Goal: Task Accomplishment & Management: Manage account settings

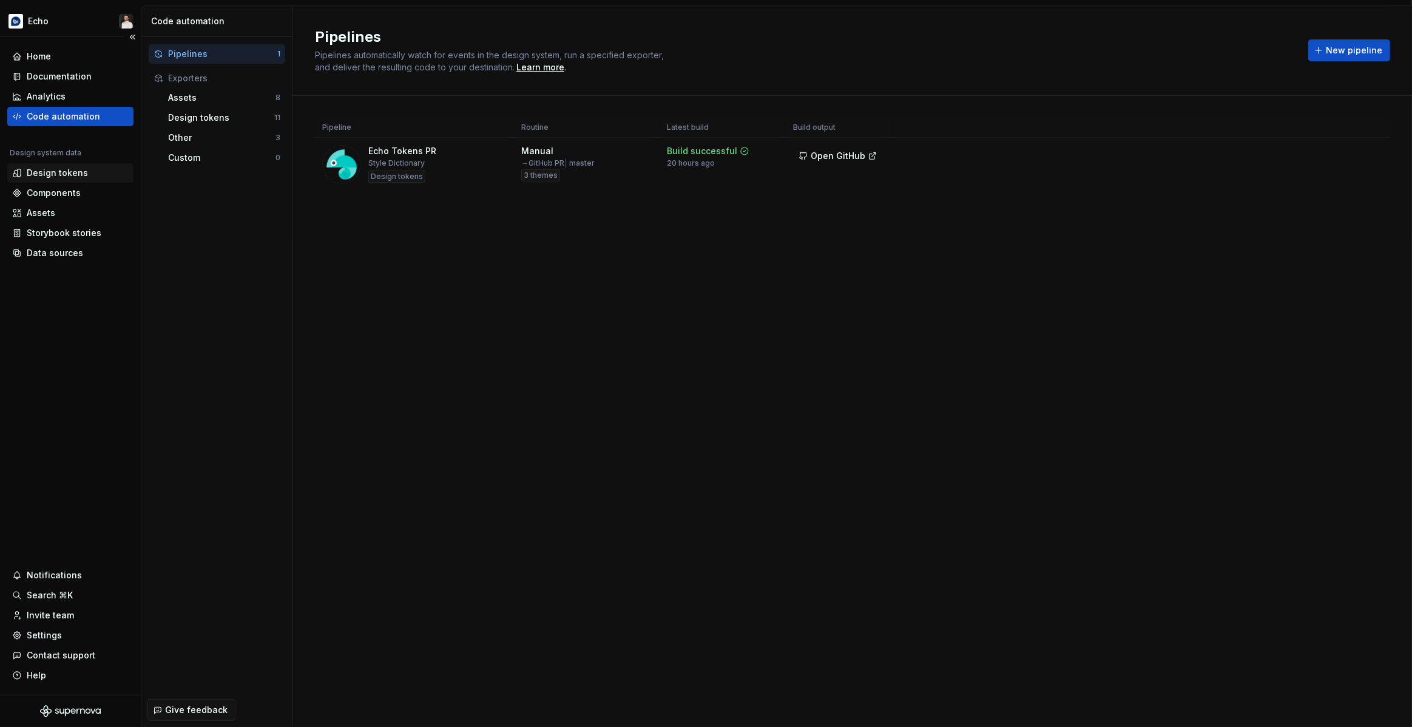
click at [58, 175] on div "Design tokens" at bounding box center [57, 173] width 61 height 12
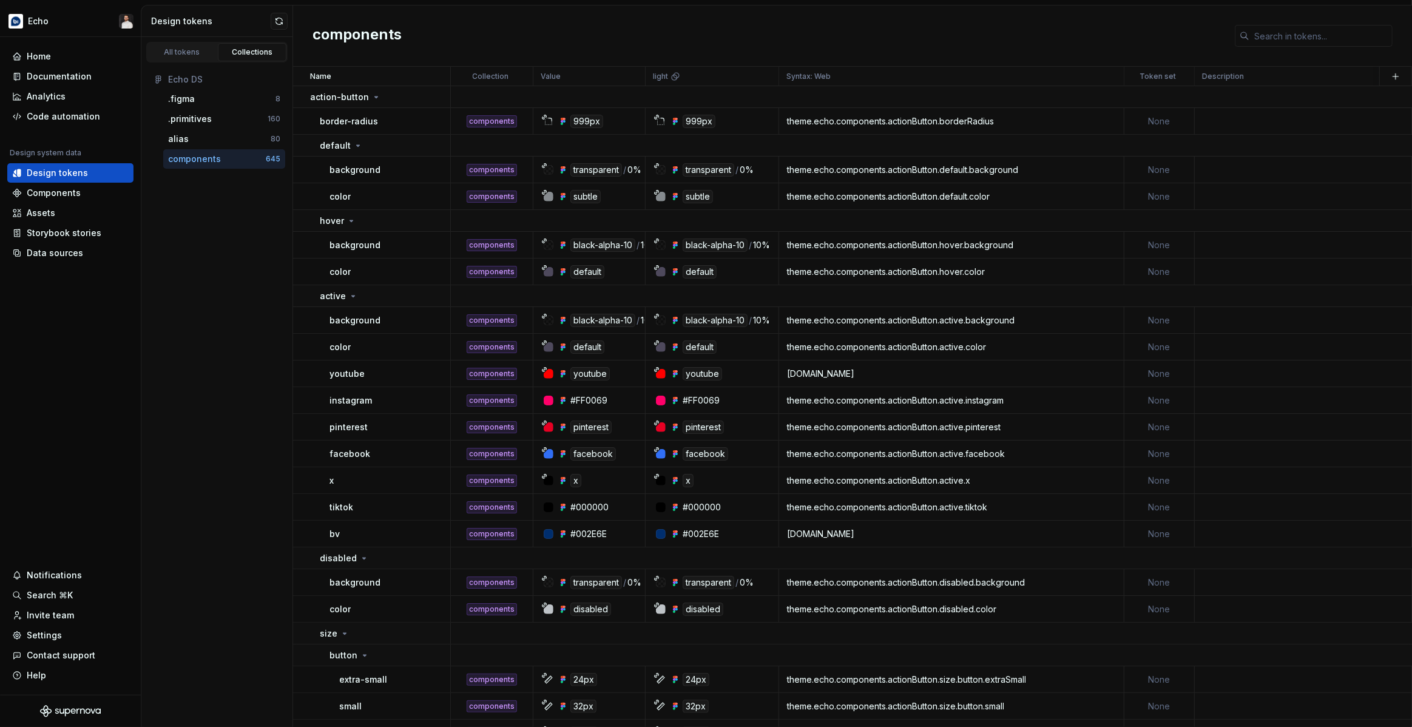
drag, startPoint x: 373, startPoint y: 95, endPoint x: 369, endPoint y: 109, distance: 14.0
click at [375, 96] on icon at bounding box center [376, 96] width 3 height 1
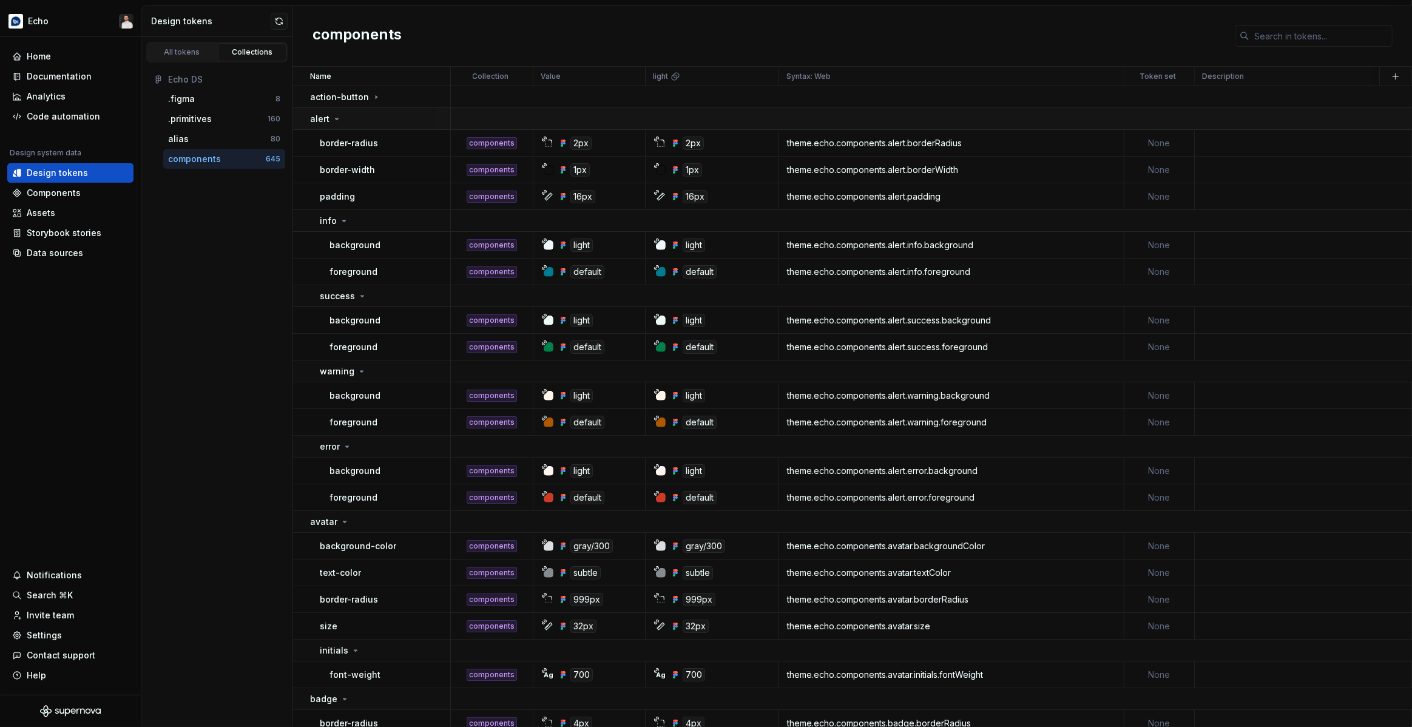
click at [339, 123] on icon at bounding box center [337, 119] width 10 height 10
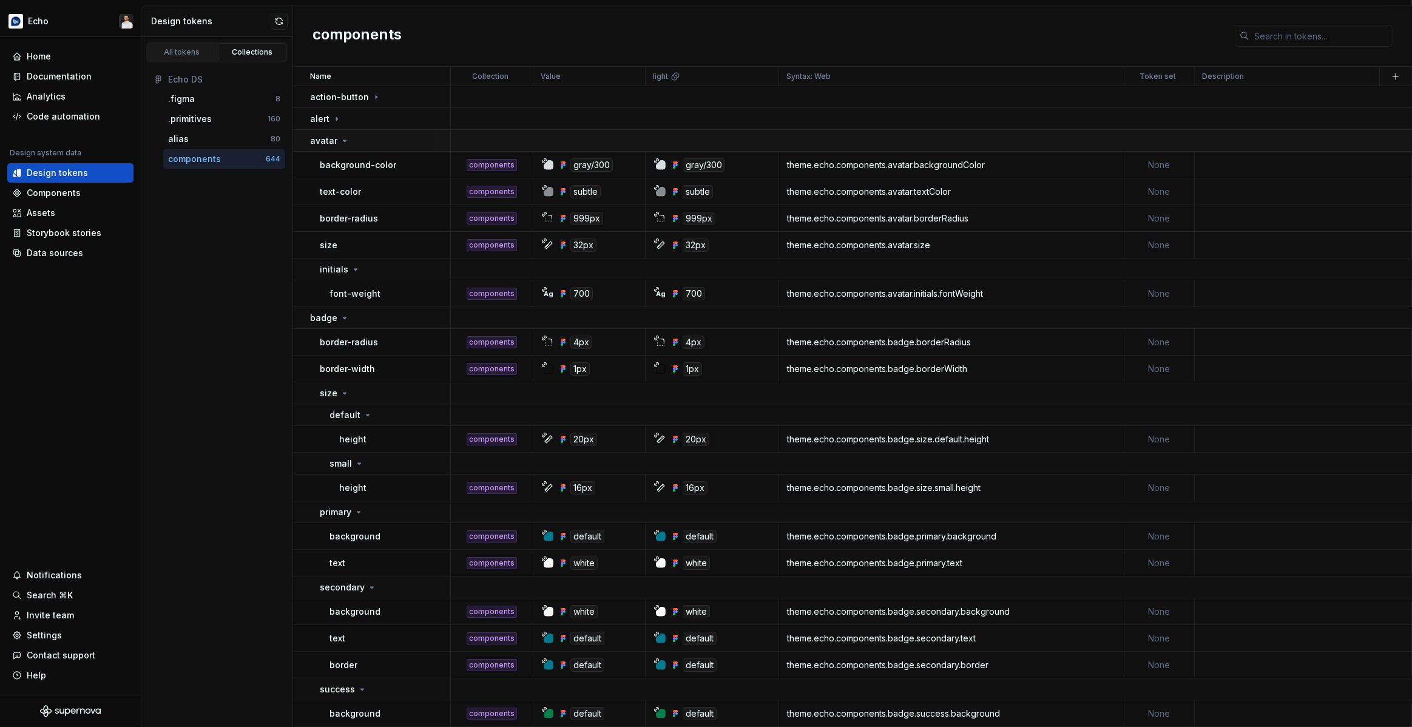
click at [340, 139] on icon at bounding box center [345, 141] width 10 height 10
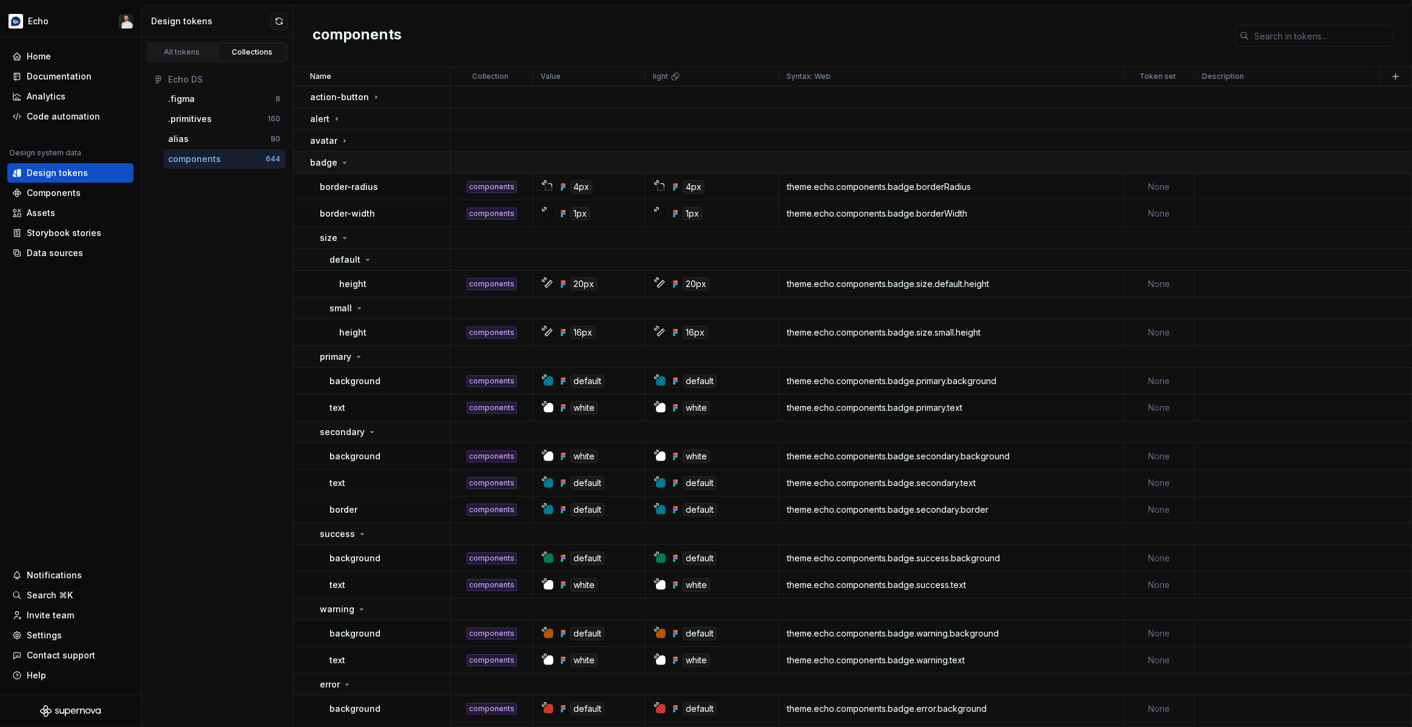
click at [348, 162] on div "badge" at bounding box center [380, 163] width 140 height 12
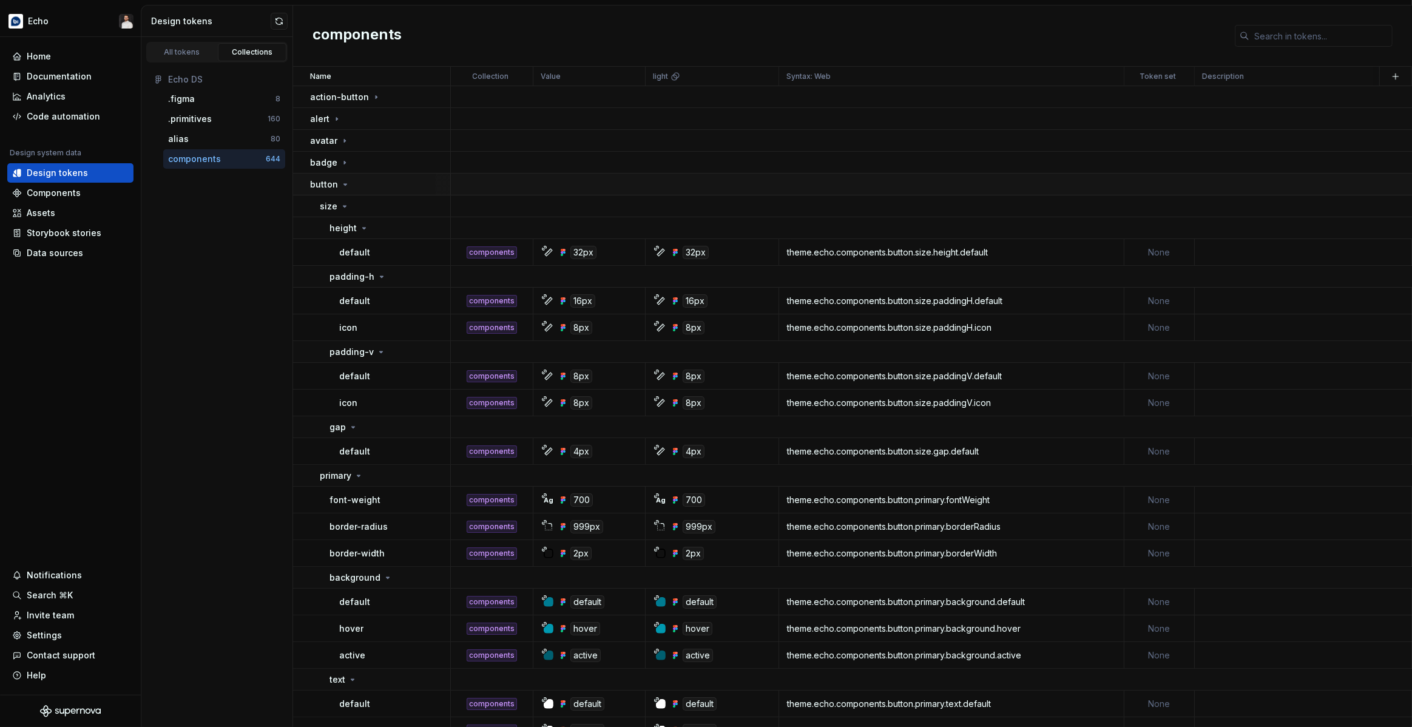
click at [346, 187] on icon at bounding box center [345, 185] width 10 height 10
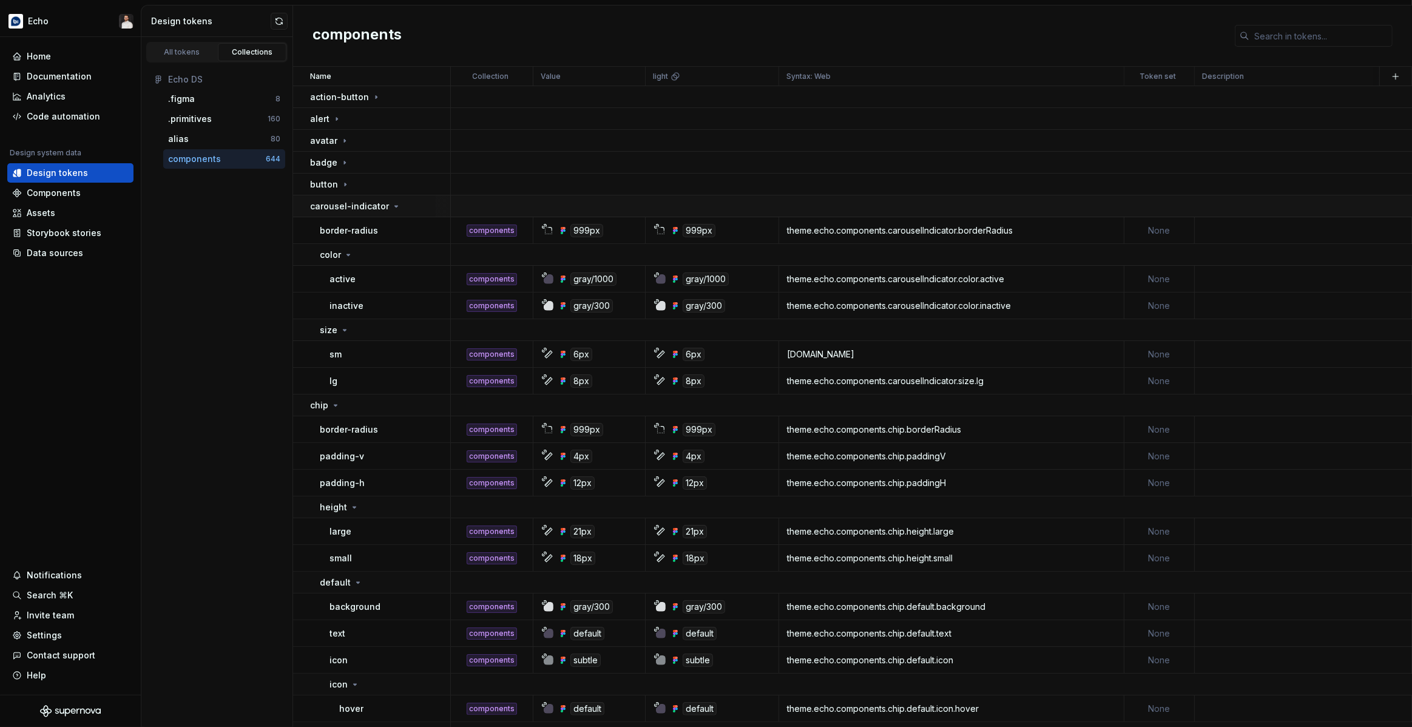
click at [401, 201] on div "carousel-indicator" at bounding box center [380, 206] width 140 height 12
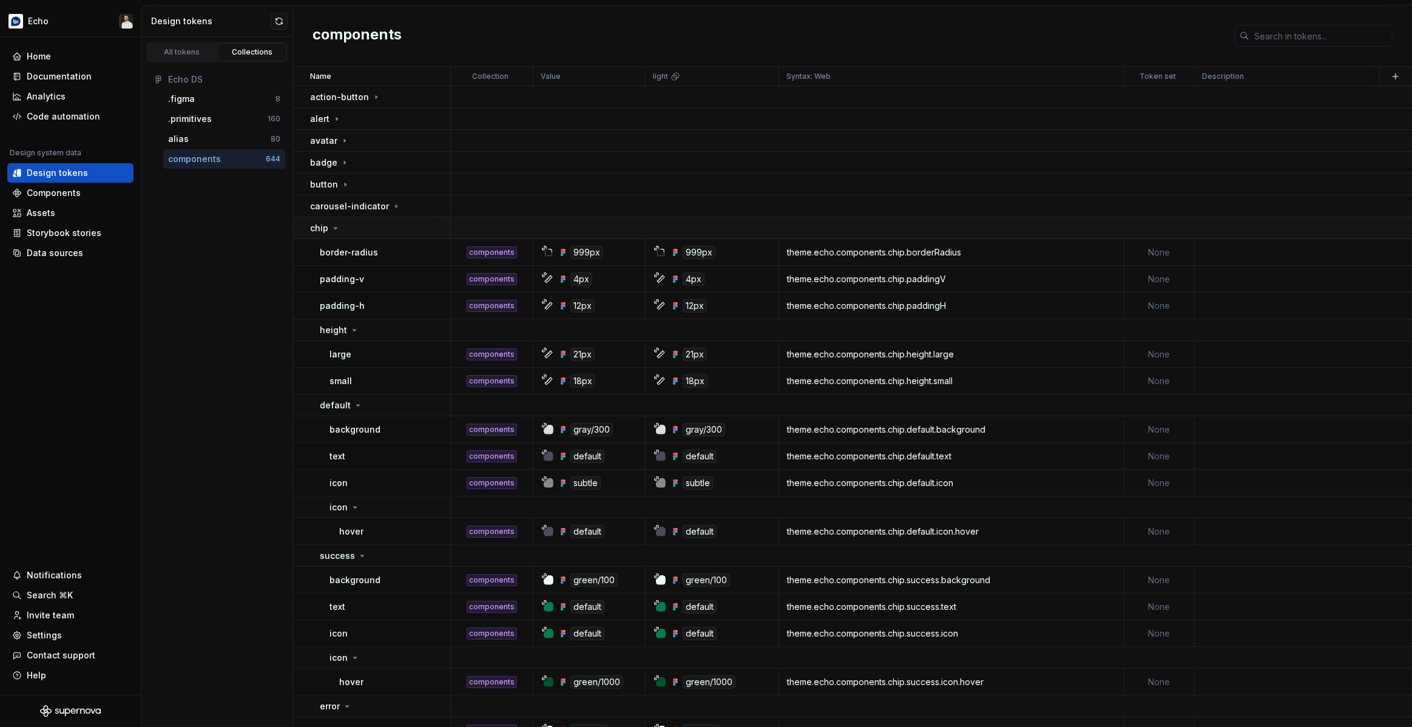
click at [361, 228] on div "chip" at bounding box center [380, 228] width 140 height 12
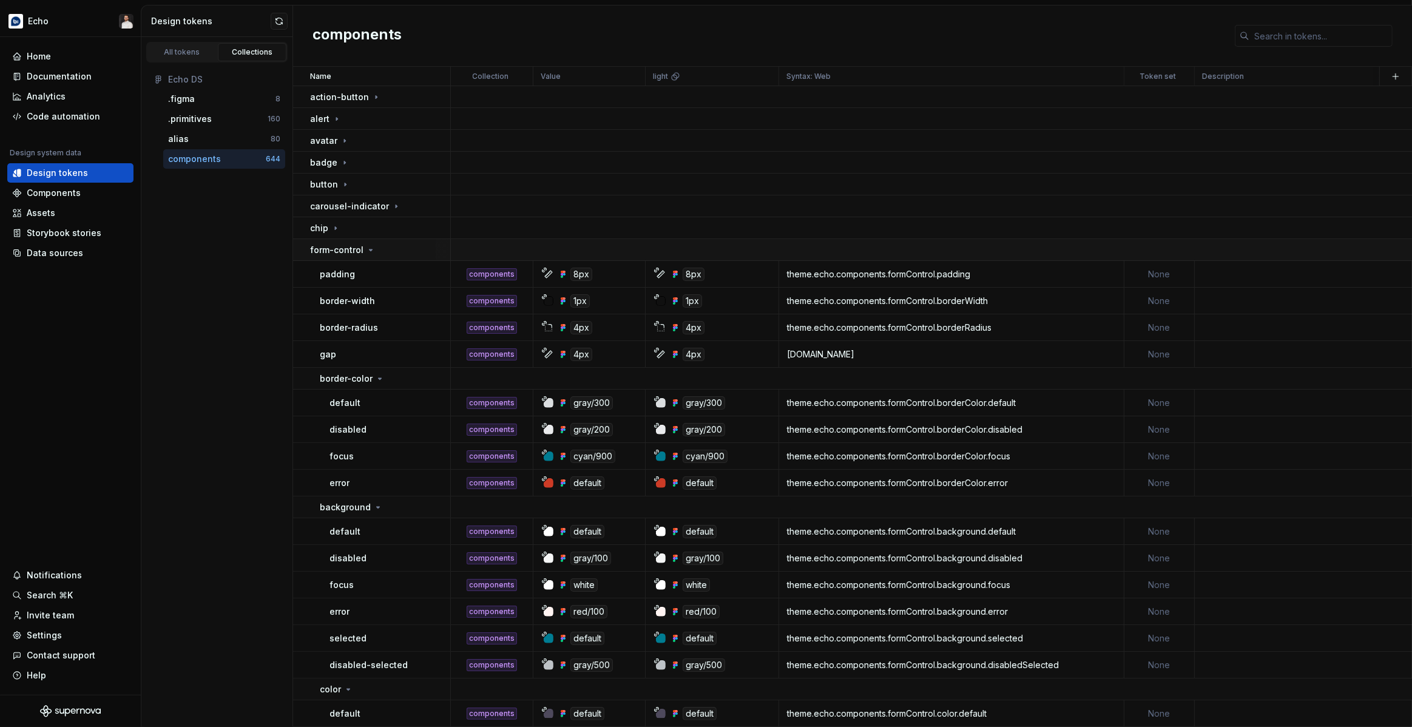
click at [371, 249] on icon at bounding box center [371, 250] width 10 height 10
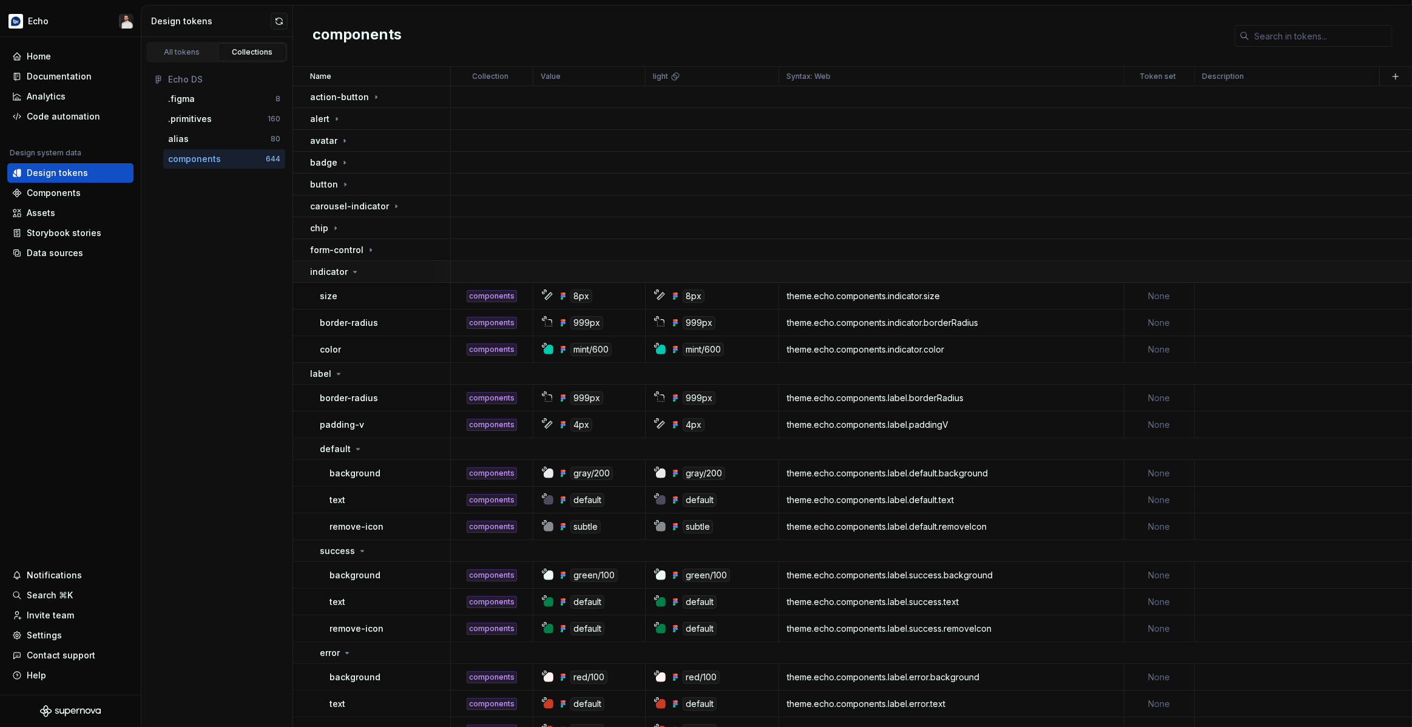
click at [371, 279] on td "indicator" at bounding box center [372, 272] width 158 height 22
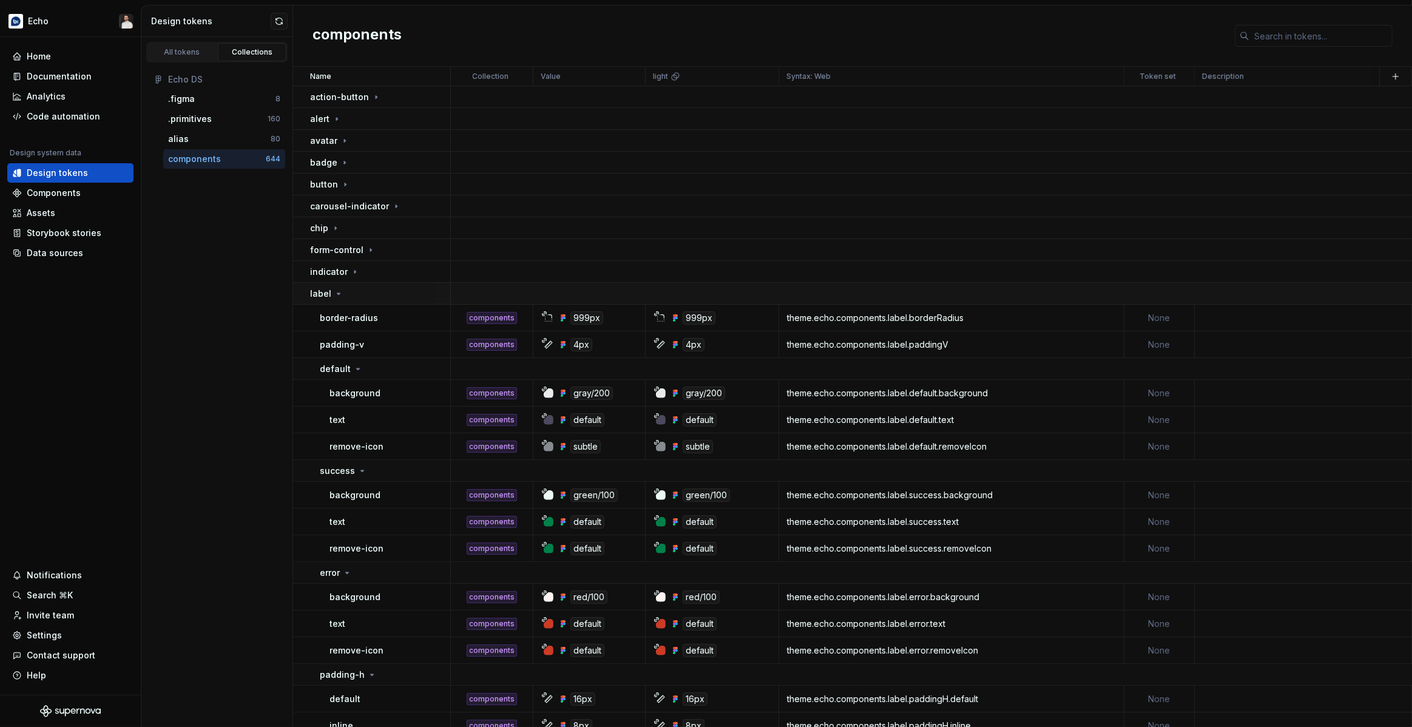
click at [366, 297] on div "label" at bounding box center [380, 294] width 140 height 12
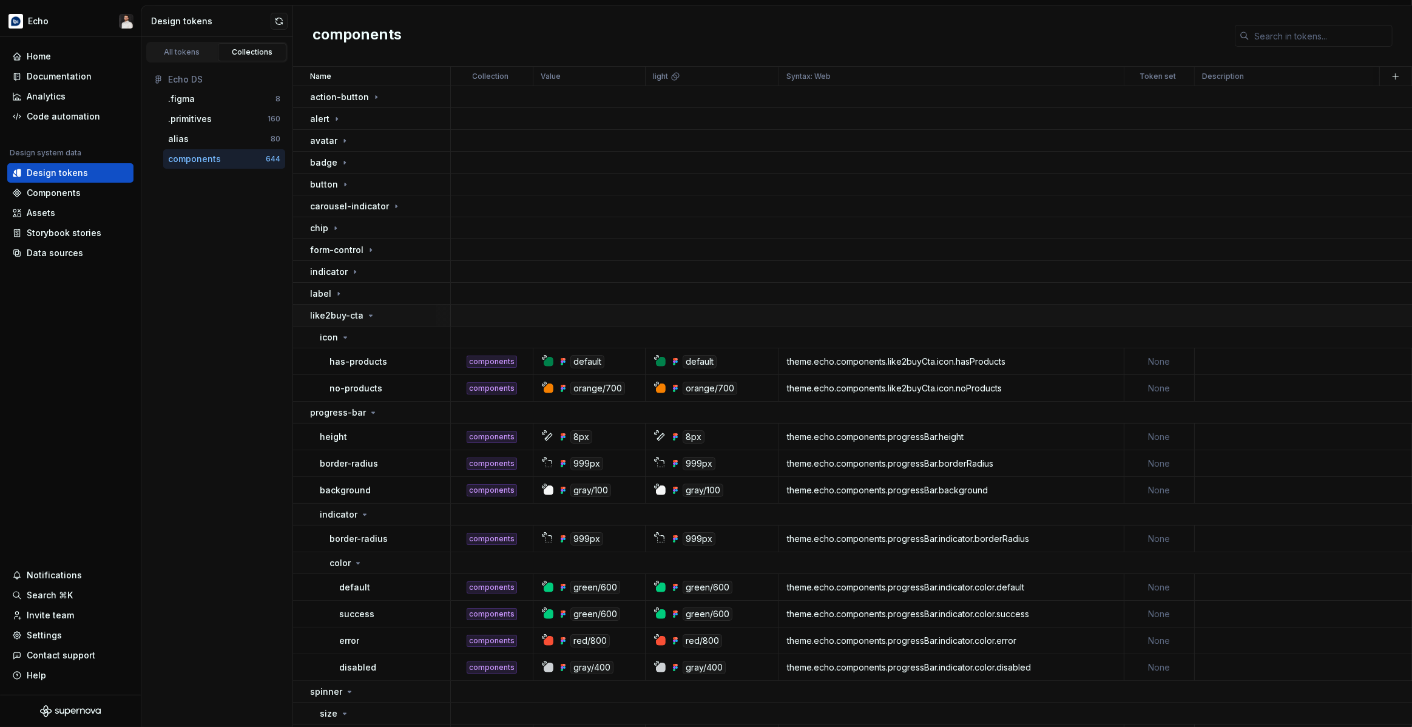
click at [373, 316] on icon at bounding box center [371, 316] width 10 height 10
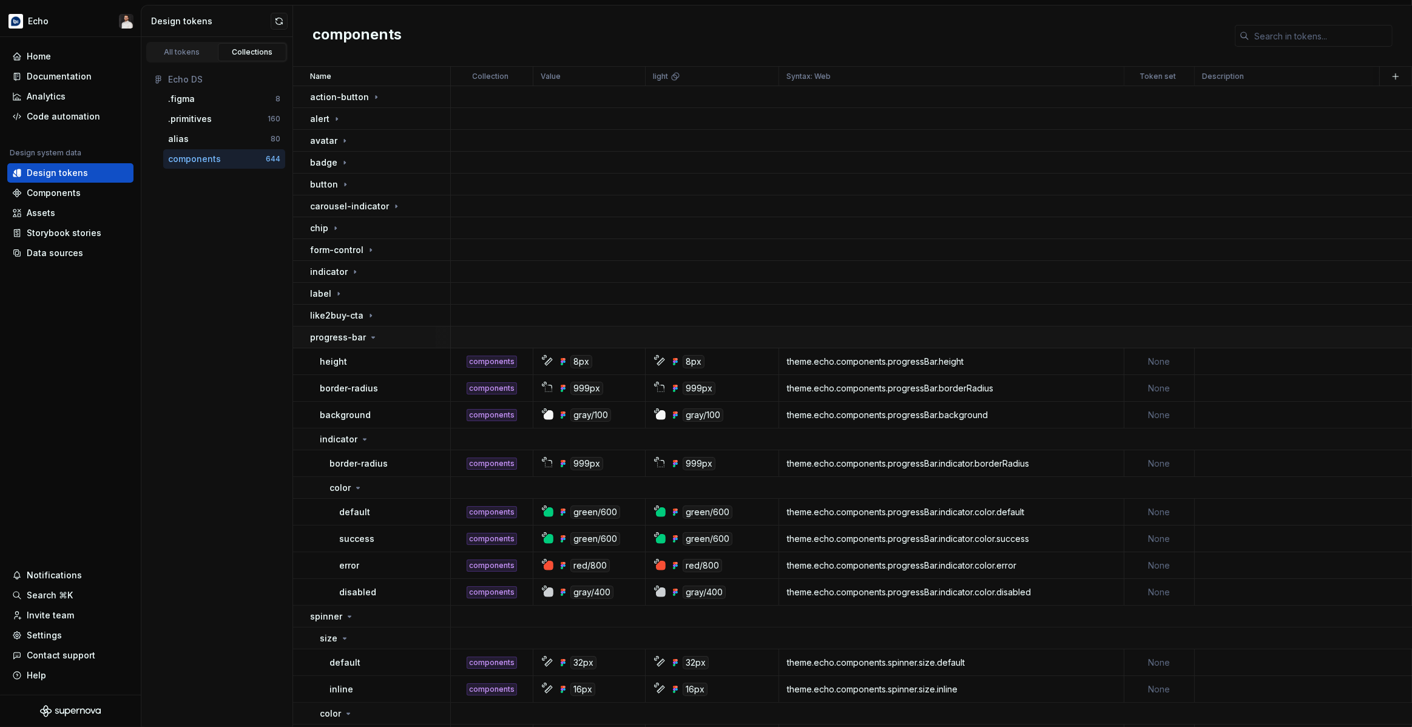
click at [377, 336] on div "progress-bar" at bounding box center [380, 337] width 140 height 12
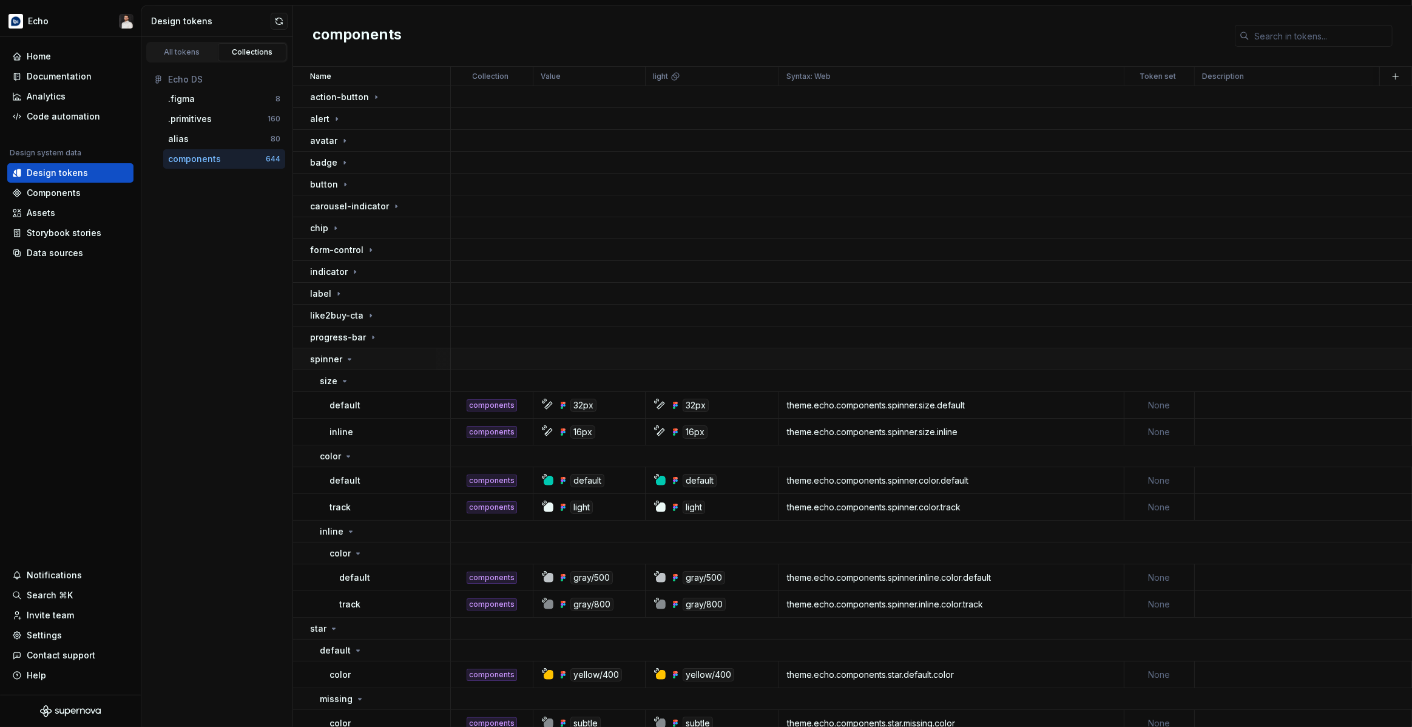
click at [372, 357] on div "spinner" at bounding box center [380, 359] width 140 height 12
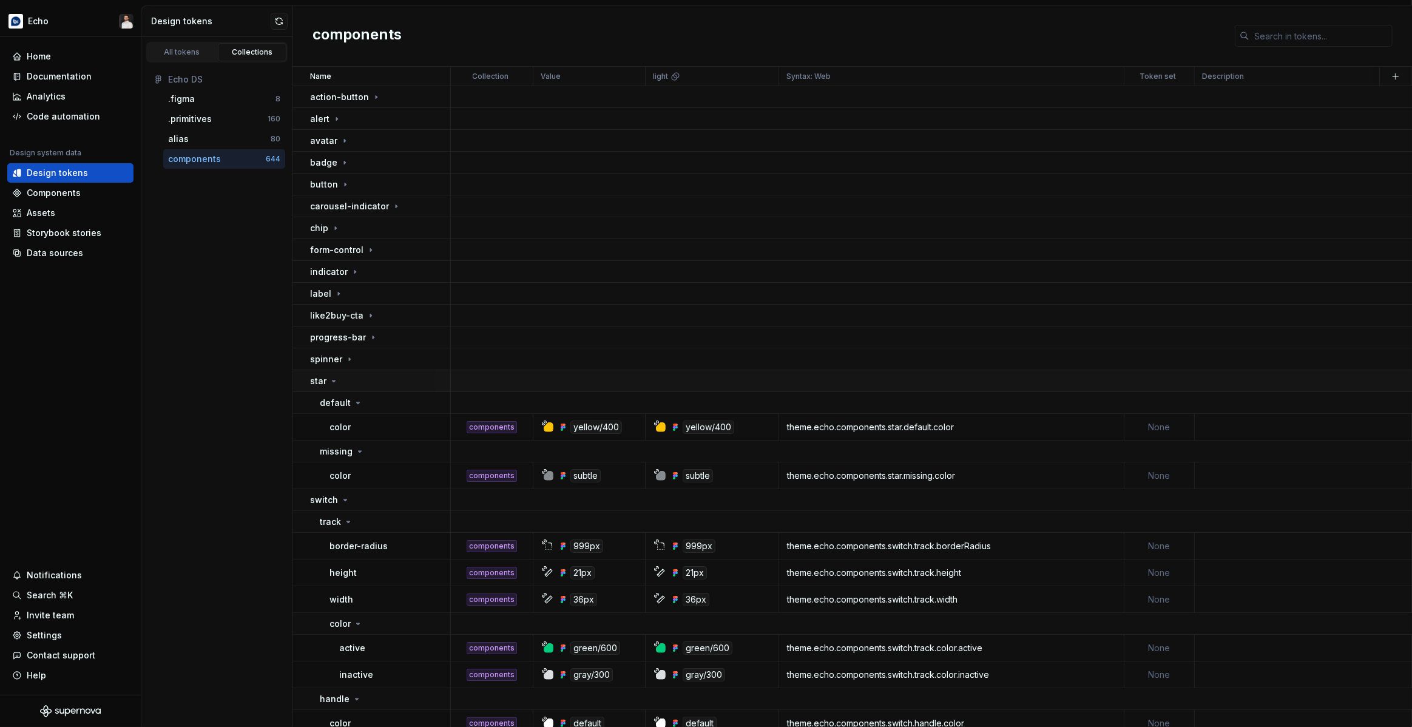
drag, startPoint x: 366, startPoint y: 377, endPoint x: 367, endPoint y: 383, distance: 6.7
click at [366, 377] on div "star" at bounding box center [380, 381] width 140 height 12
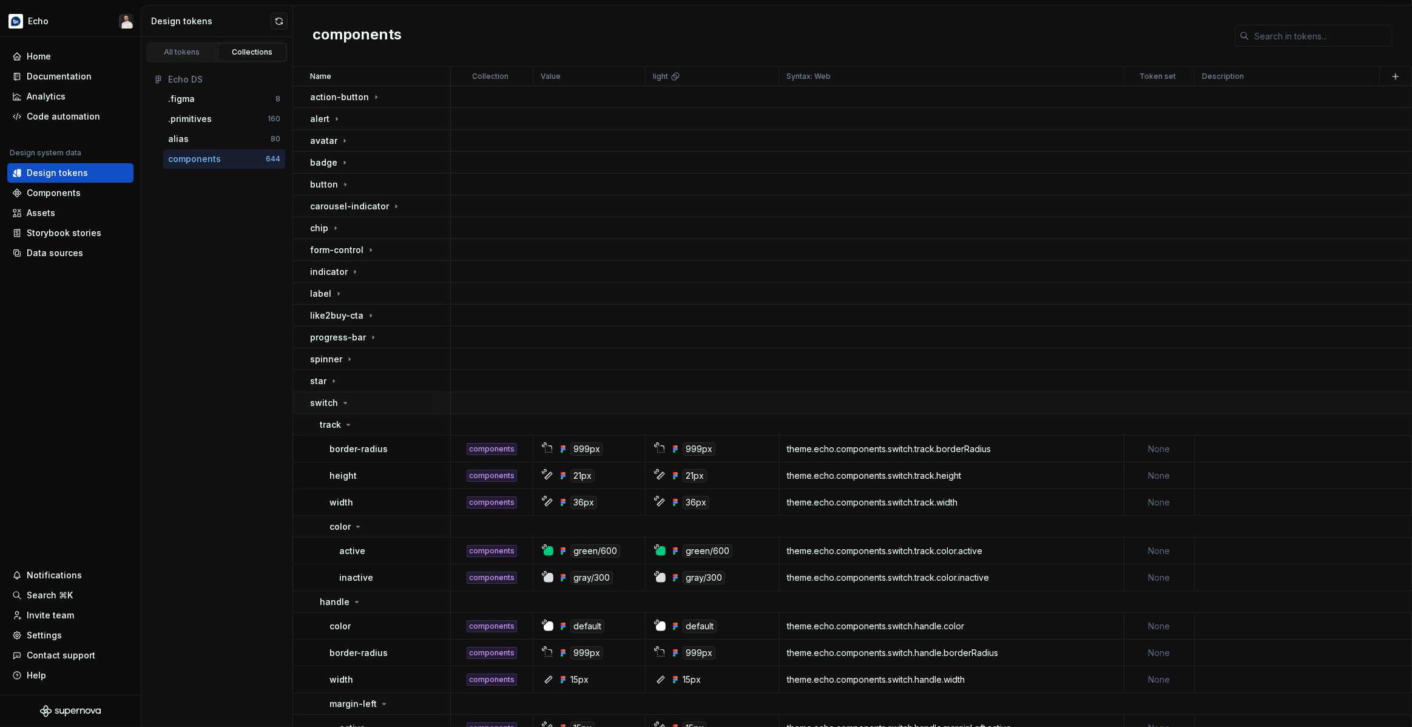
click at [370, 398] on div "switch" at bounding box center [380, 403] width 140 height 12
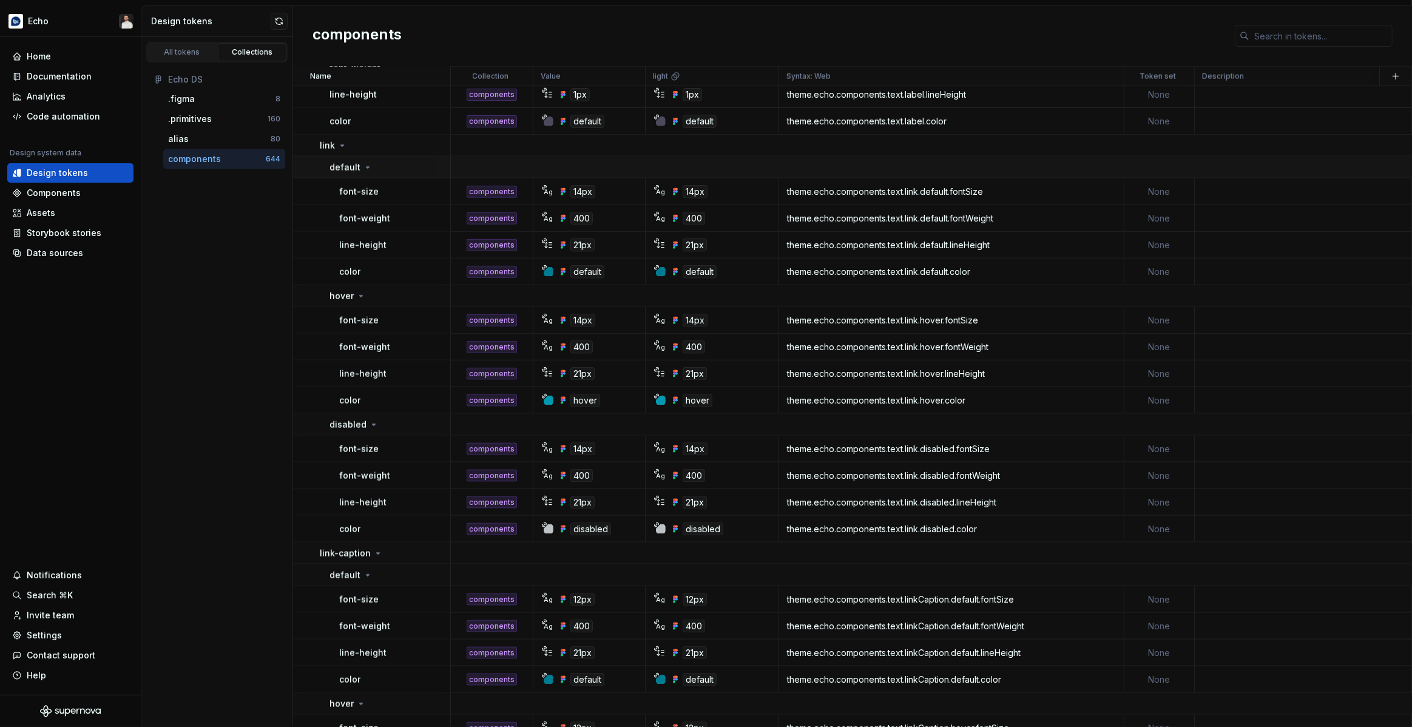
scroll to position [1638, 0]
click at [343, 152] on icon at bounding box center [342, 149] width 10 height 10
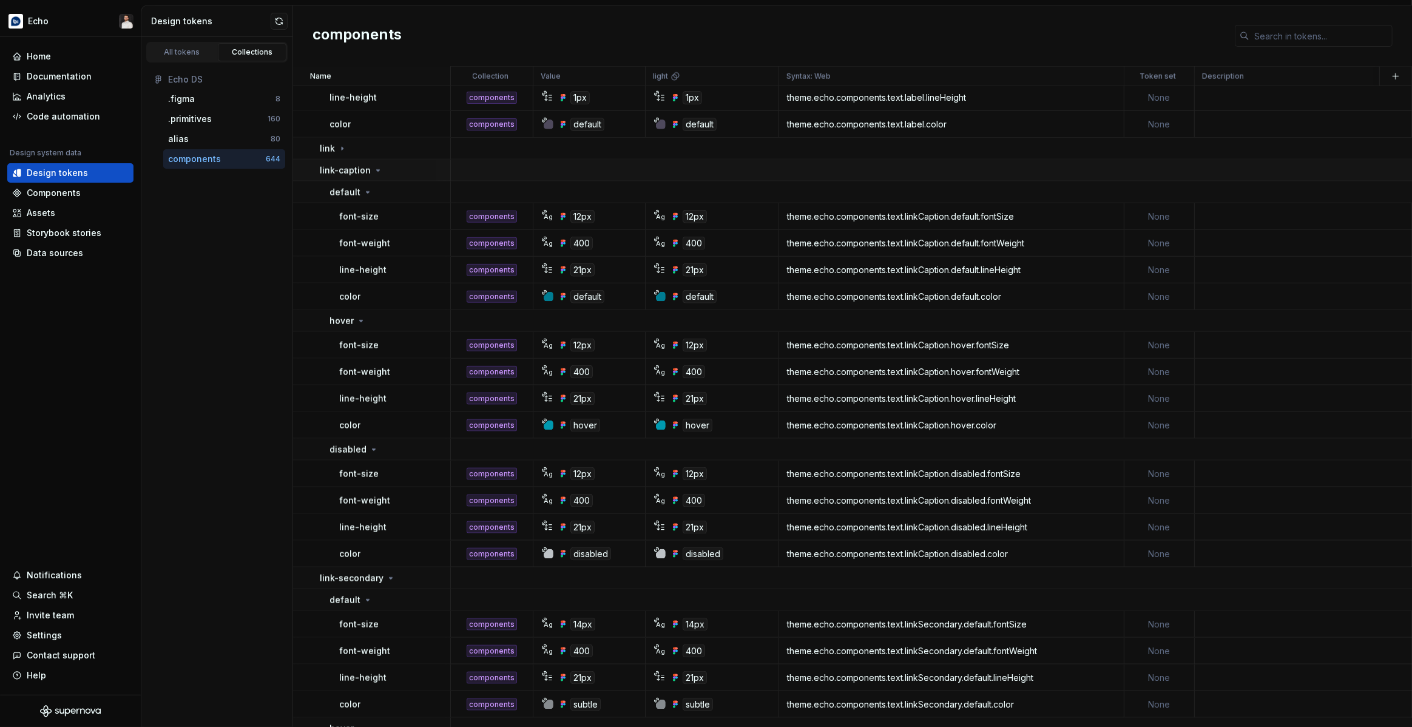
click at [383, 171] on div "link-caption" at bounding box center [385, 170] width 130 height 12
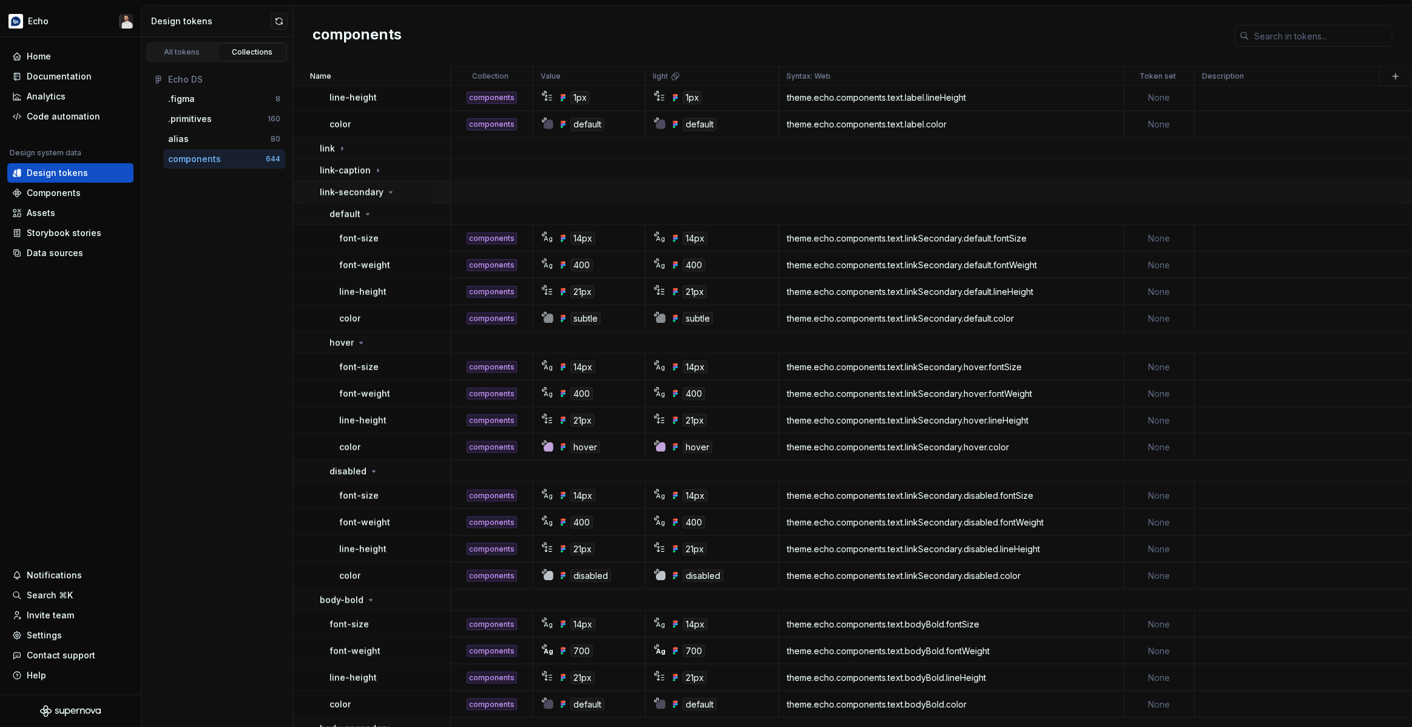
click at [386, 194] on icon at bounding box center [391, 192] width 10 height 10
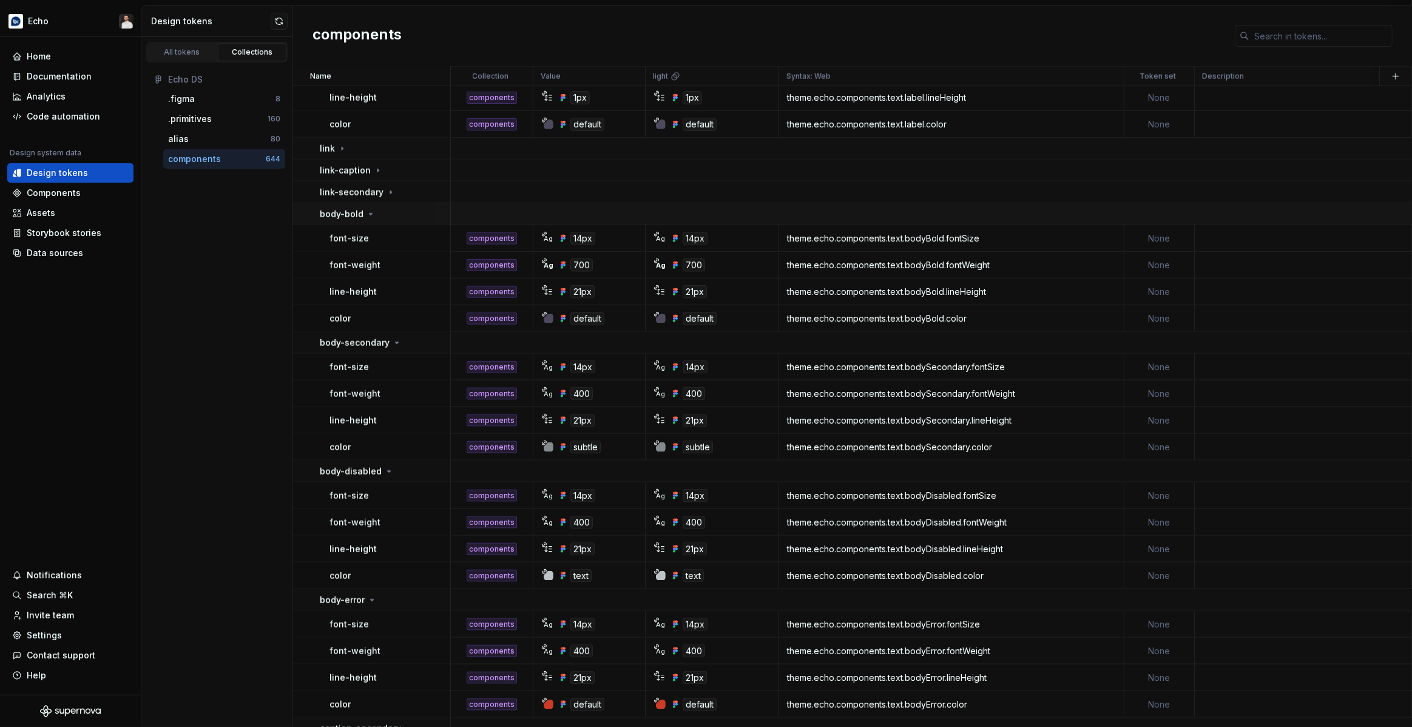
click at [372, 211] on icon at bounding box center [371, 214] width 10 height 10
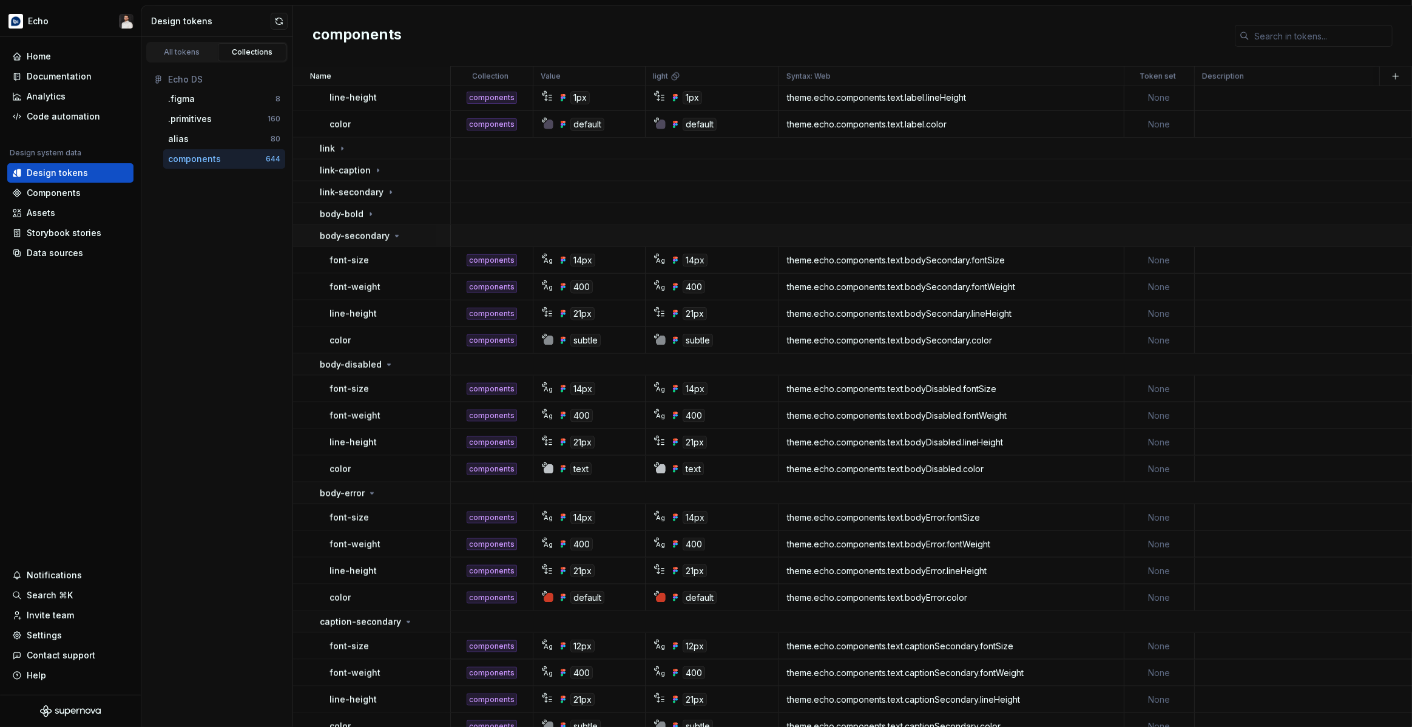
click at [399, 235] on div "body-secondary" at bounding box center [385, 236] width 130 height 12
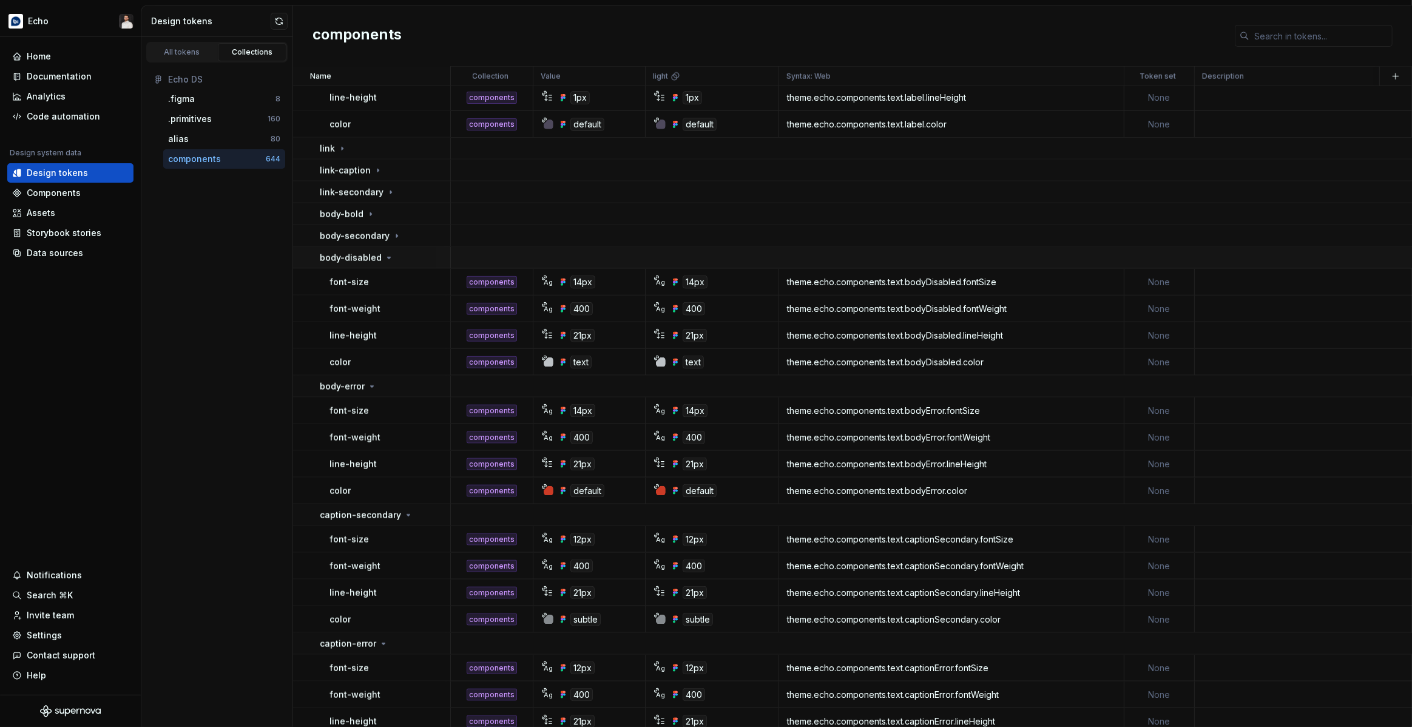
click at [395, 255] on div "body-disabled" at bounding box center [385, 258] width 130 height 12
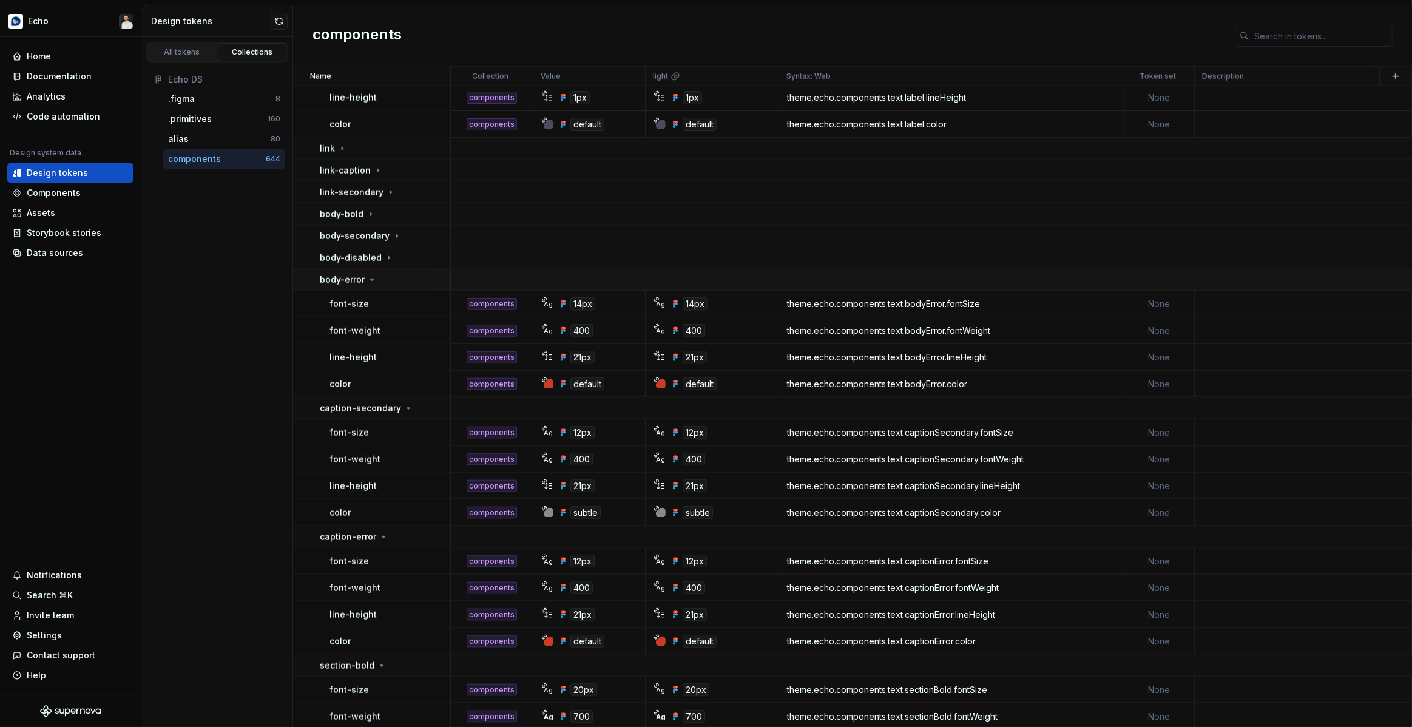
click at [381, 278] on div "body-error" at bounding box center [385, 280] width 130 height 12
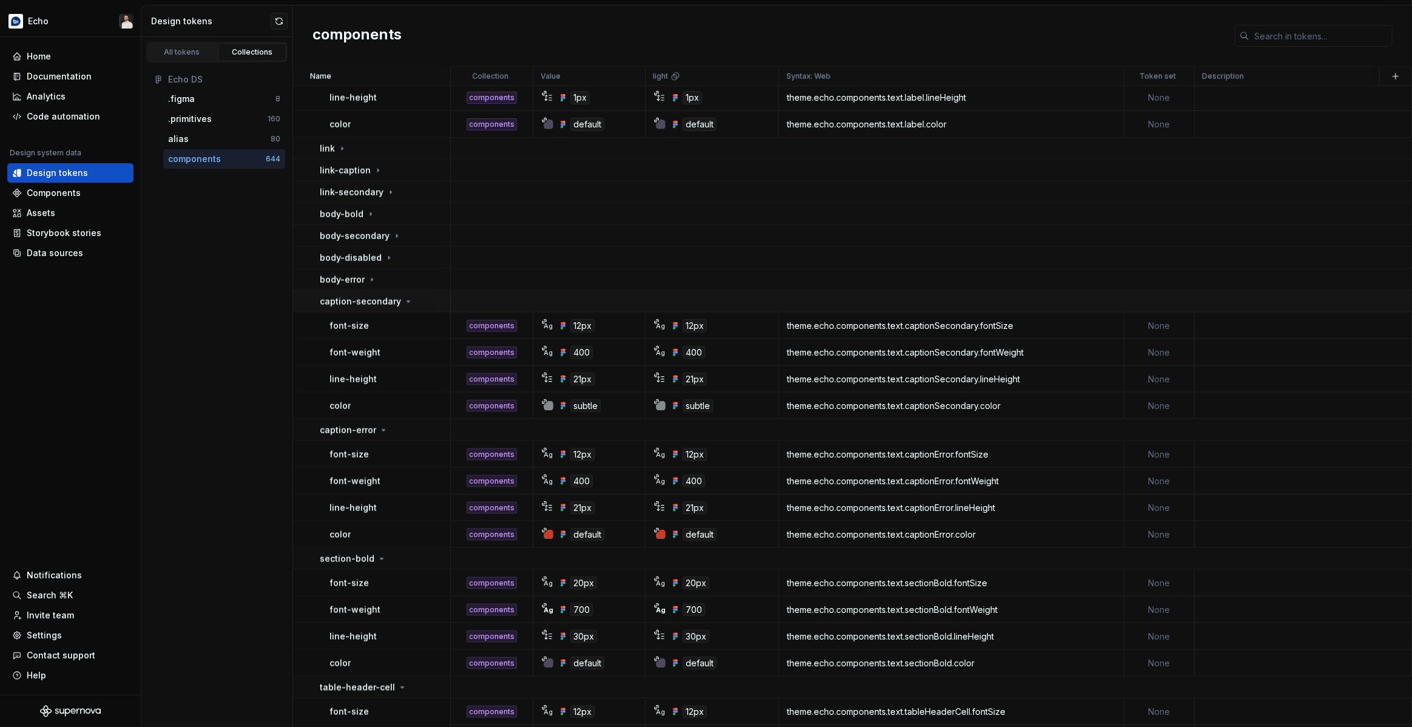
click at [407, 308] on td "caption-secondary" at bounding box center [372, 302] width 158 height 22
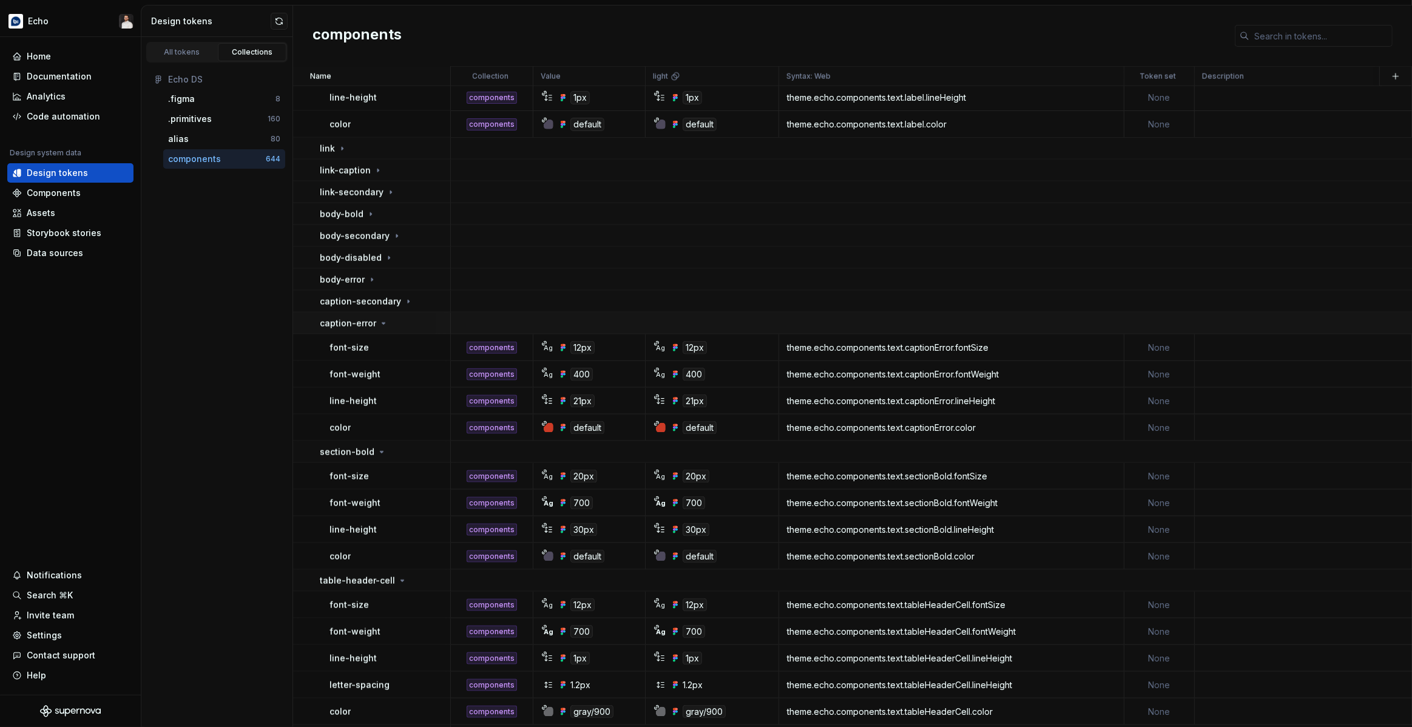
click at [394, 320] on div "caption-error" at bounding box center [385, 323] width 130 height 12
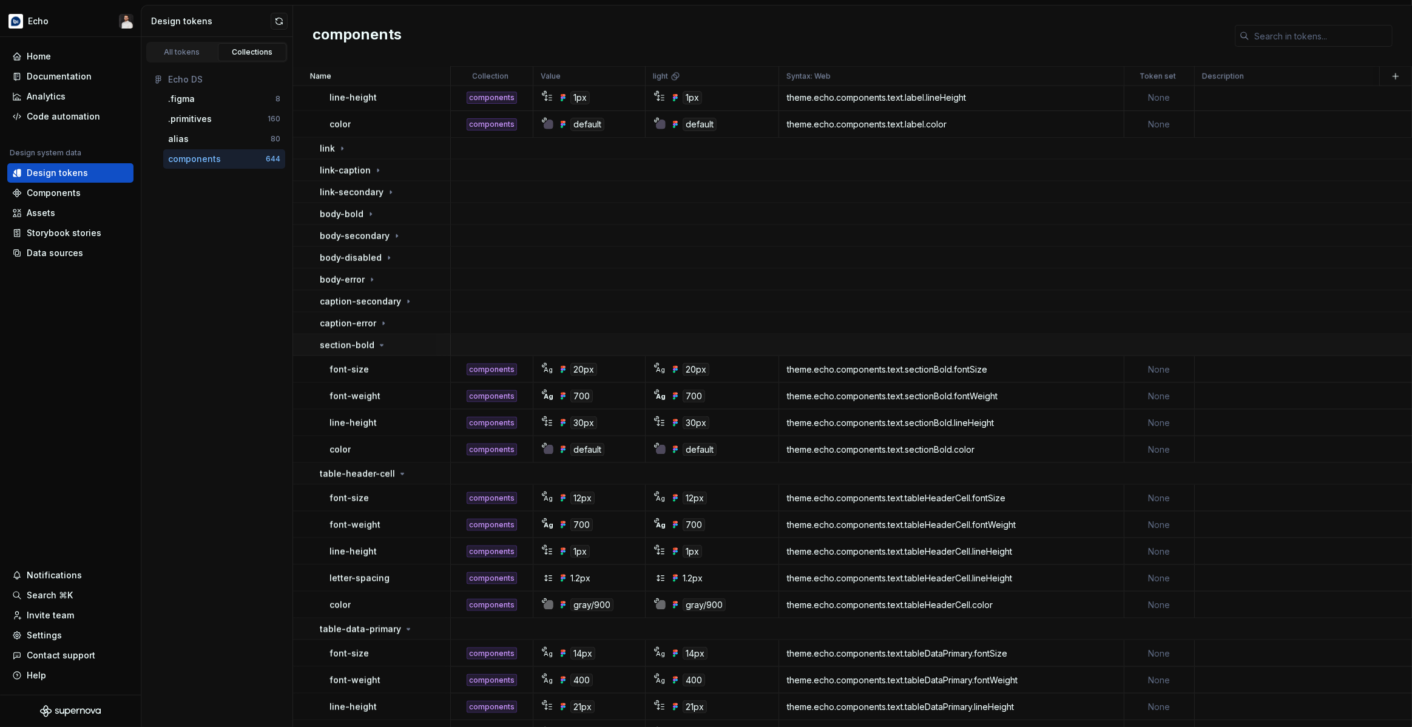
click at [387, 345] on div "section-bold" at bounding box center [385, 345] width 130 height 12
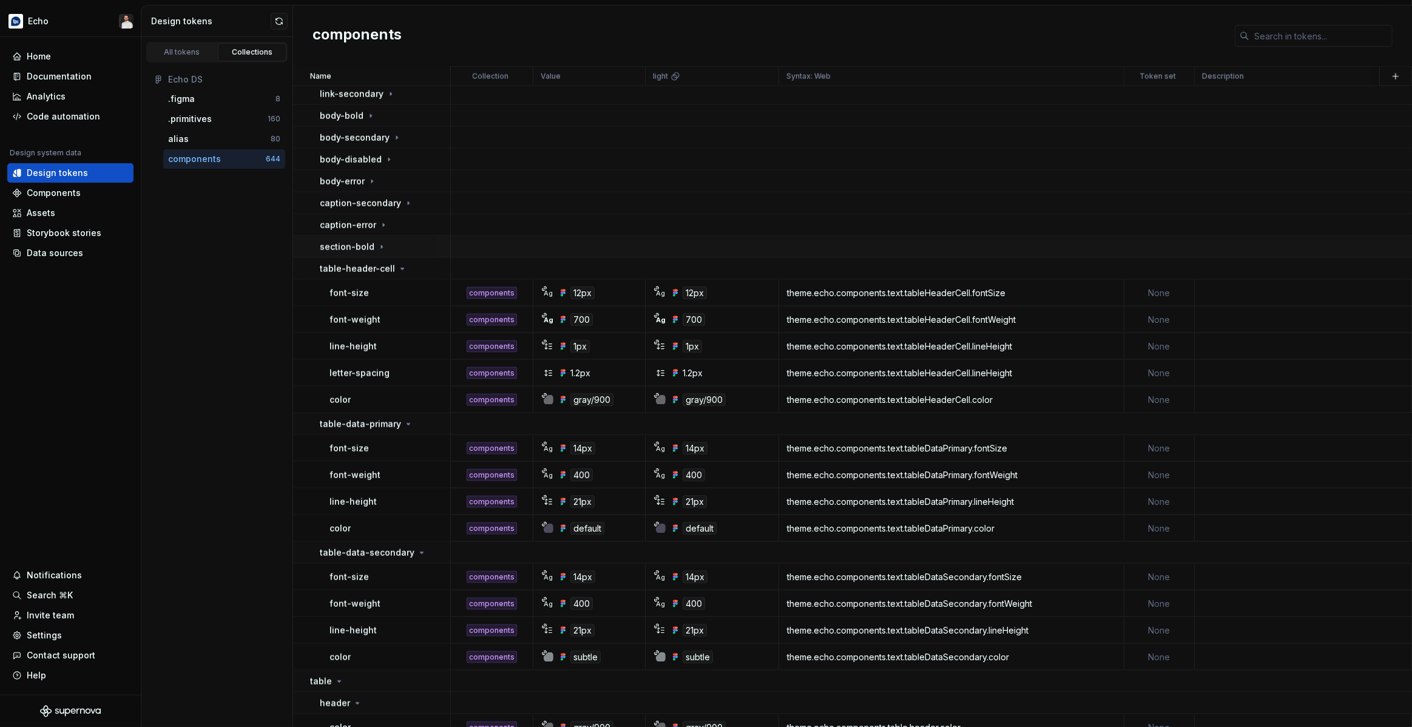
scroll to position [1740, 0]
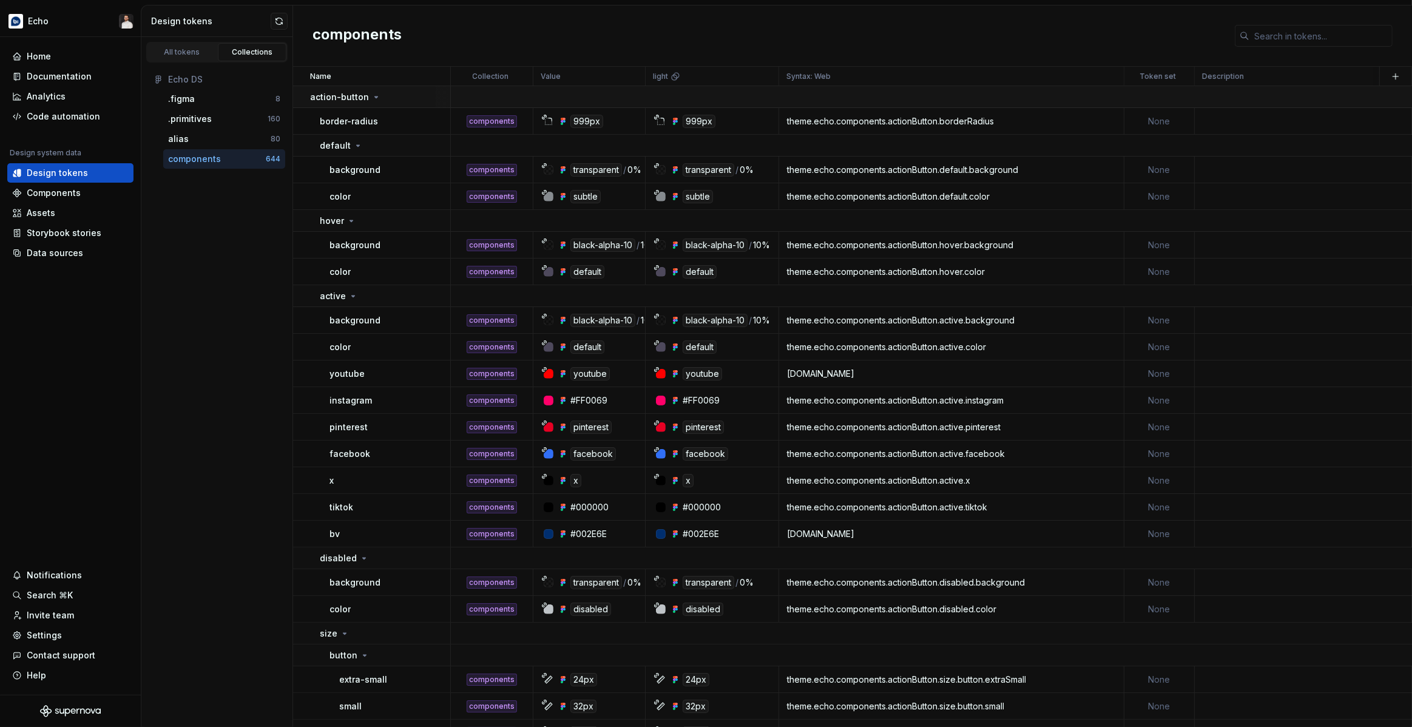
click at [375, 96] on icon at bounding box center [376, 96] width 3 height 1
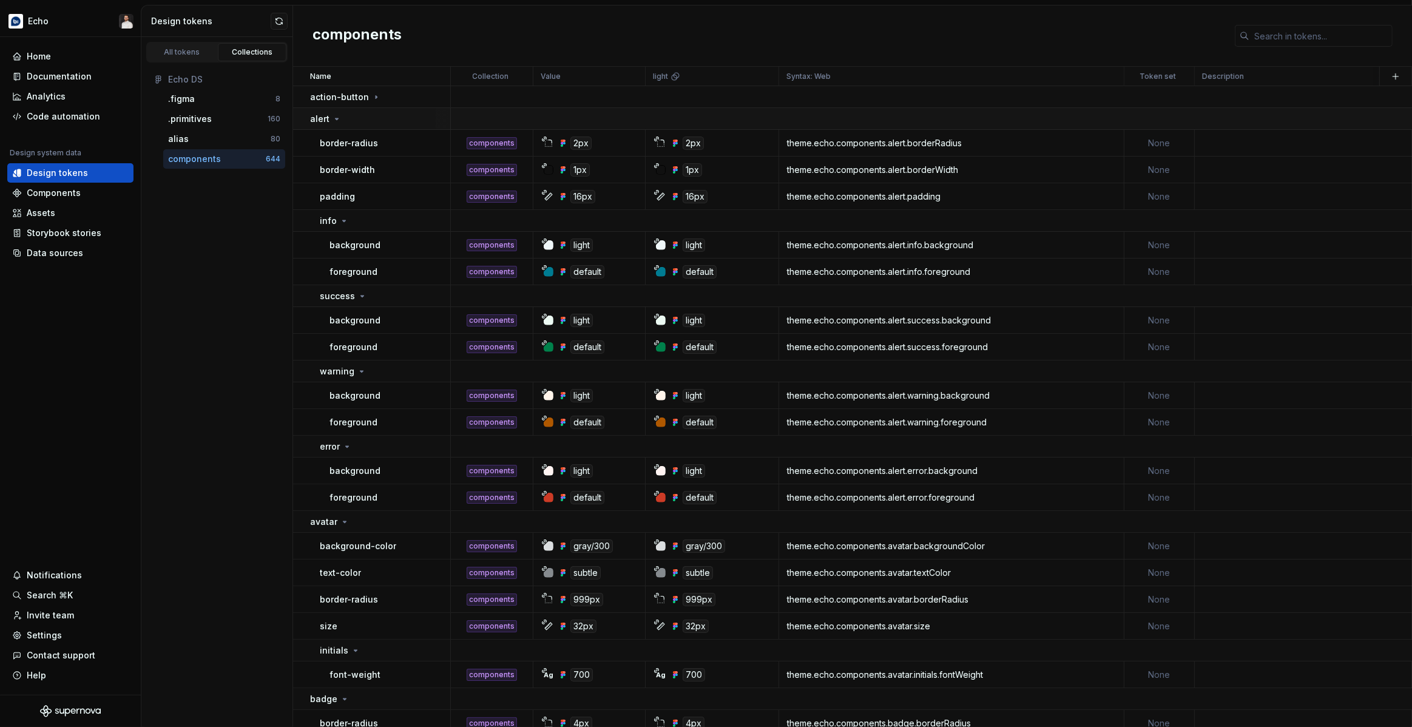
click at [370, 121] on div "alert" at bounding box center [380, 119] width 140 height 12
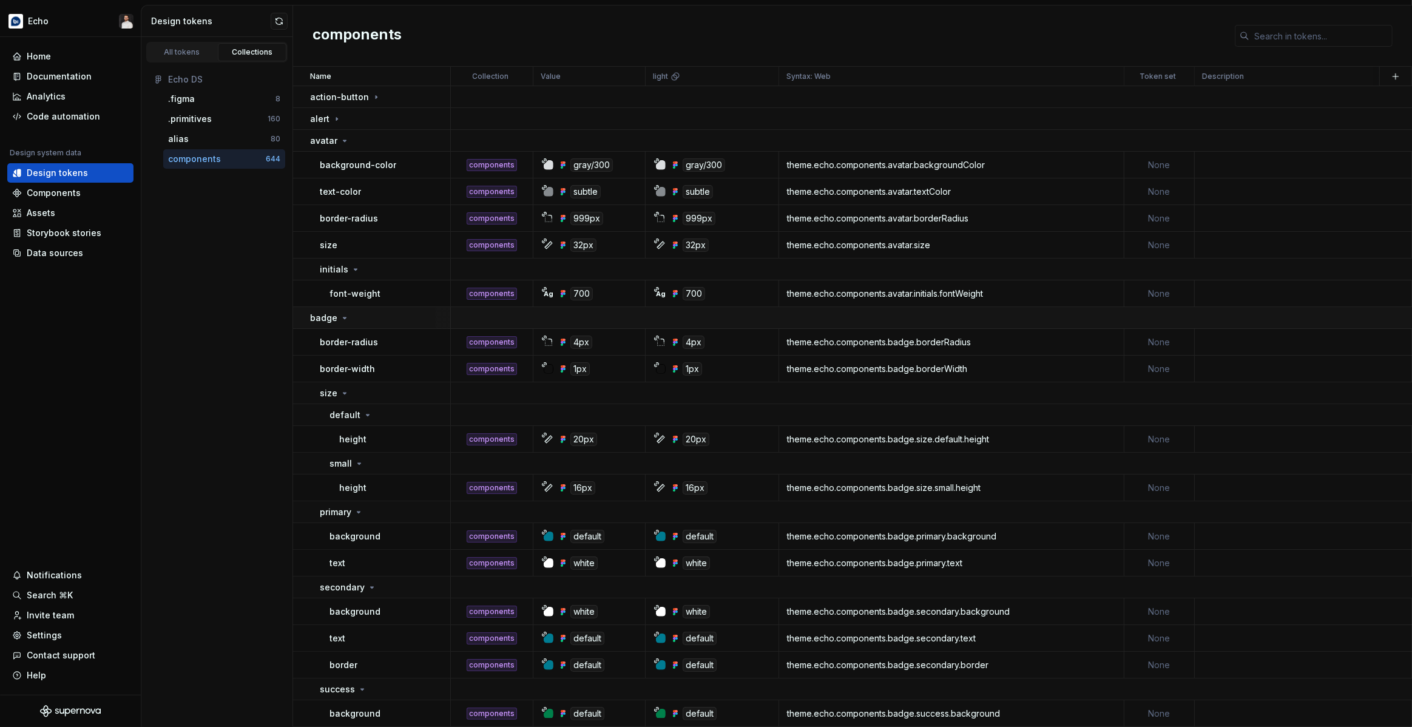
click at [393, 146] on div "avatar" at bounding box center [380, 141] width 140 height 12
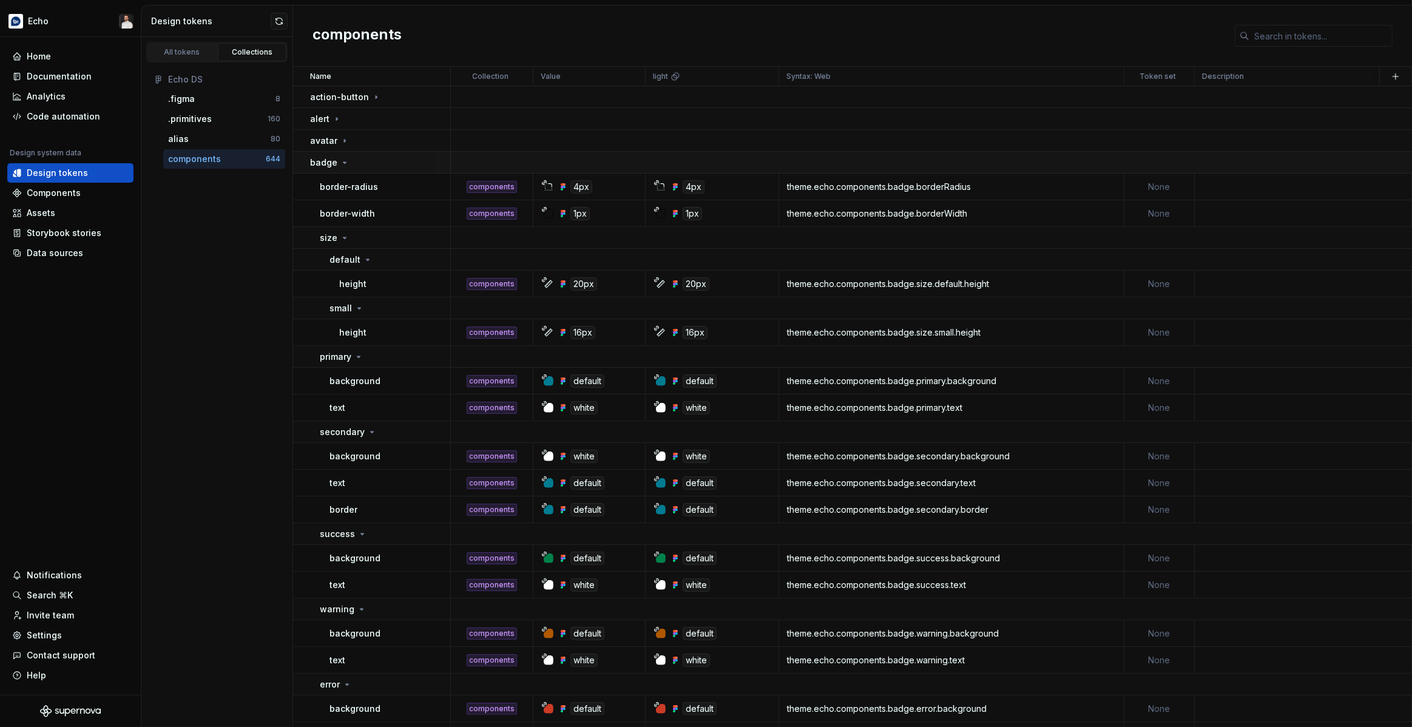
click at [404, 171] on td "badge" at bounding box center [372, 163] width 158 height 22
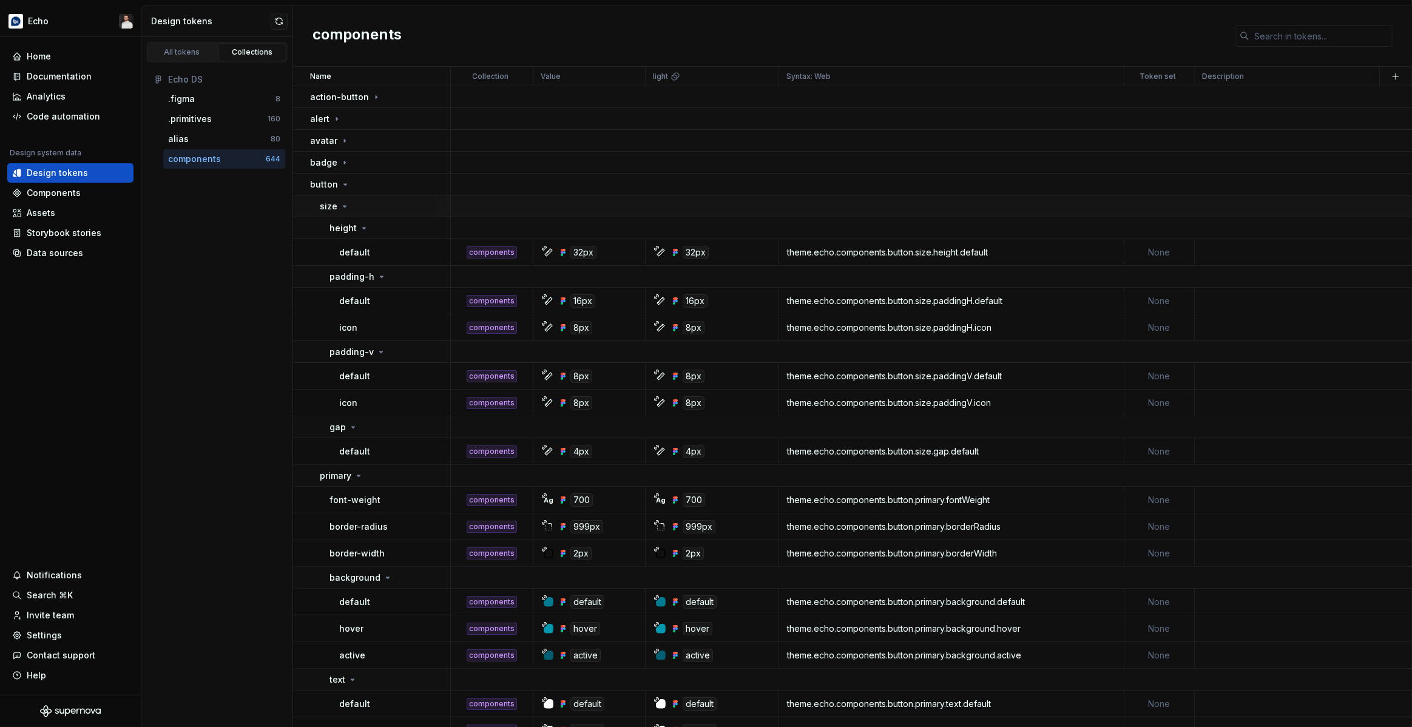
click at [405, 197] on td "size" at bounding box center [372, 206] width 158 height 22
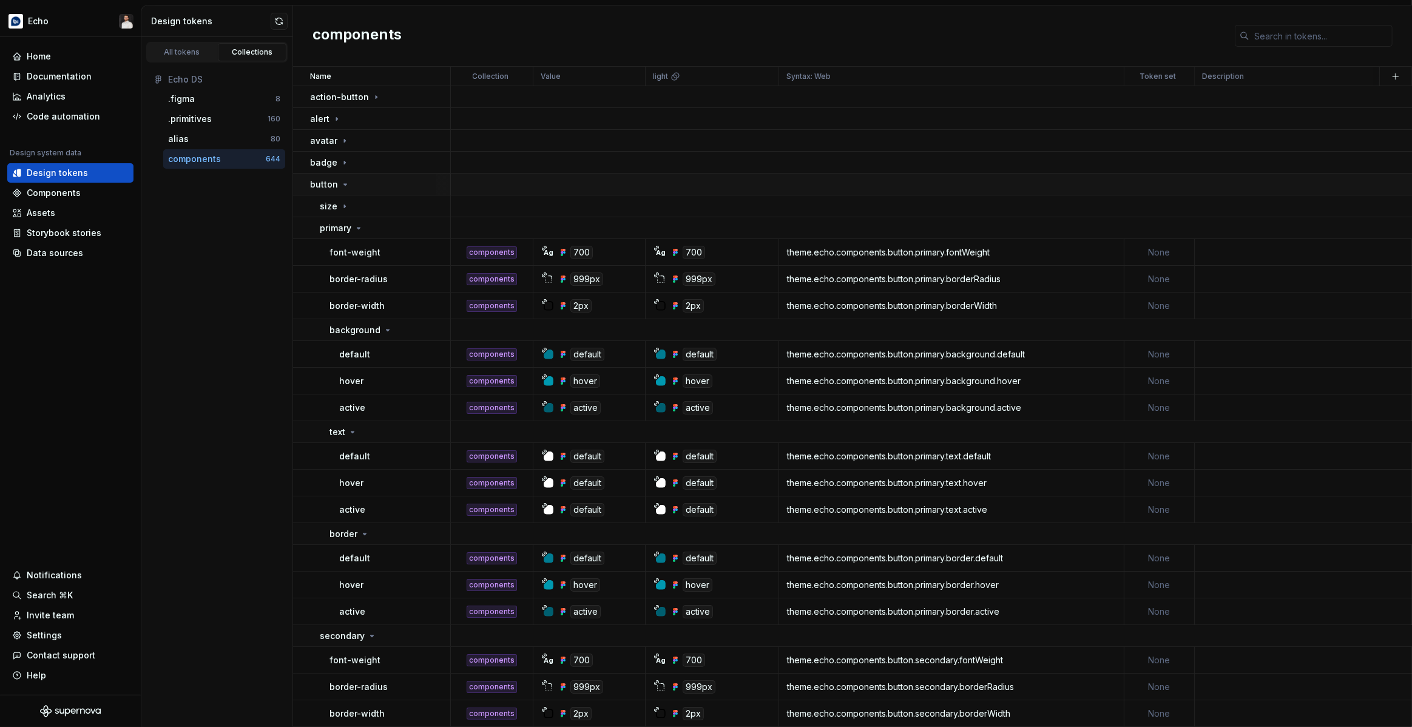
click at [410, 187] on div "button" at bounding box center [380, 184] width 140 height 12
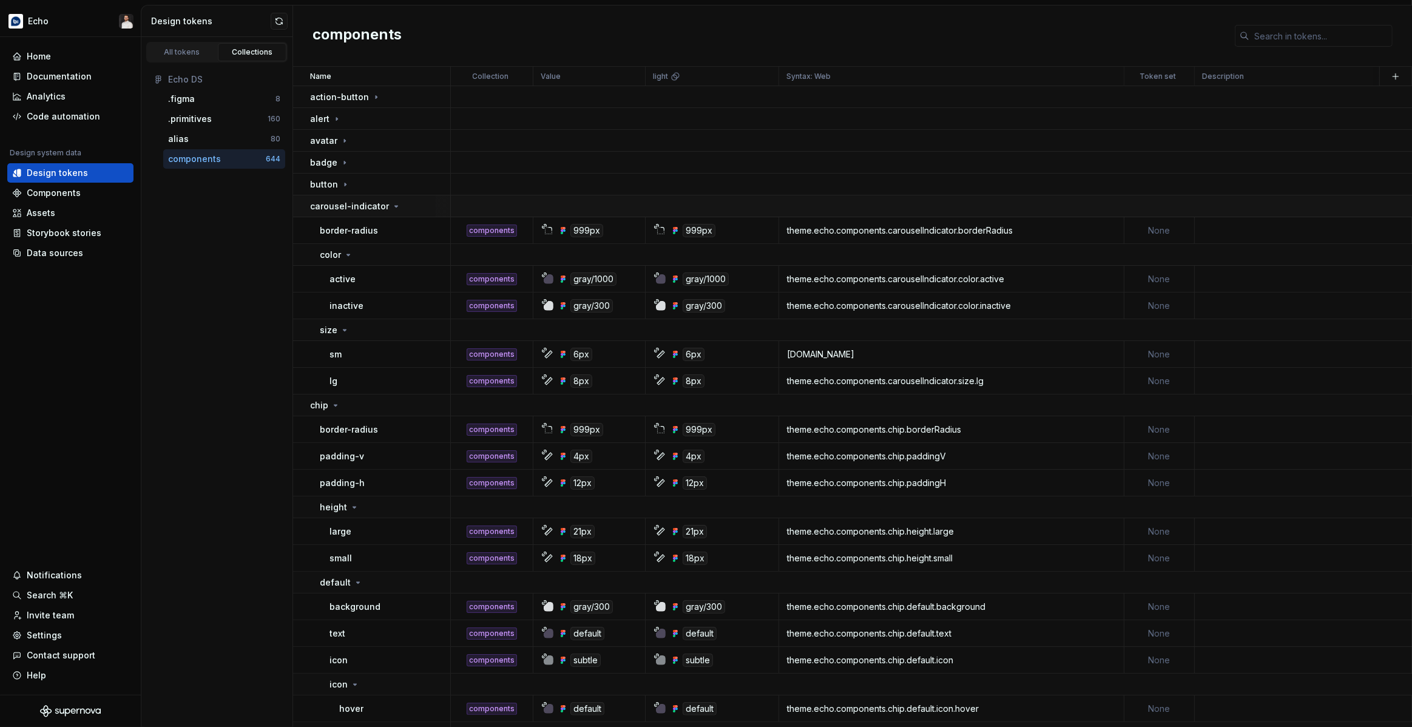
click at [416, 211] on div "carousel-indicator" at bounding box center [380, 206] width 140 height 12
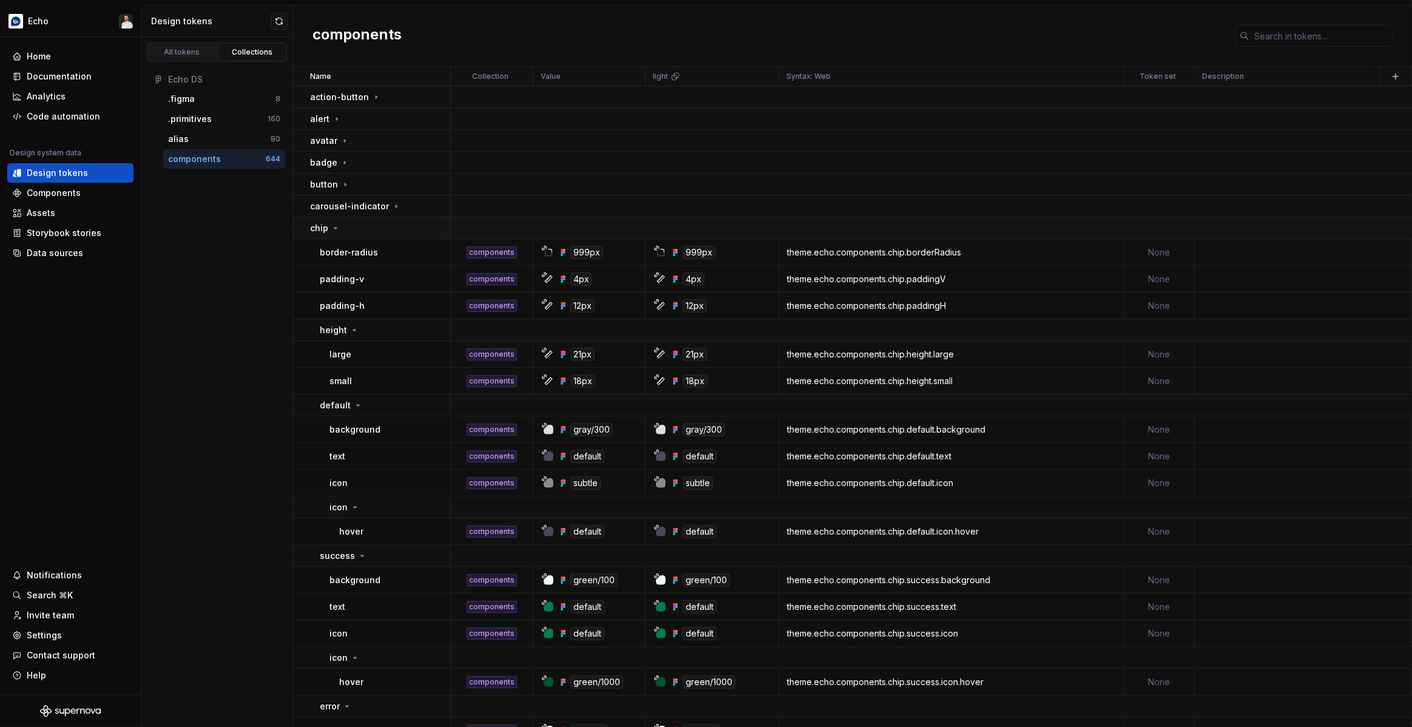
click at [404, 226] on div "chip" at bounding box center [380, 228] width 140 height 12
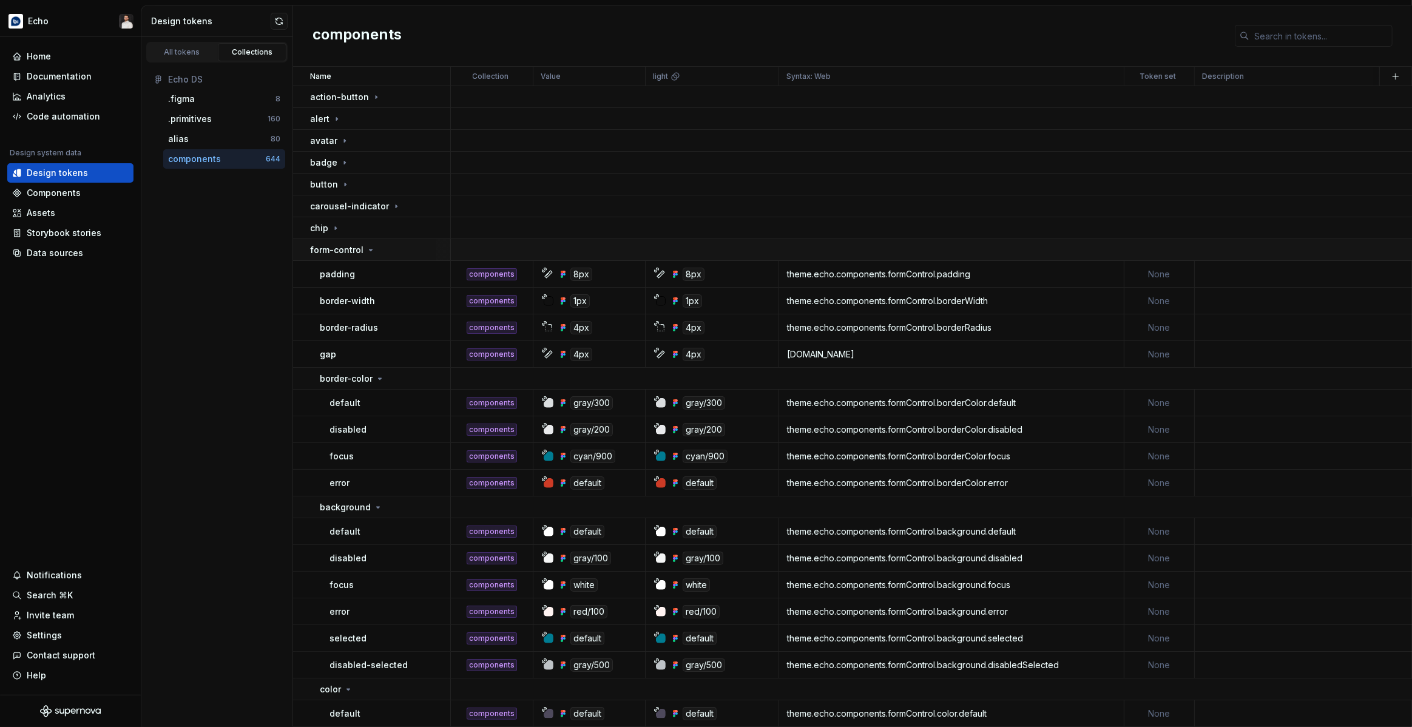
click at [399, 252] on div "form-control" at bounding box center [380, 250] width 140 height 12
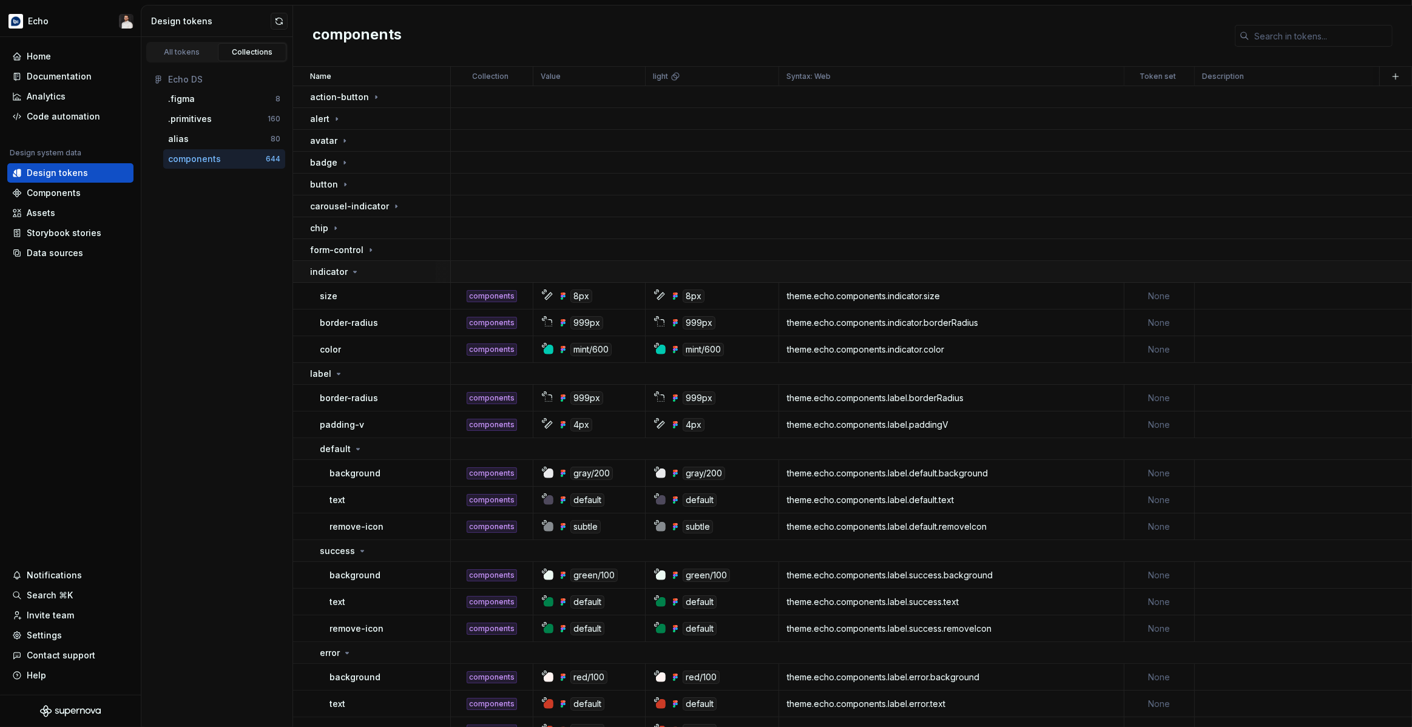
click at [400, 274] on div "indicator" at bounding box center [380, 272] width 140 height 12
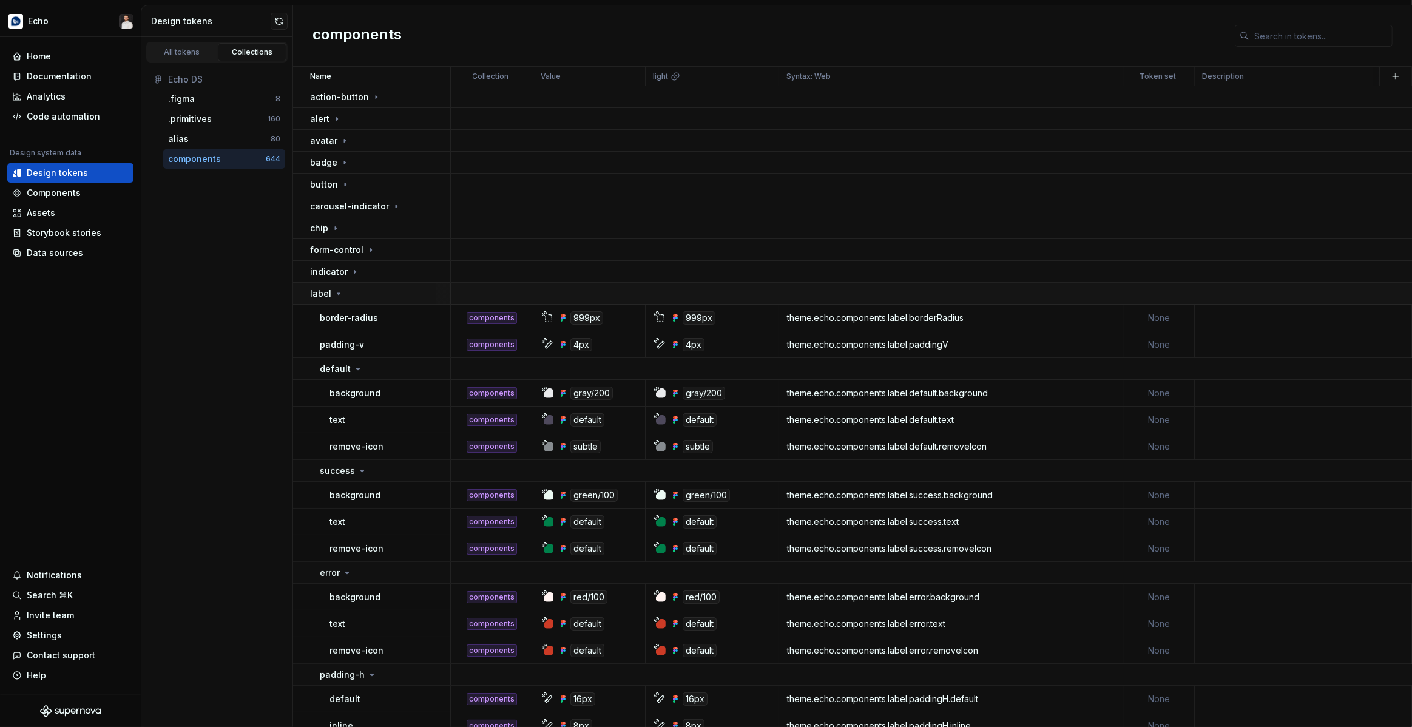
click at [372, 295] on div "label" at bounding box center [380, 294] width 140 height 12
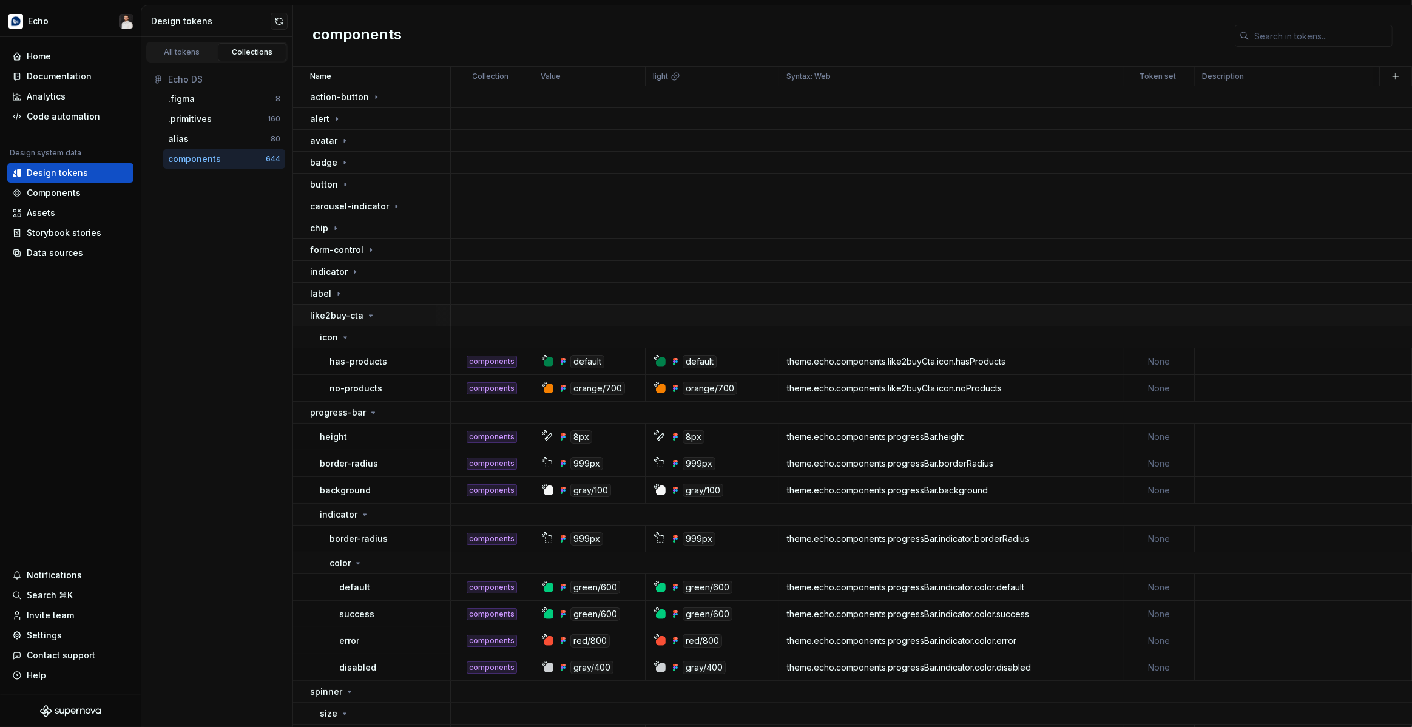
click at [391, 320] on div "like2buy-cta" at bounding box center [380, 315] width 140 height 12
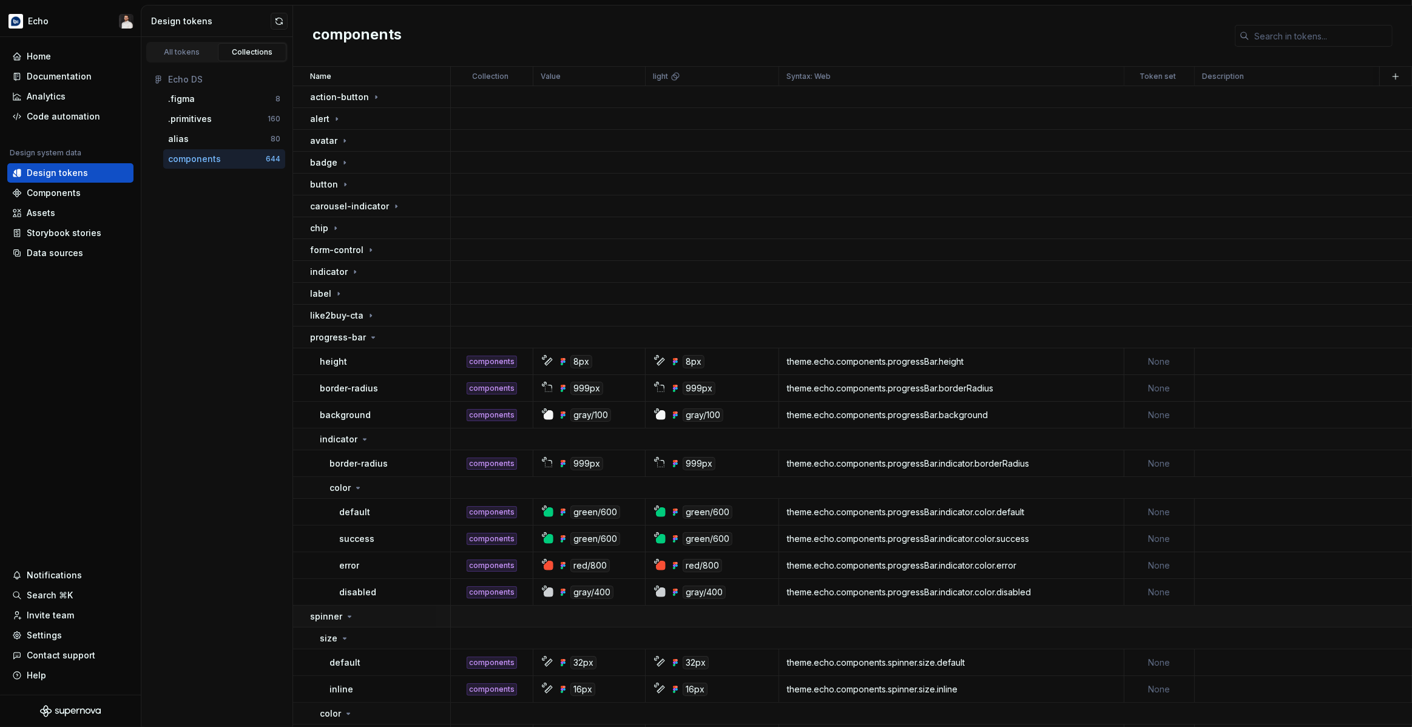
drag, startPoint x: 391, startPoint y: 339, endPoint x: 390, endPoint y: 352, distance: 13.4
click at [391, 339] on div "progress-bar" at bounding box center [380, 337] width 140 height 12
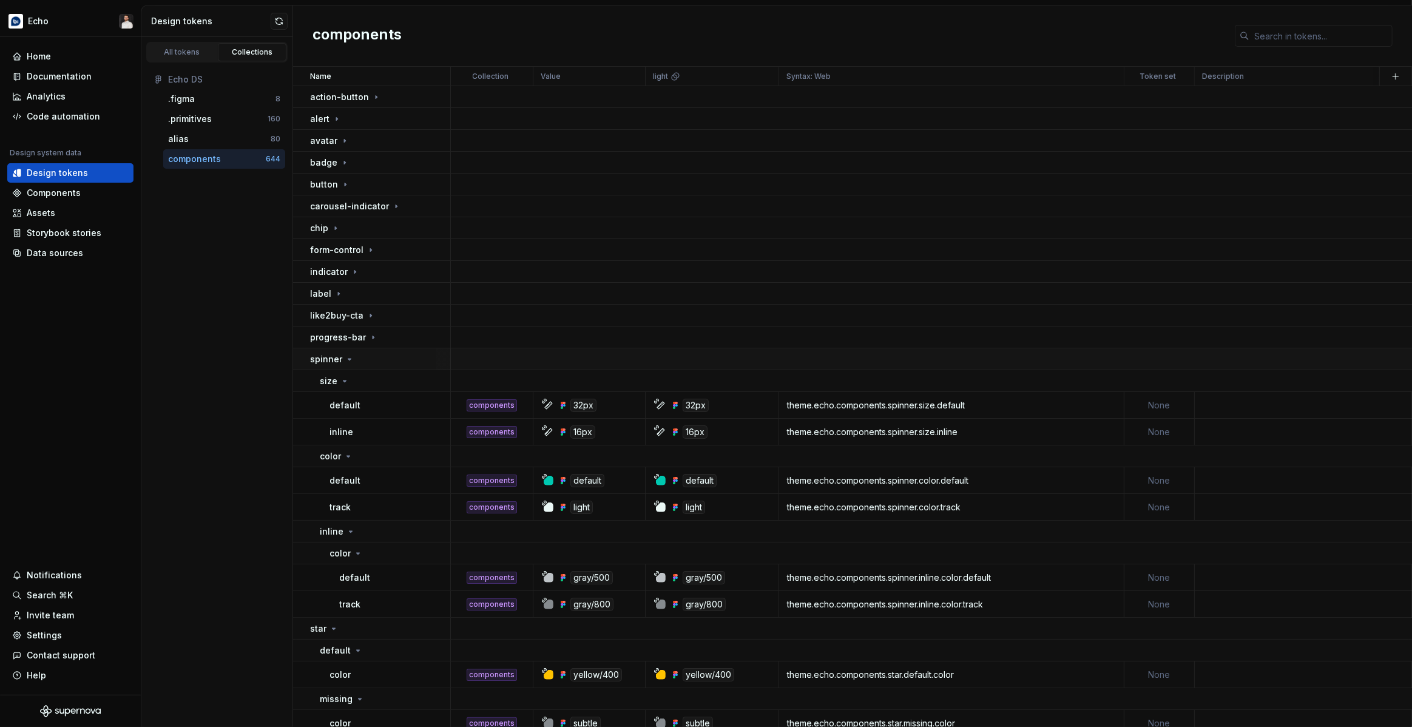
click at [394, 365] on td "spinner" at bounding box center [372, 359] width 158 height 22
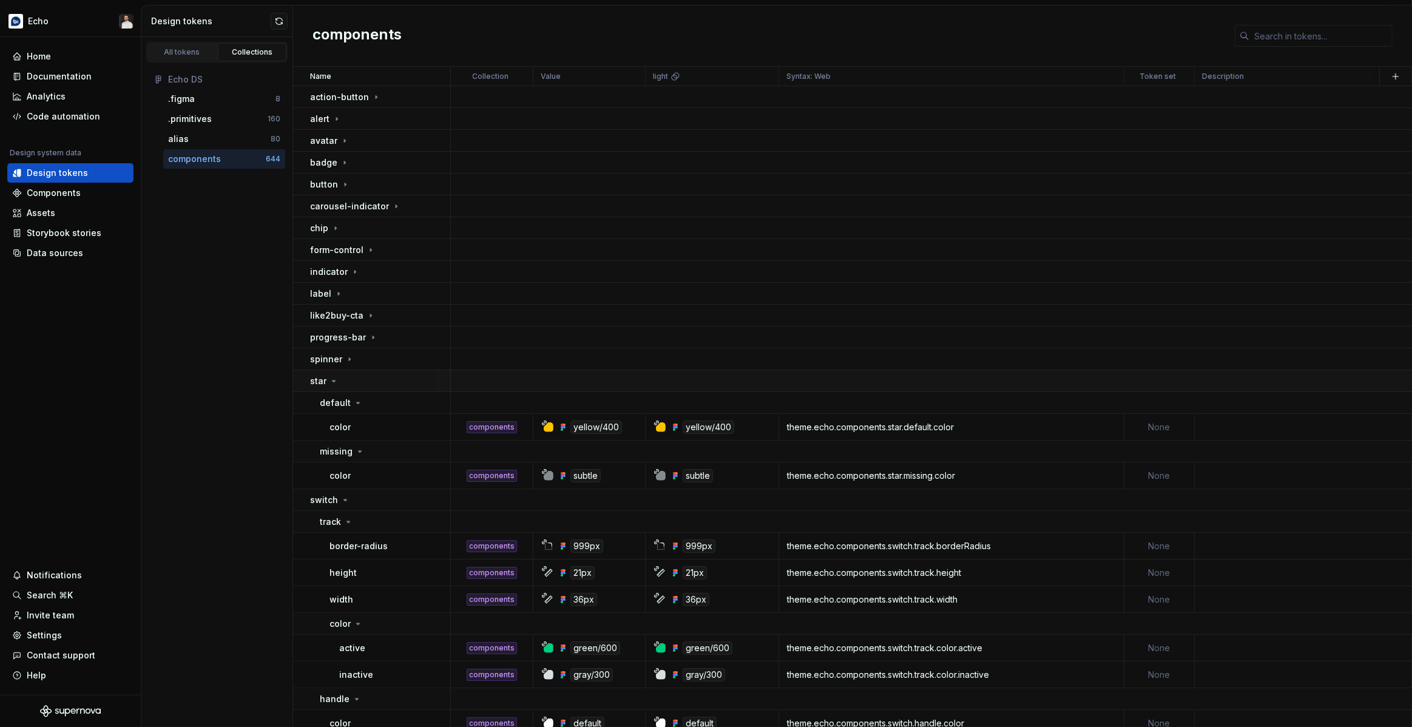
click at [392, 382] on div "star" at bounding box center [380, 381] width 140 height 12
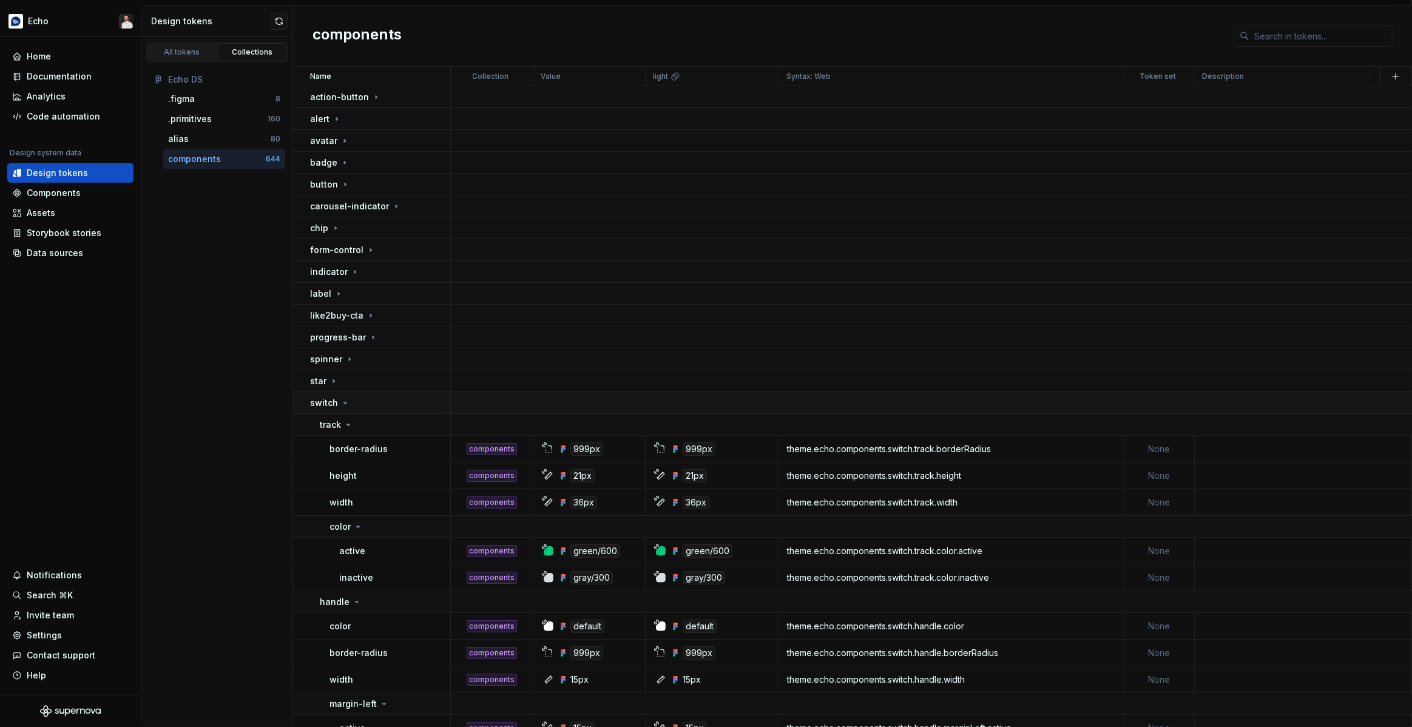
click at [361, 404] on div "switch" at bounding box center [380, 403] width 140 height 12
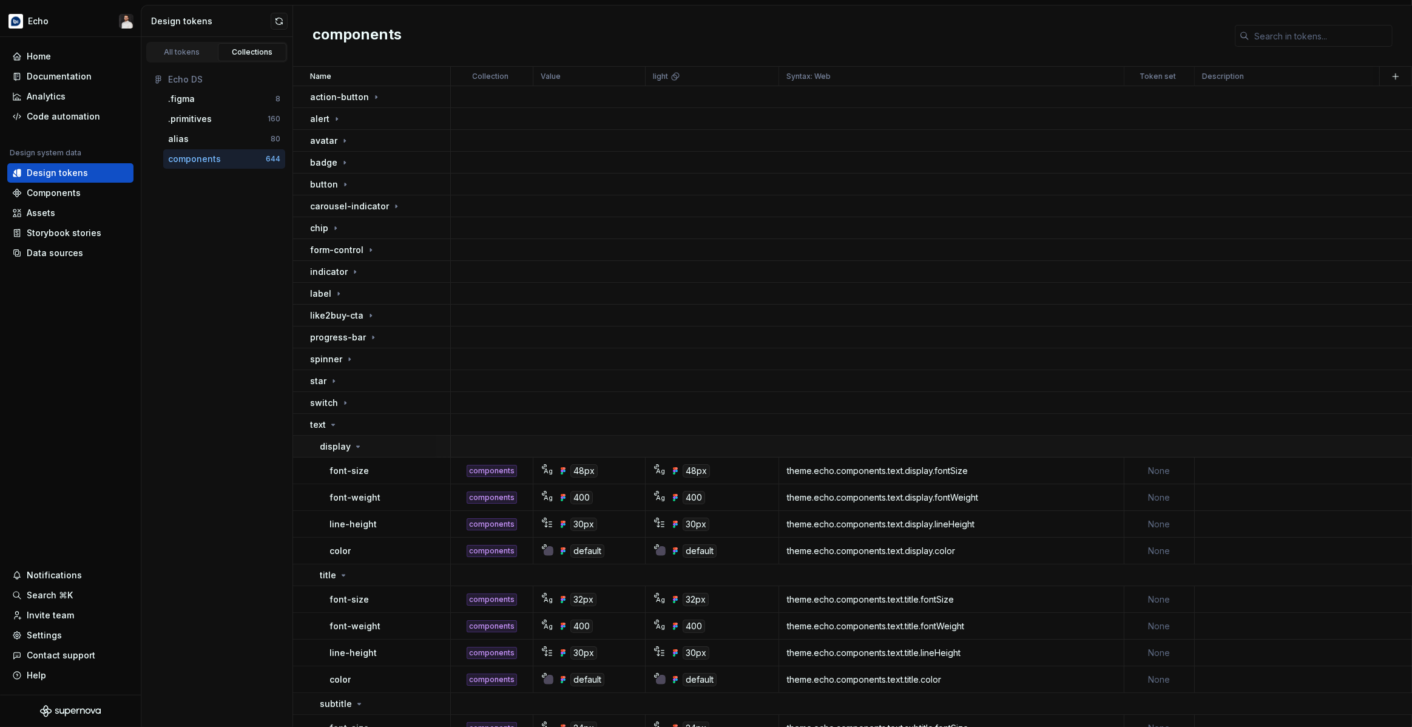
click at [368, 445] on div "display" at bounding box center [385, 447] width 130 height 12
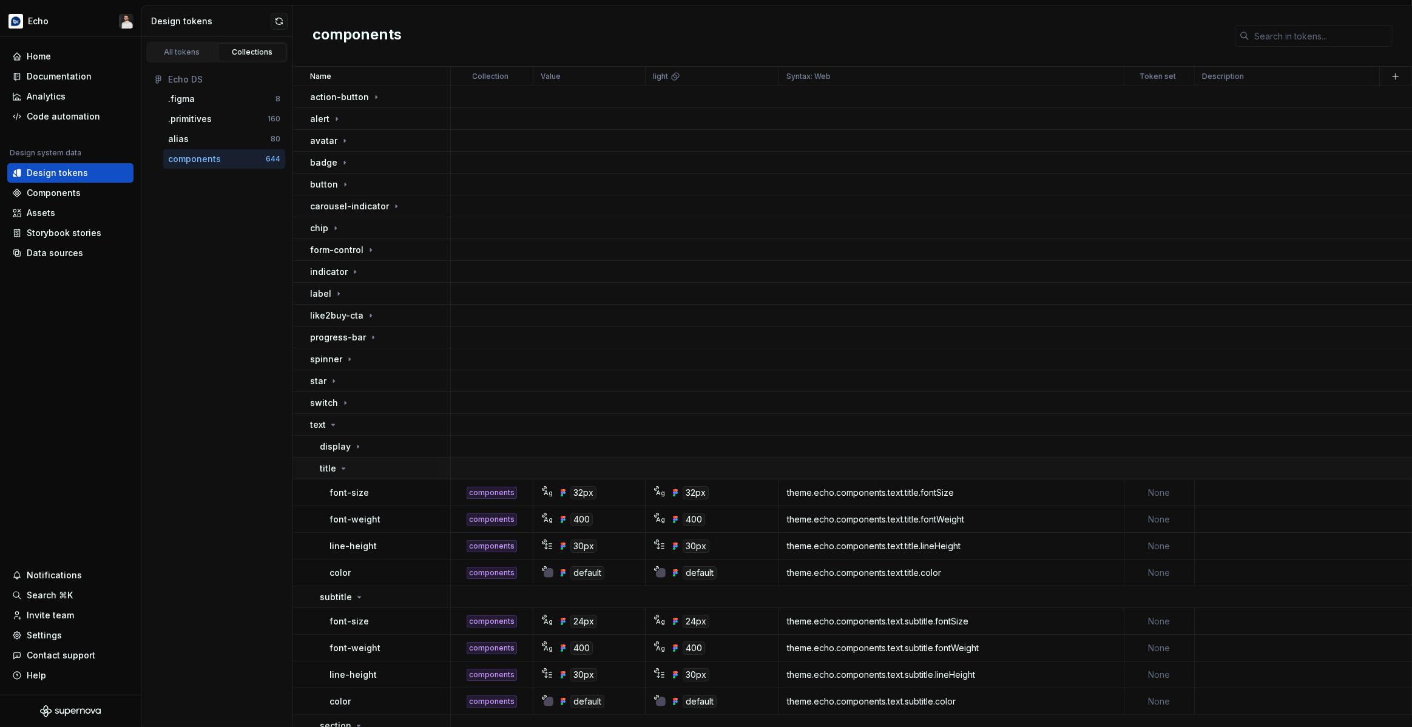
click at [365, 468] on div "title" at bounding box center [385, 468] width 130 height 12
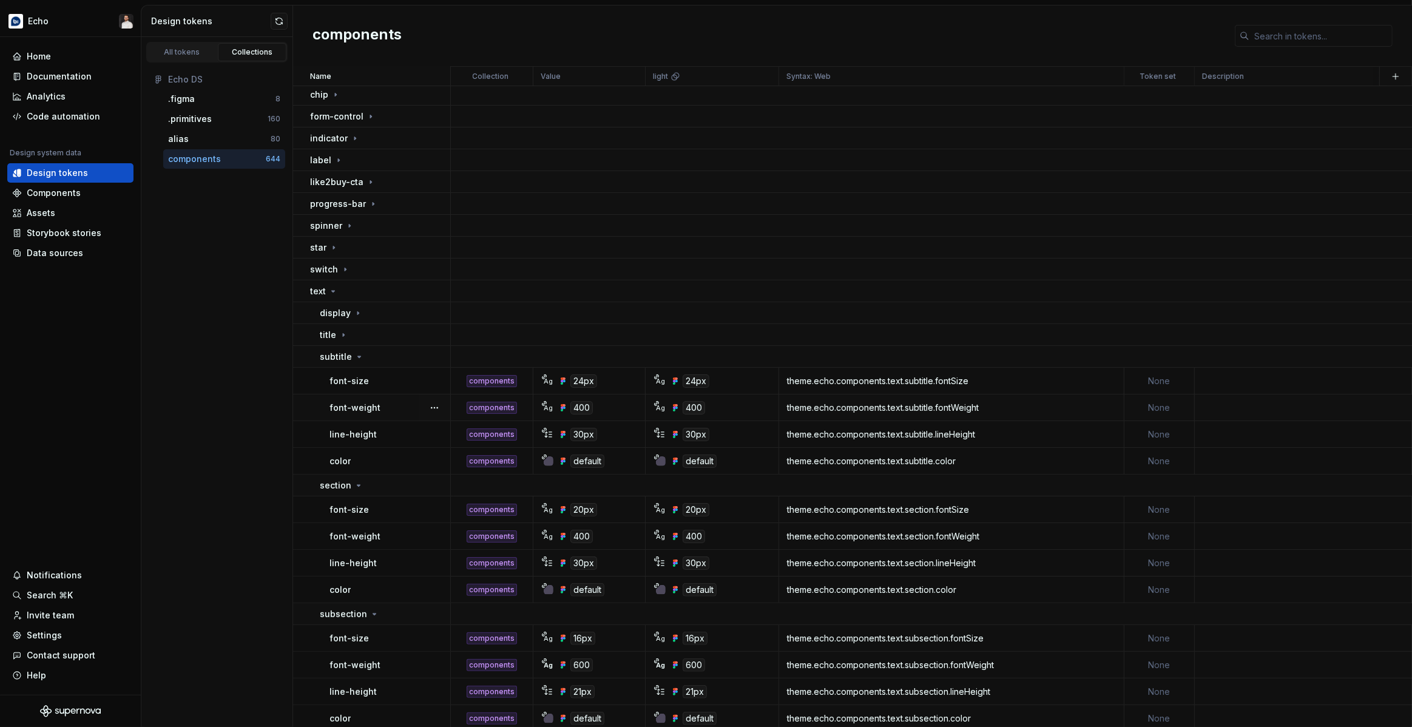
scroll to position [157, 0]
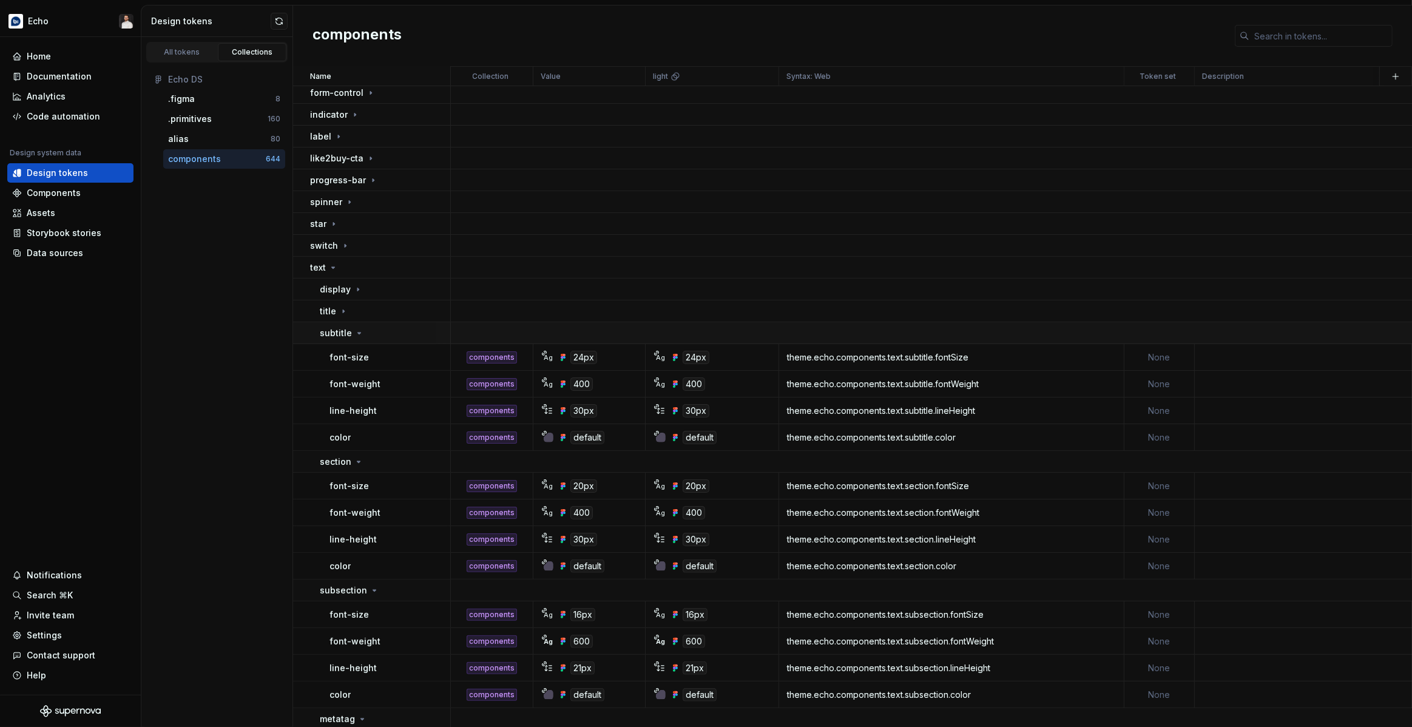
click at [373, 333] on div "subtitle" at bounding box center [385, 333] width 130 height 12
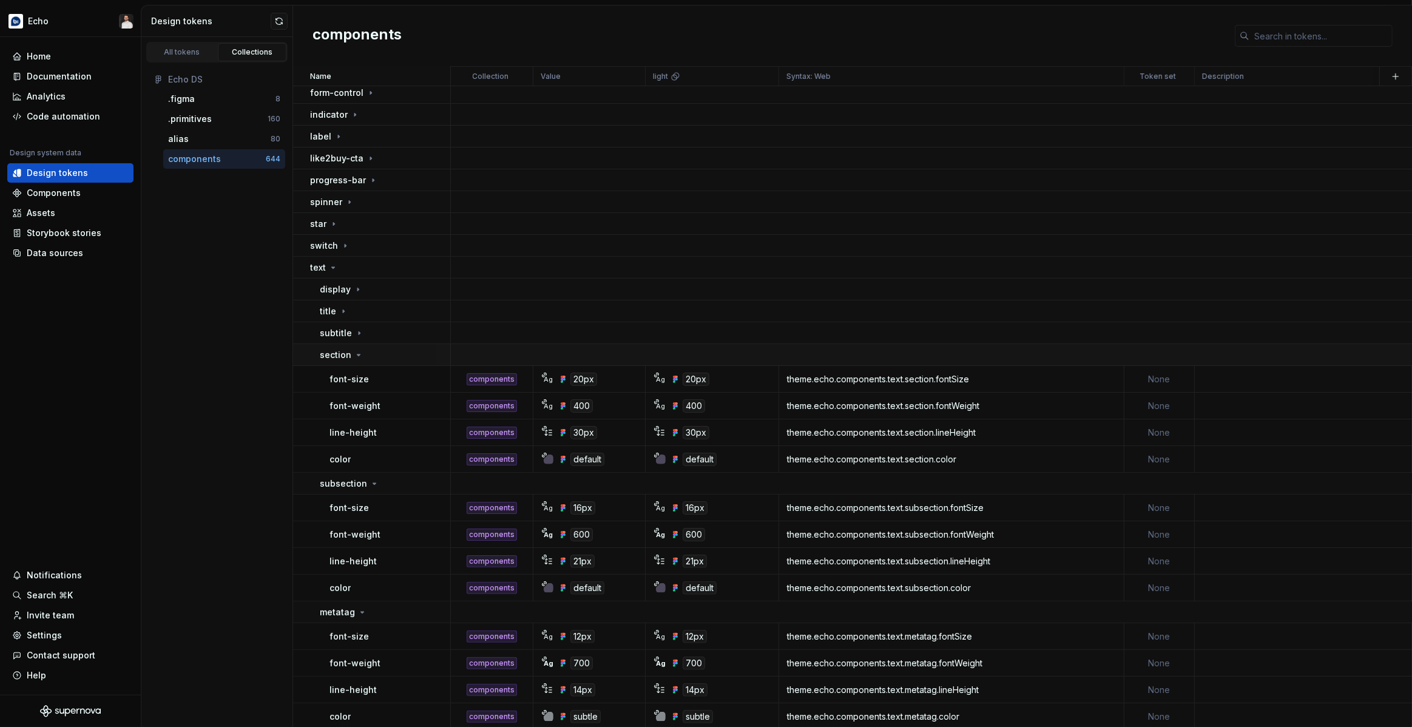
click at [370, 349] on div "section" at bounding box center [385, 355] width 130 height 12
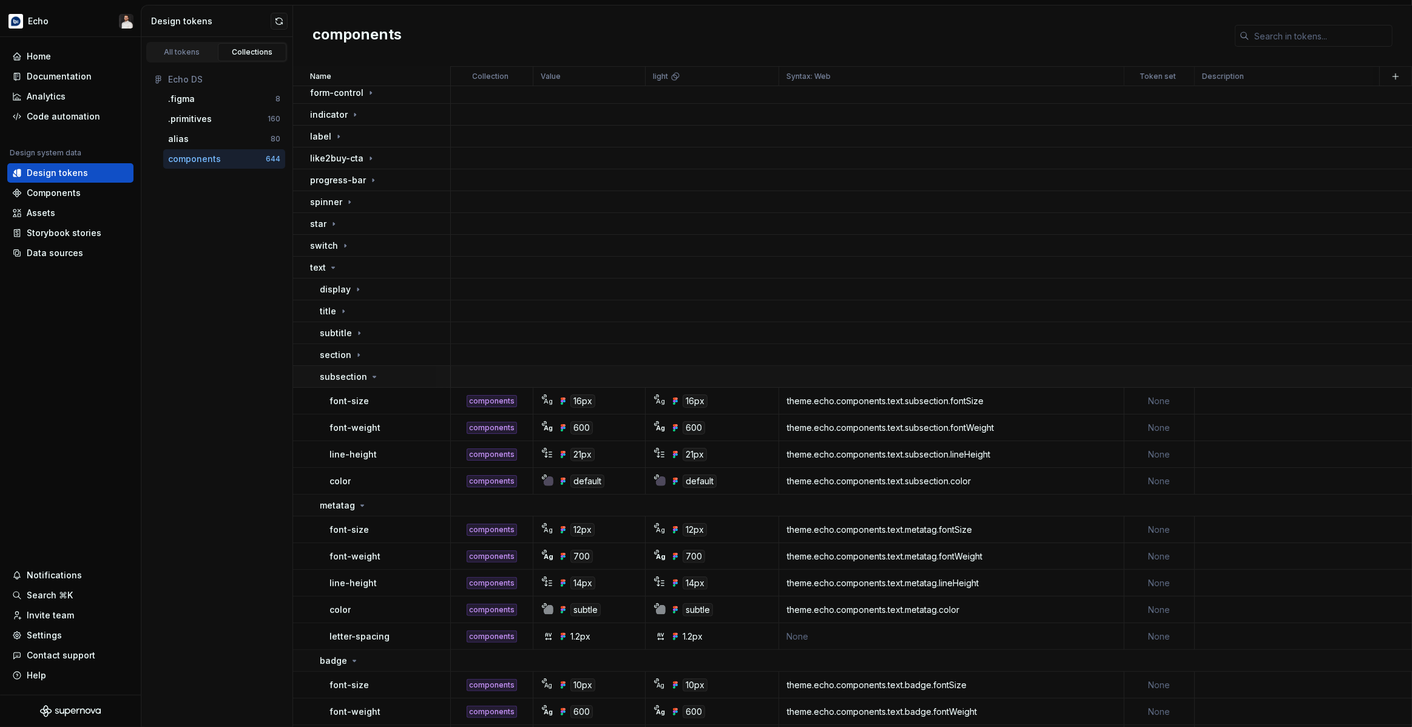
click at [374, 376] on icon at bounding box center [375, 377] width 10 height 10
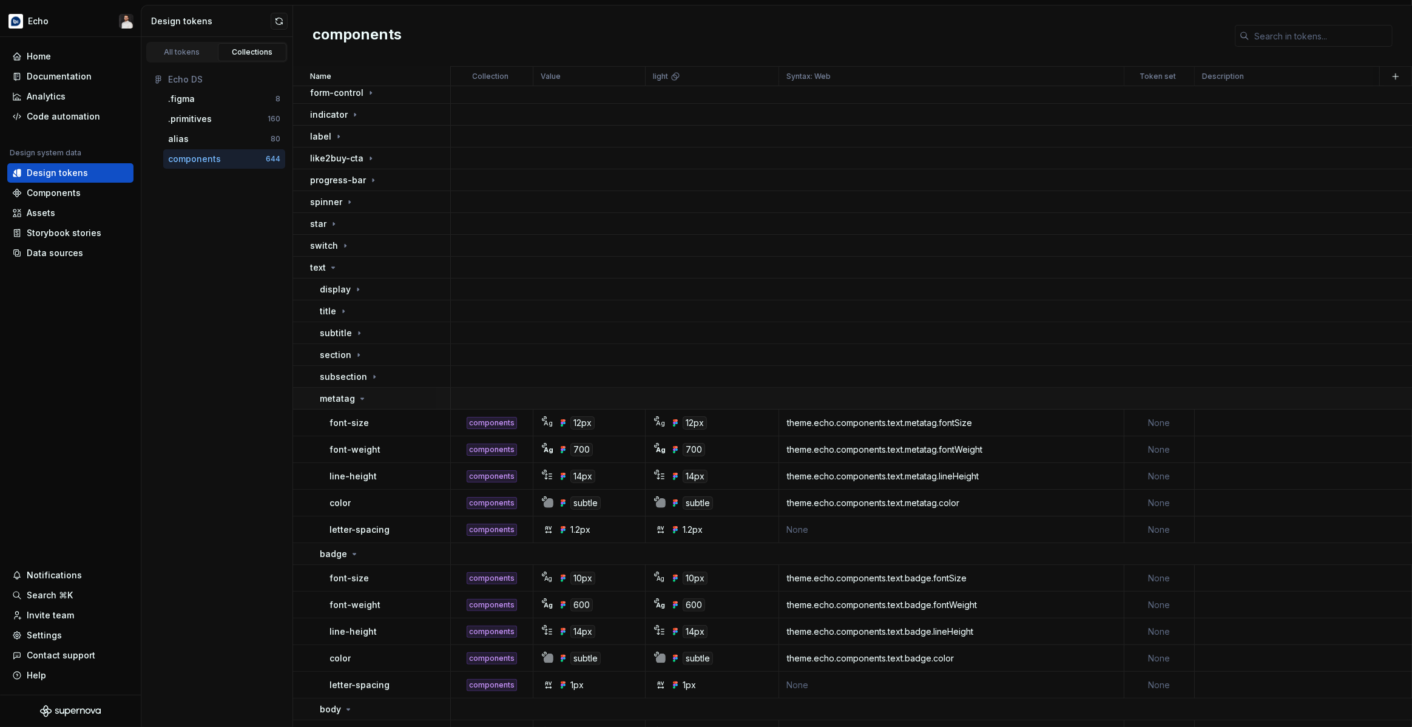
click at [380, 399] on div "metatag" at bounding box center [385, 399] width 130 height 12
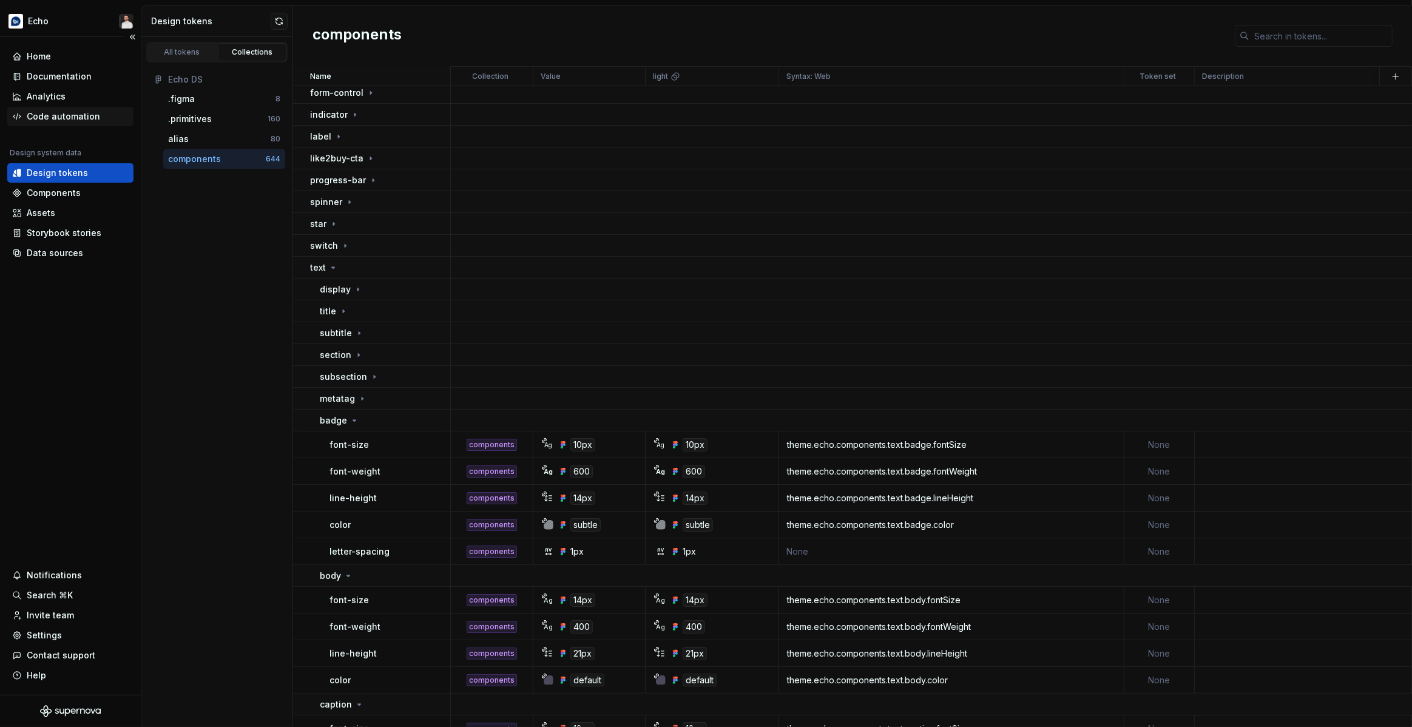
click at [66, 117] on div "Code automation" at bounding box center [63, 116] width 73 height 12
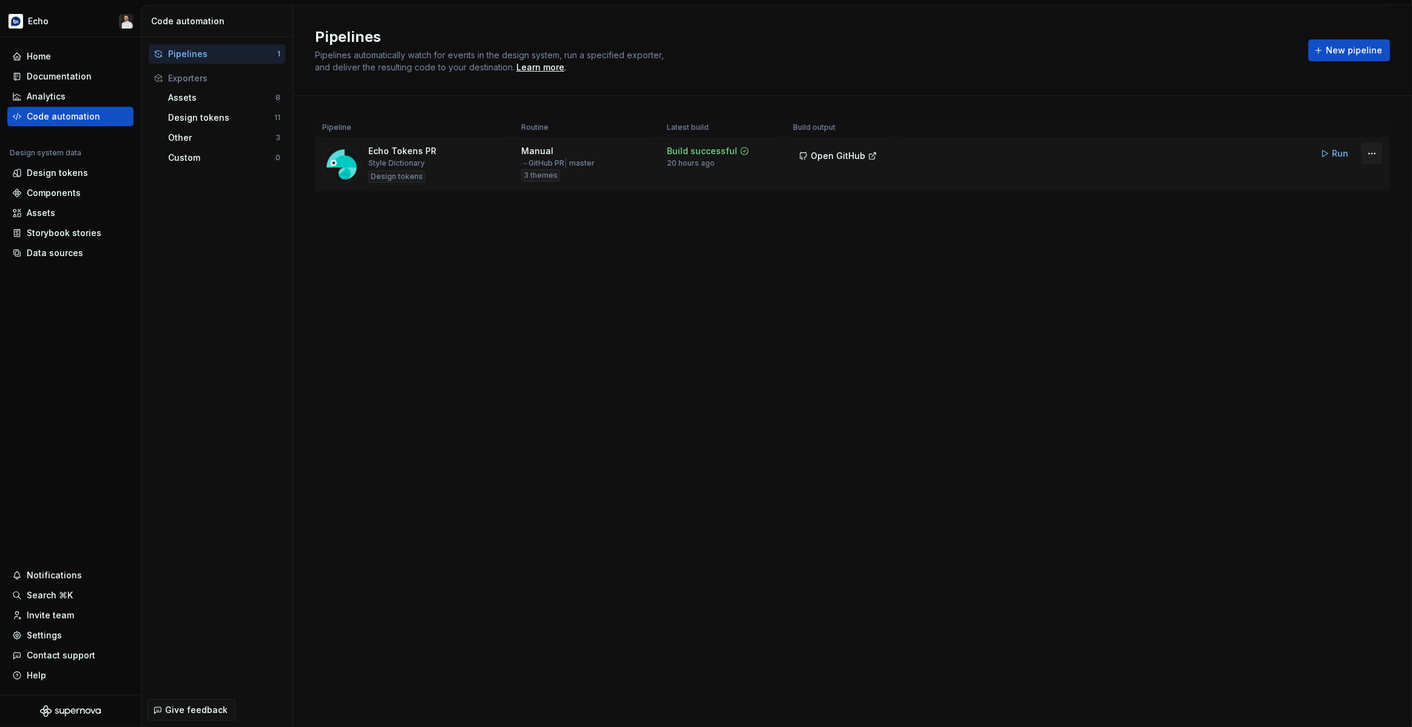
click at [1374, 151] on html "Echo Home Documentation Analytics Code automation Design system data Design tok…" at bounding box center [706, 363] width 1412 height 727
click at [1344, 178] on div "Edit pipeline" at bounding box center [1357, 180] width 104 height 12
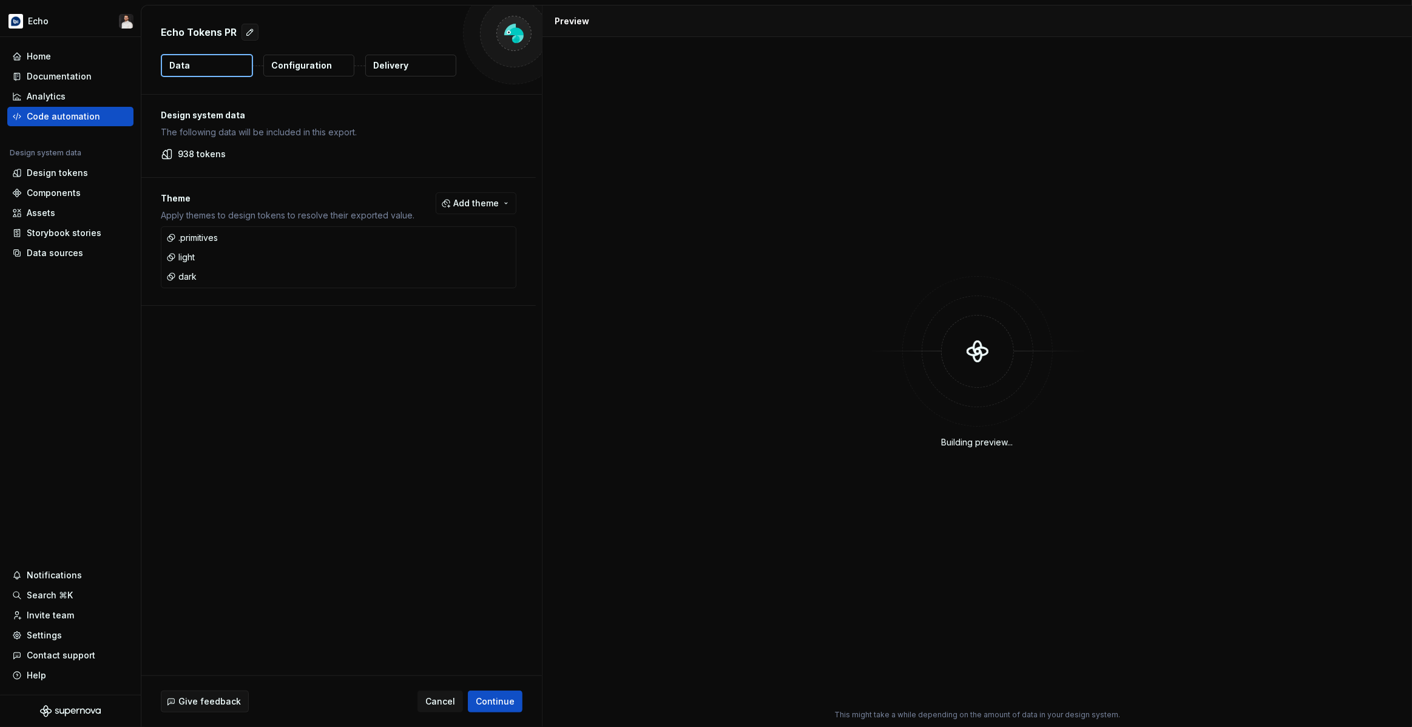
click at [306, 70] on p "Configuration" at bounding box center [301, 65] width 61 height 12
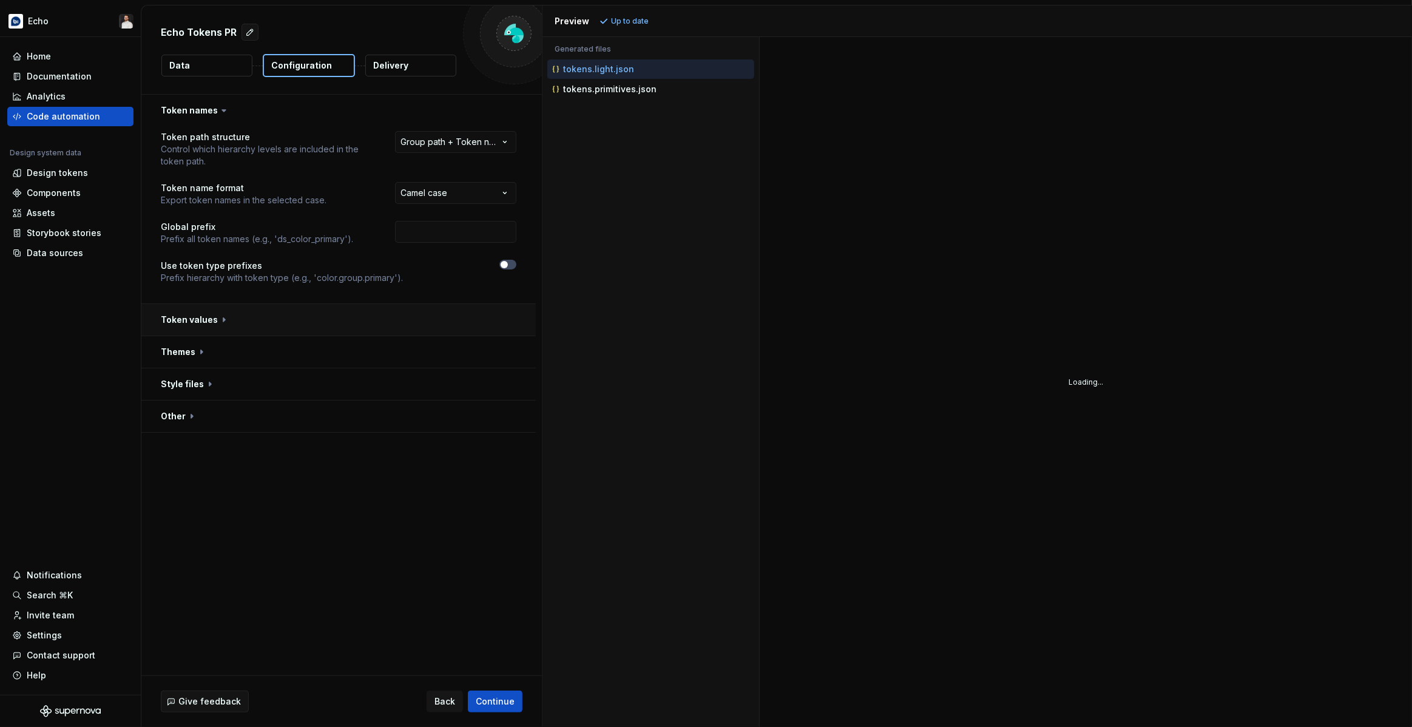
click at [206, 318] on button "button" at bounding box center [338, 320] width 394 height 32
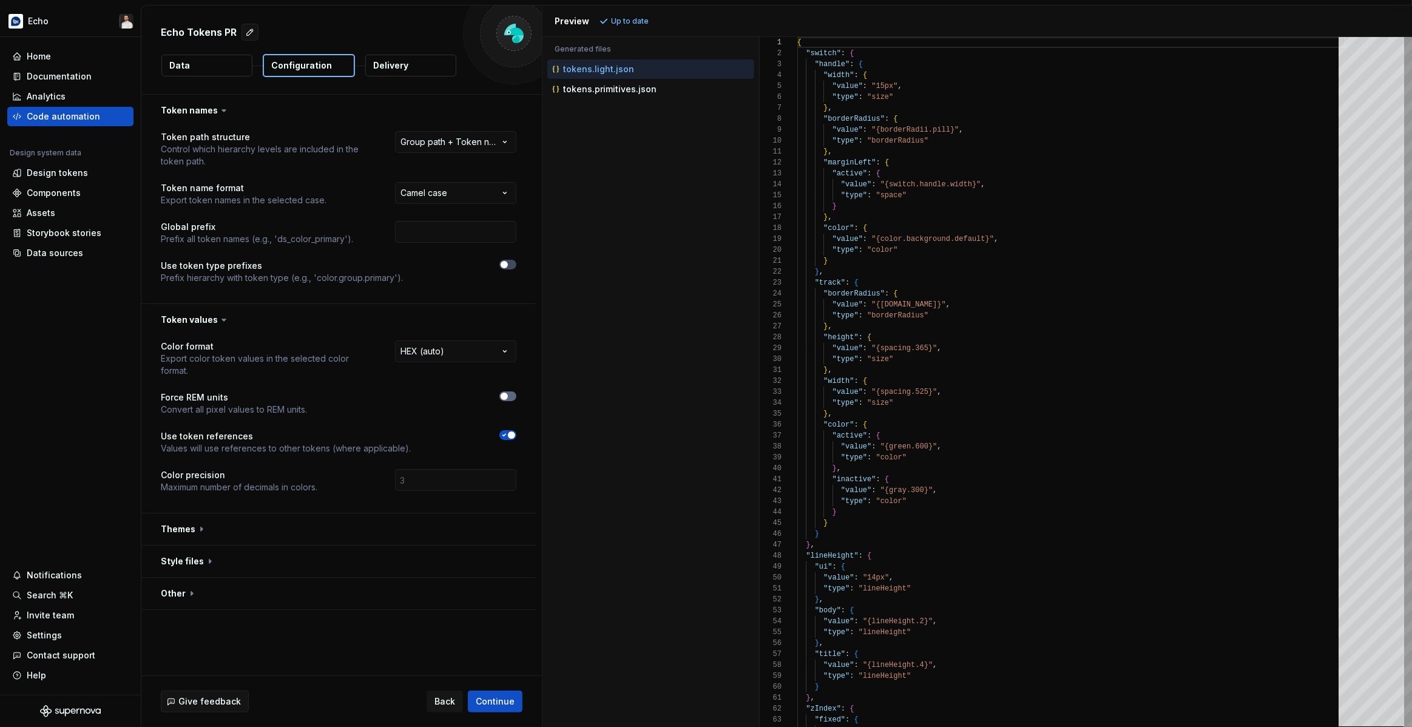
click at [516, 391] on button "button" at bounding box center [507, 396] width 17 height 10
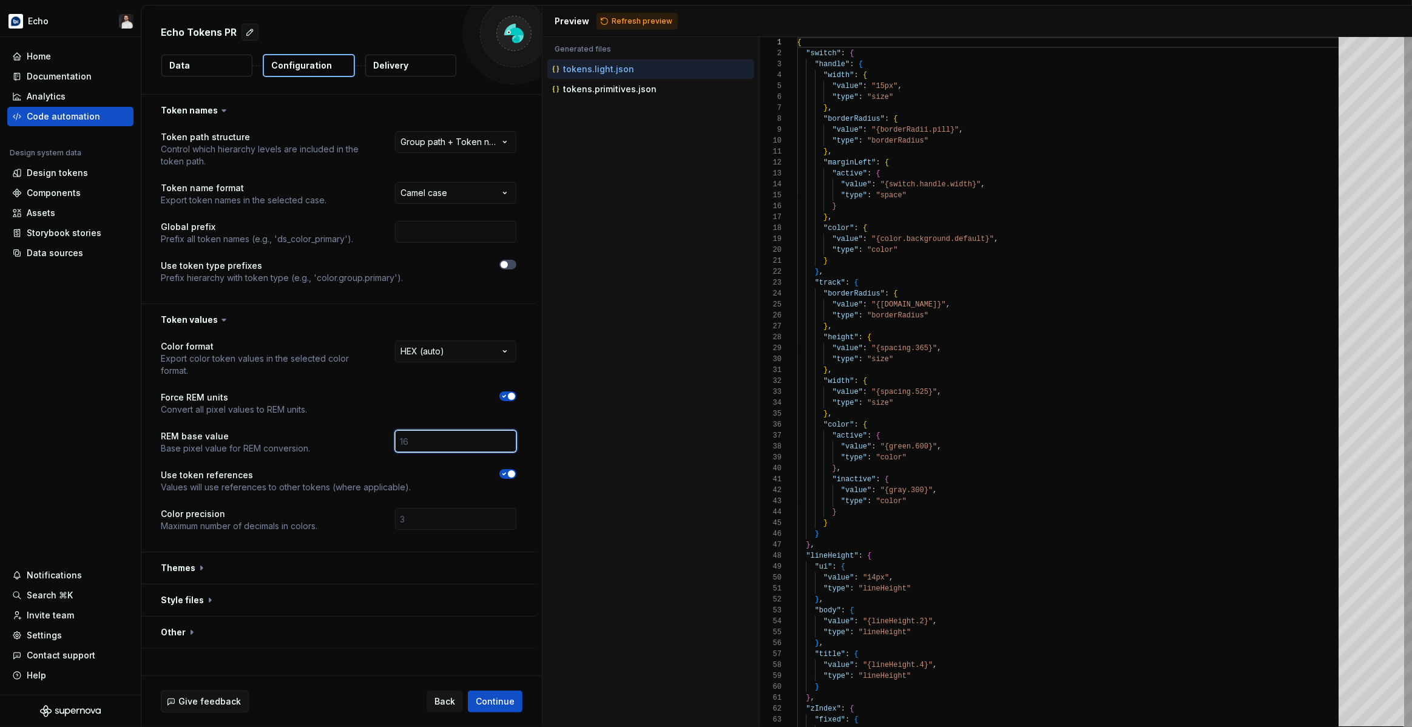
click at [430, 430] on input "number" at bounding box center [455, 441] width 121 height 22
click at [641, 21] on span "Refresh preview" at bounding box center [642, 21] width 61 height 10
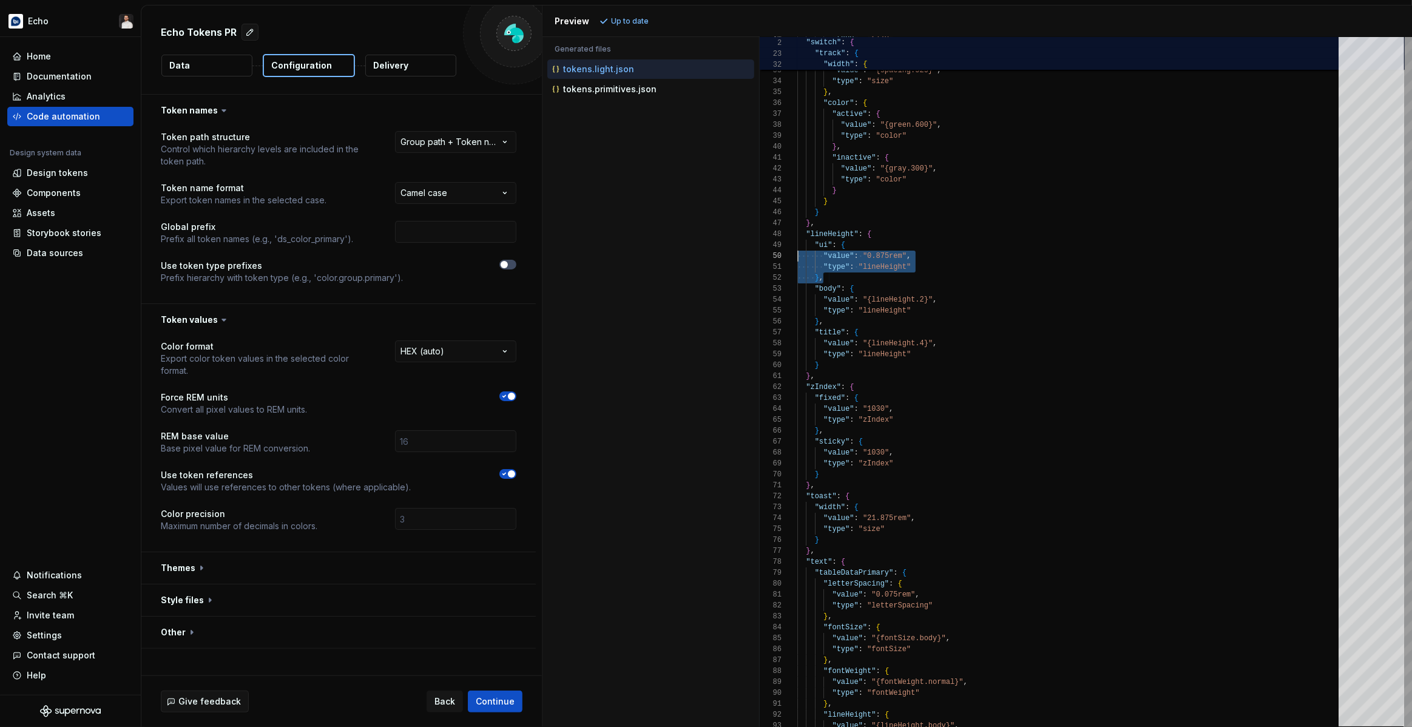
scroll to position [87, 0]
drag, startPoint x: 837, startPoint y: 281, endPoint x: 759, endPoint y: 247, distance: 84.8
drag, startPoint x: 857, startPoint y: 280, endPoint x: 776, endPoint y: 245, distance: 88.4
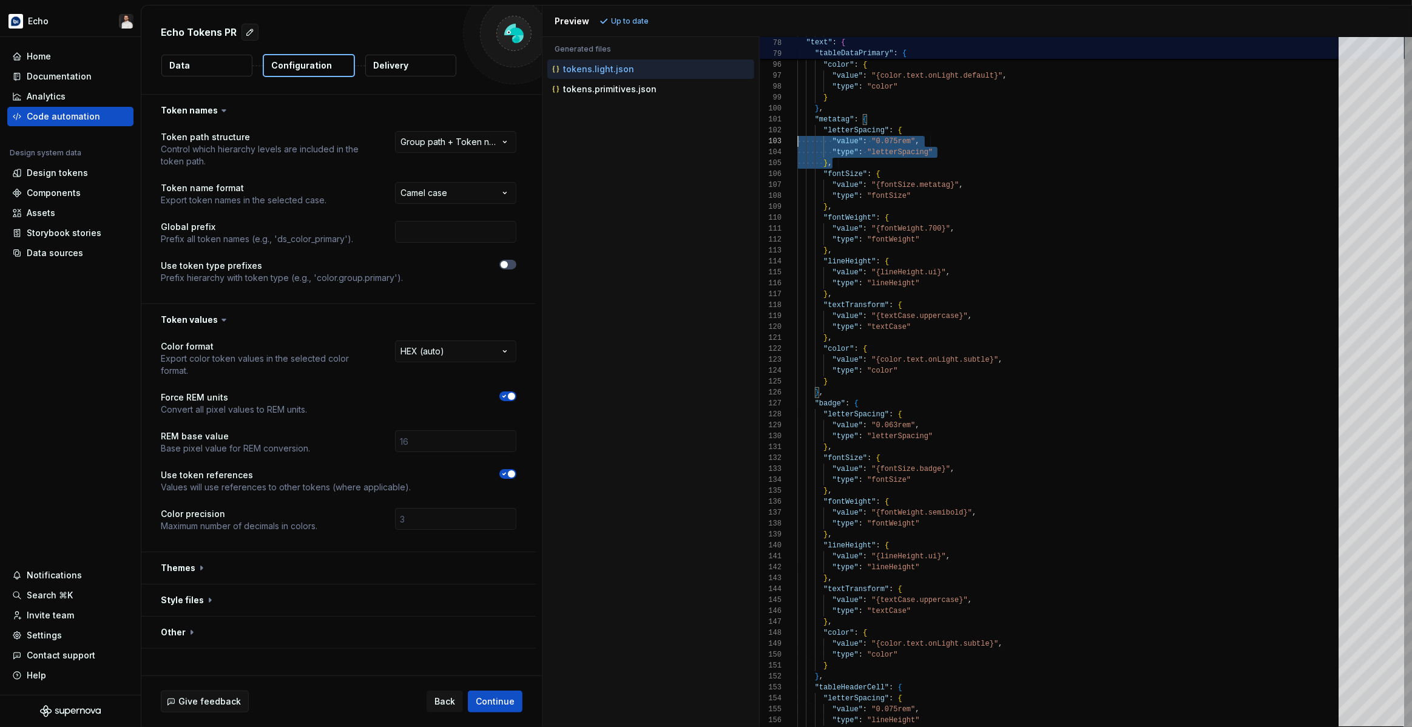
scroll to position [11, 0]
drag, startPoint x: 859, startPoint y: 166, endPoint x: 757, endPoint y: 130, distance: 107.5
drag, startPoint x: 843, startPoint y: 163, endPoint x: 779, endPoint y: 133, distance: 70.6
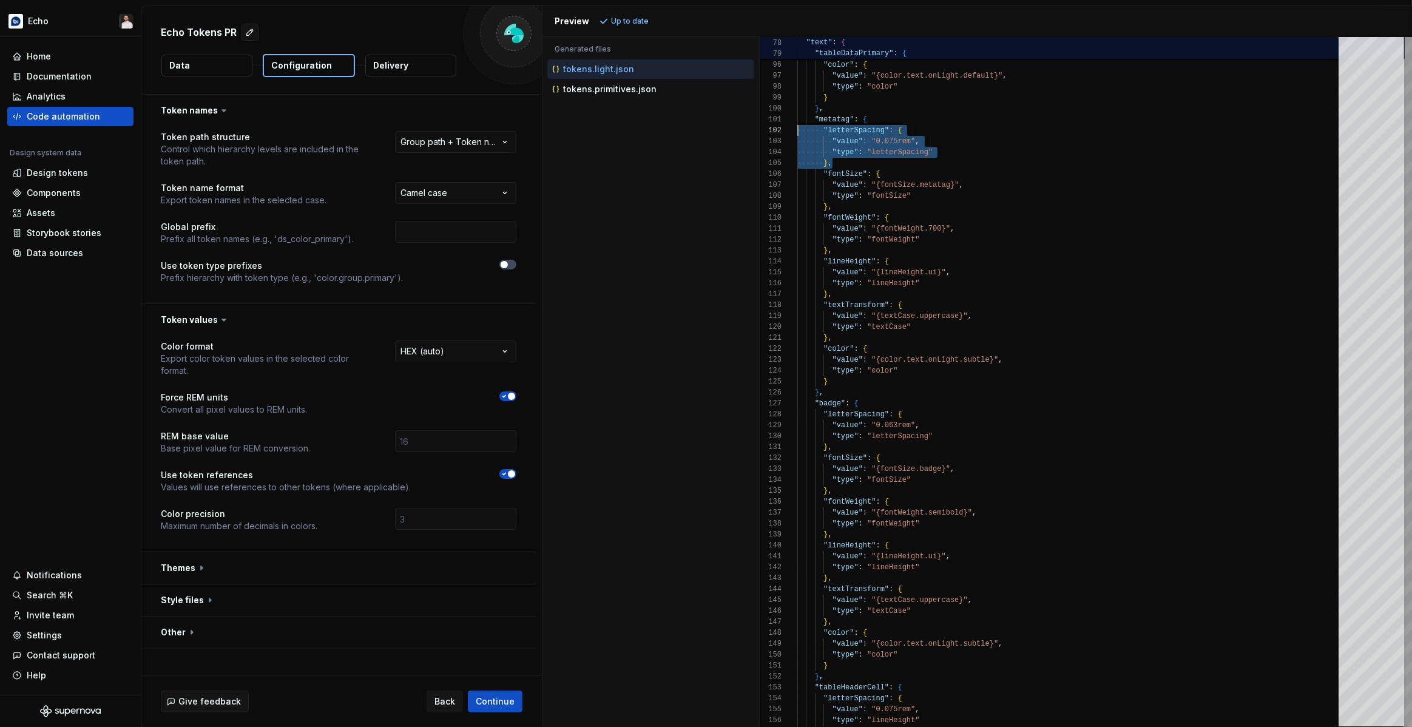
click at [509, 393] on icon "button" at bounding box center [504, 396] width 10 height 7
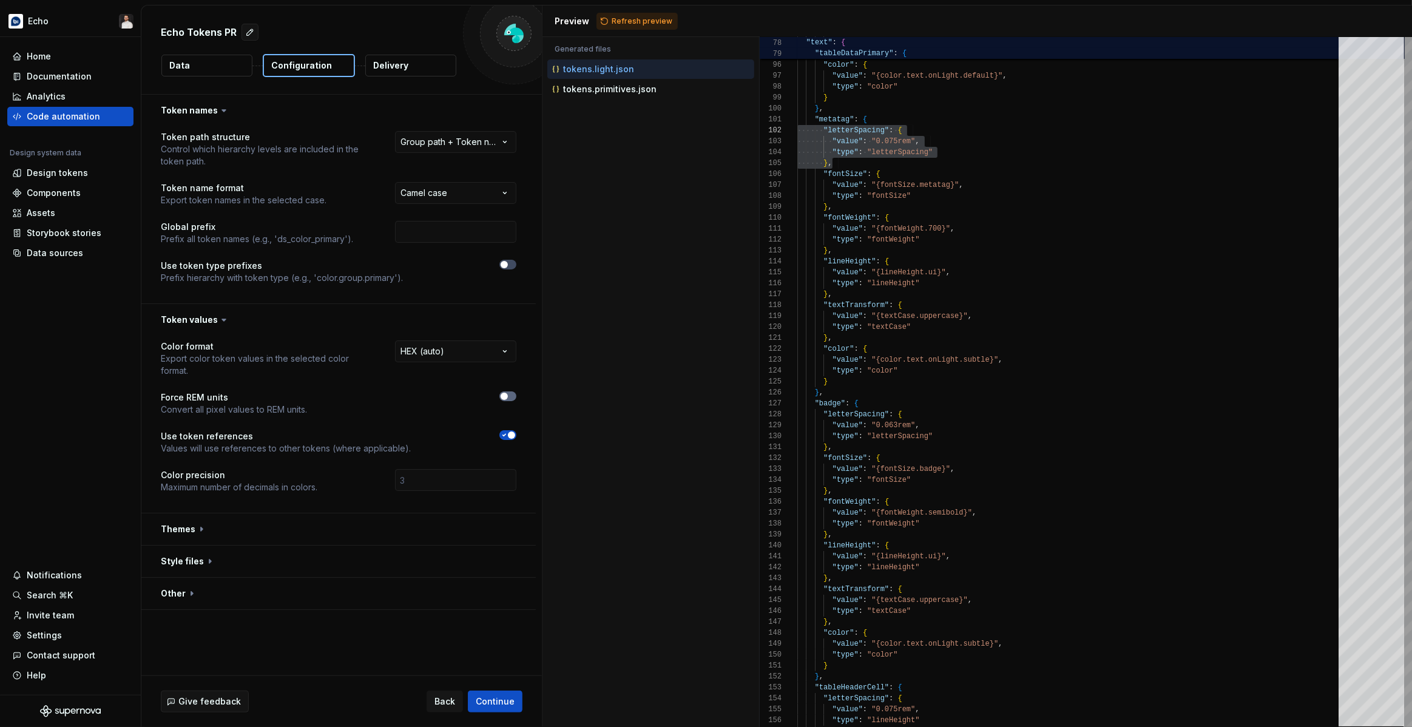
click at [508, 393] on span "button" at bounding box center [504, 396] width 7 height 7
click at [509, 393] on icon "button" at bounding box center [504, 396] width 10 height 7
click at [646, 22] on span "Refresh preview" at bounding box center [642, 21] width 61 height 10
type textarea "**********"
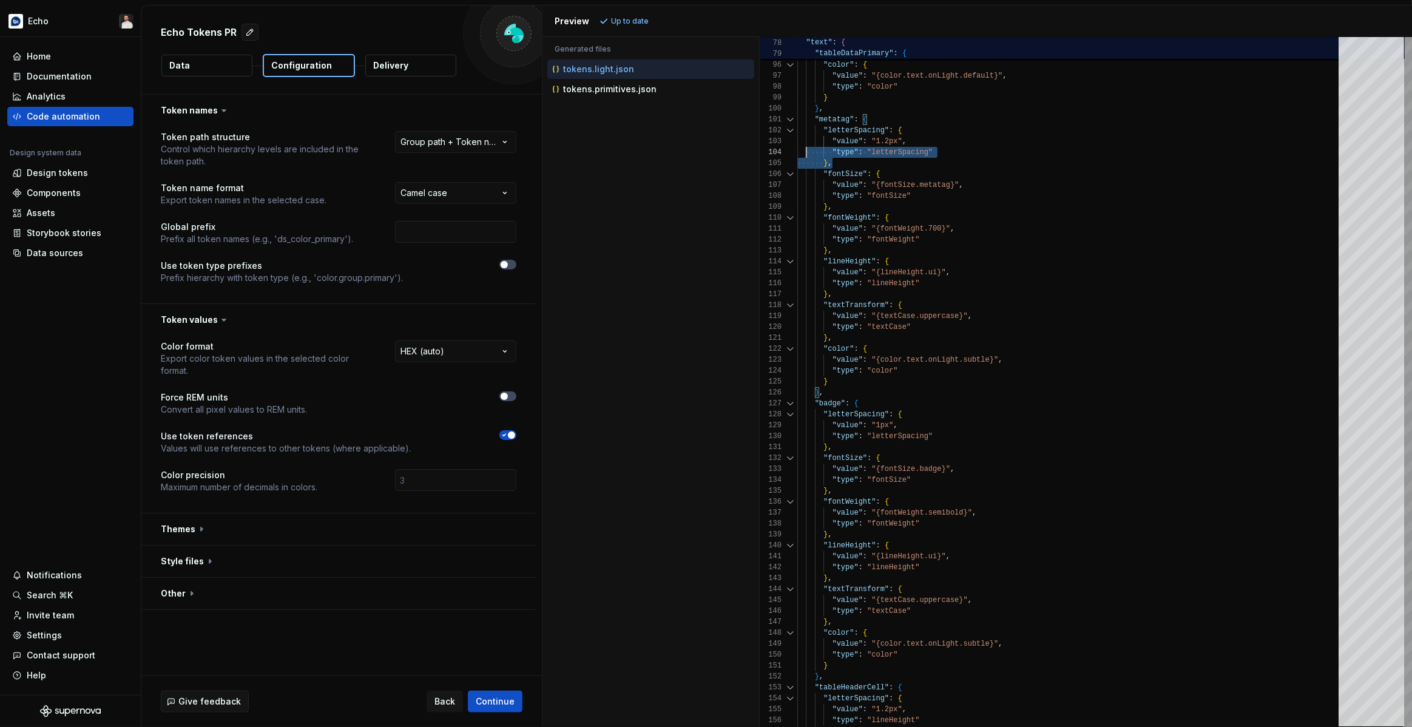
drag, startPoint x: 864, startPoint y: 160, endPoint x: 795, endPoint y: 134, distance: 73.1
click at [61, 170] on div "Design tokens" at bounding box center [57, 173] width 61 height 12
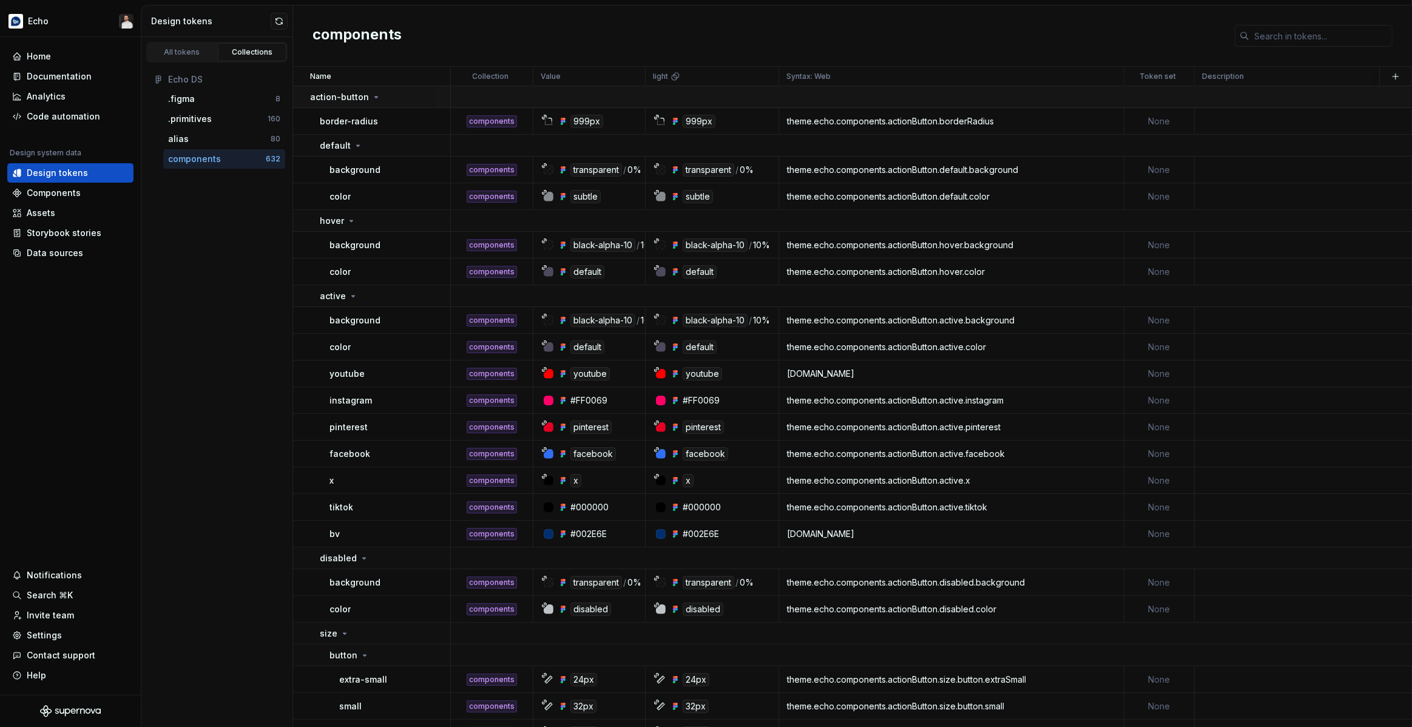
click at [371, 95] on icon at bounding box center [376, 97] width 10 height 10
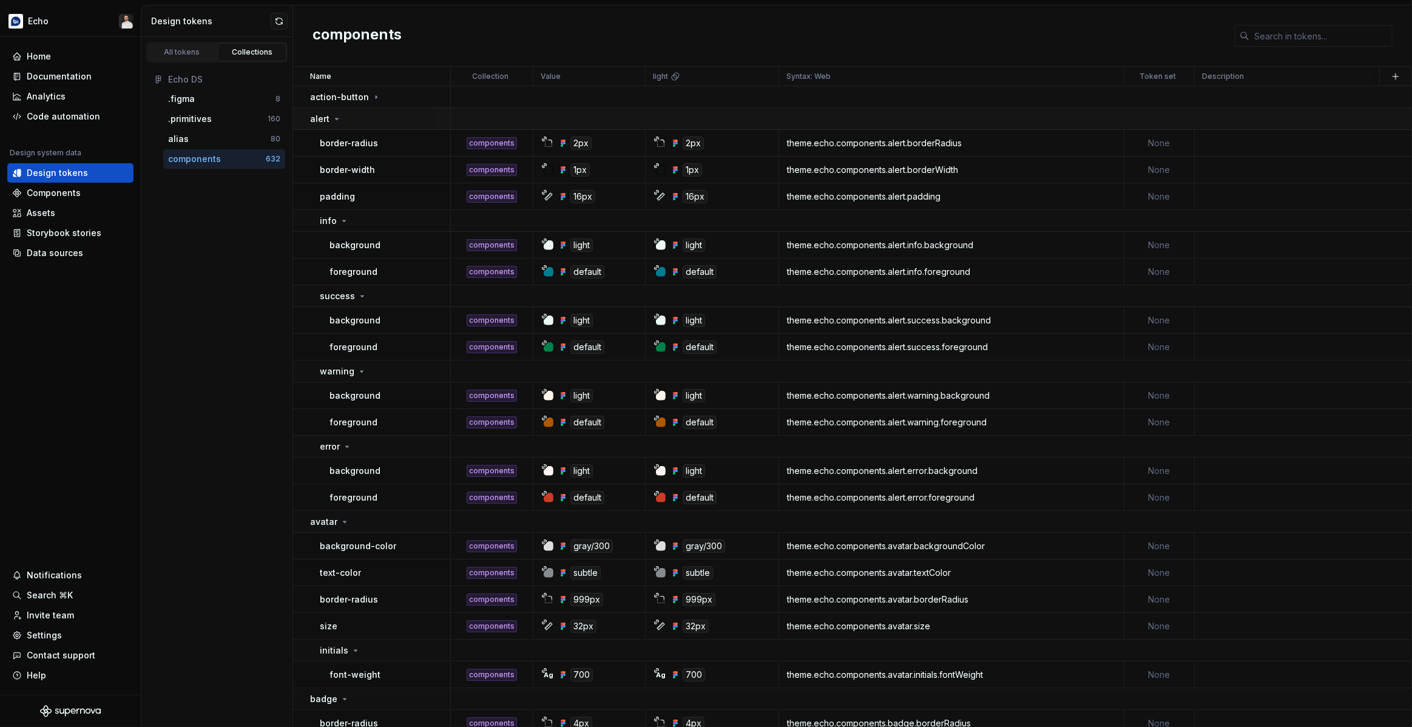
click at [369, 124] on td "alert" at bounding box center [372, 119] width 158 height 22
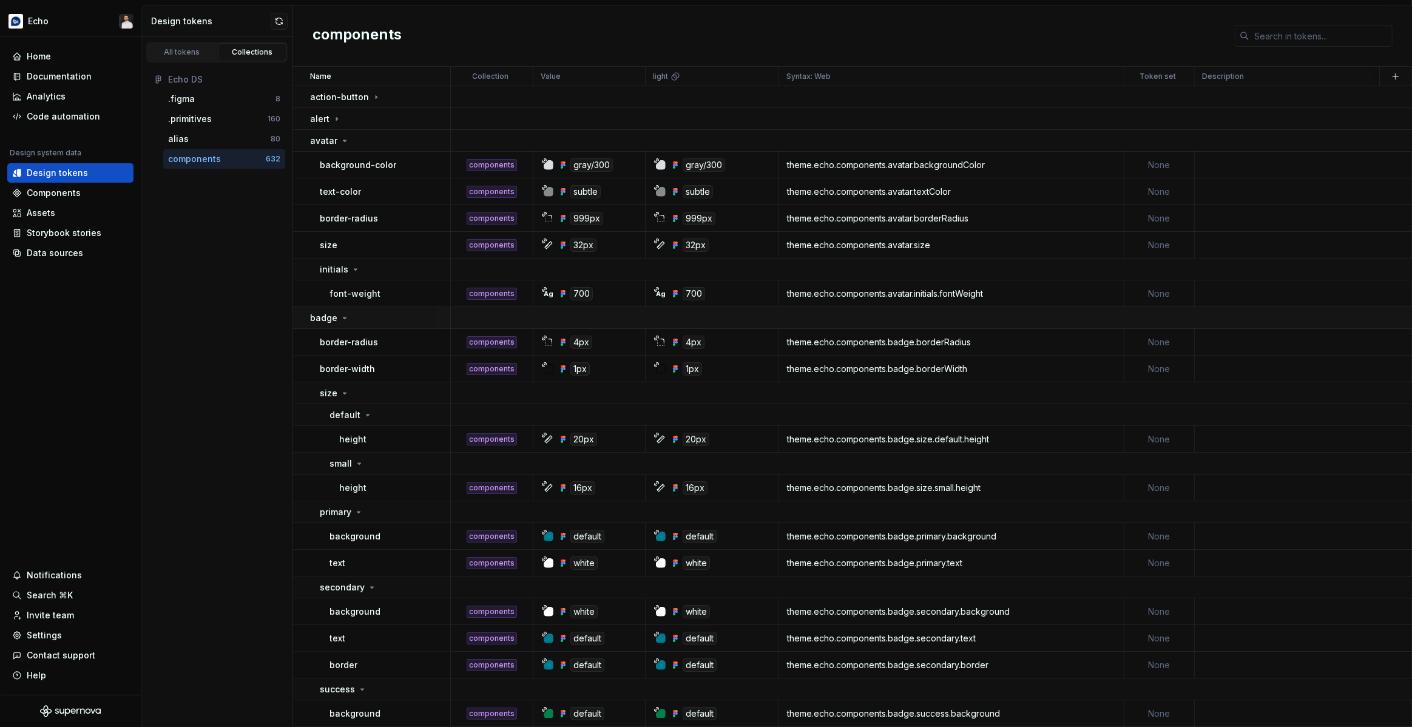
drag, startPoint x: 407, startPoint y: 146, endPoint x: 414, endPoint y: 159, distance: 15.2
click at [407, 146] on div "avatar" at bounding box center [380, 141] width 140 height 12
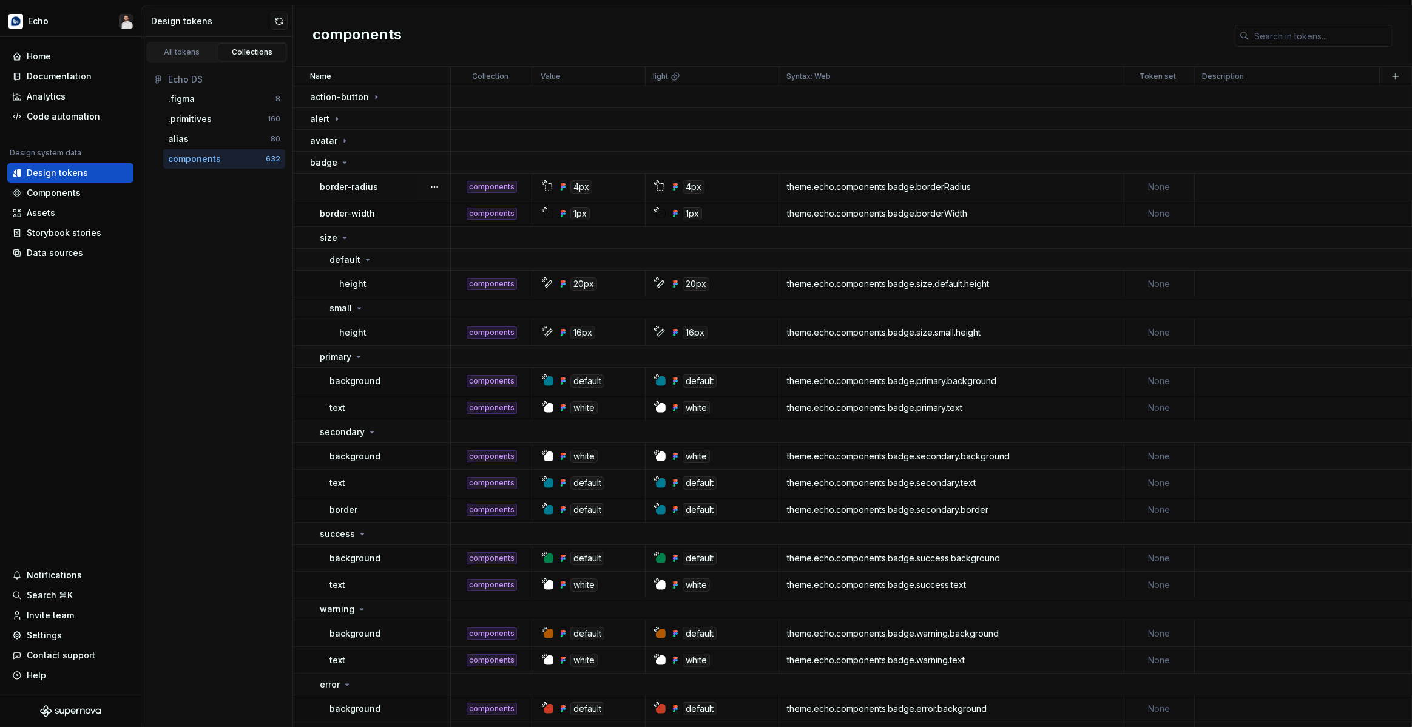
click at [417, 174] on td "border-radius" at bounding box center [372, 187] width 158 height 27
click at [406, 168] on td "badge" at bounding box center [372, 163] width 158 height 22
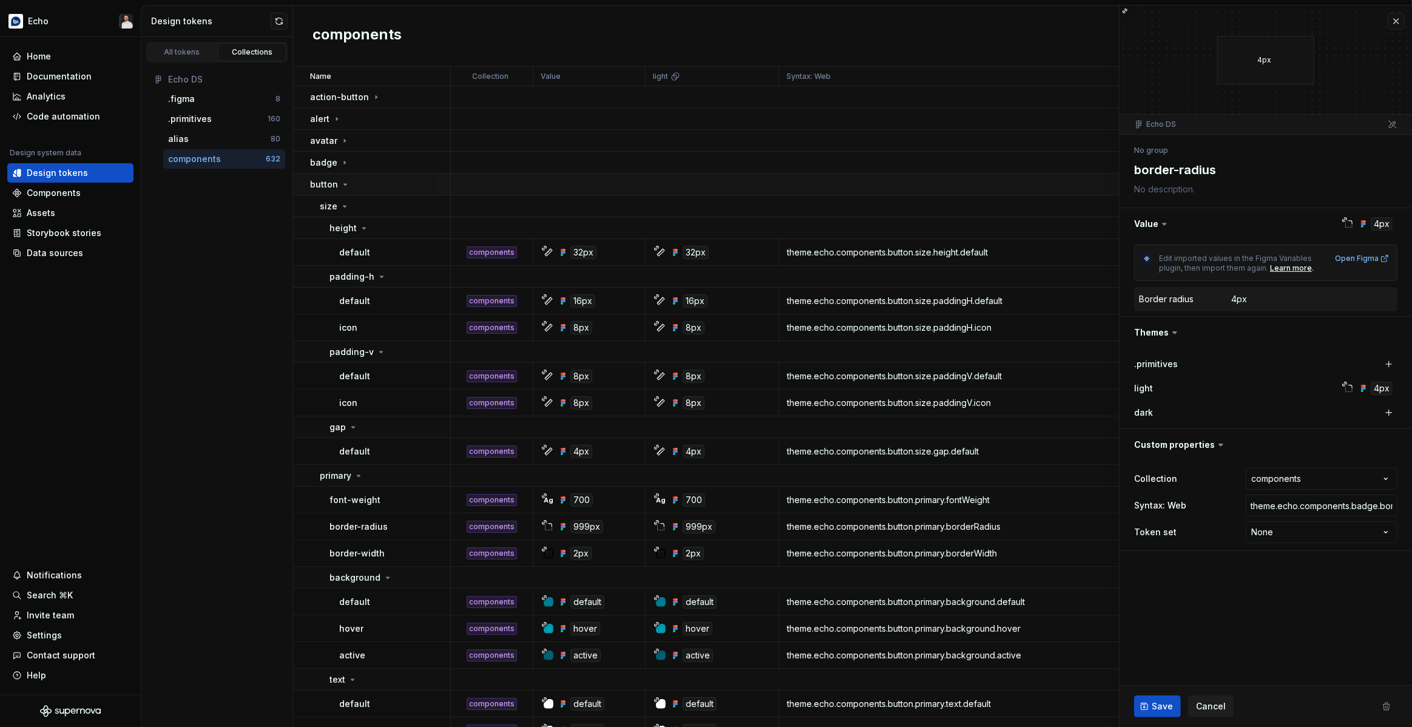
drag, startPoint x: 377, startPoint y: 181, endPoint x: 376, endPoint y: 194, distance: 12.8
click at [377, 181] on div "button" at bounding box center [380, 184] width 140 height 12
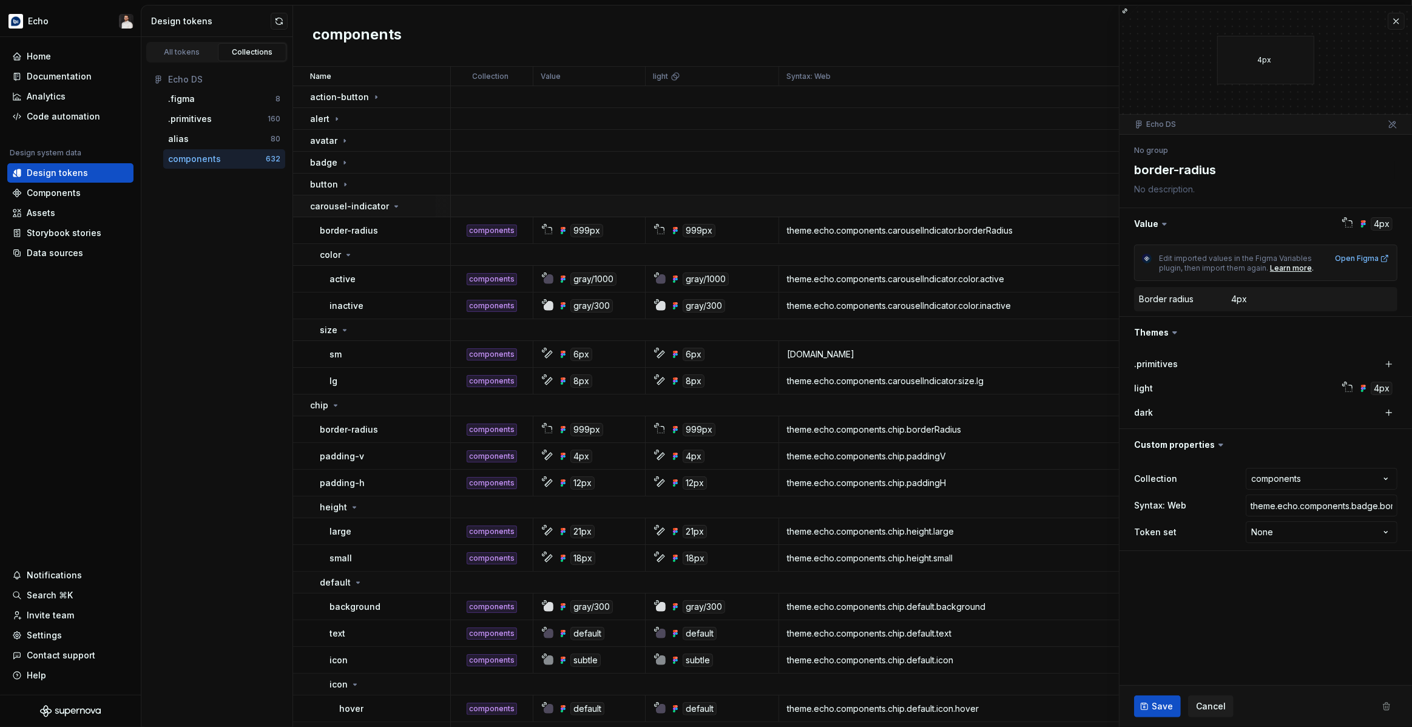
click at [407, 207] on div "carousel-indicator" at bounding box center [380, 206] width 140 height 12
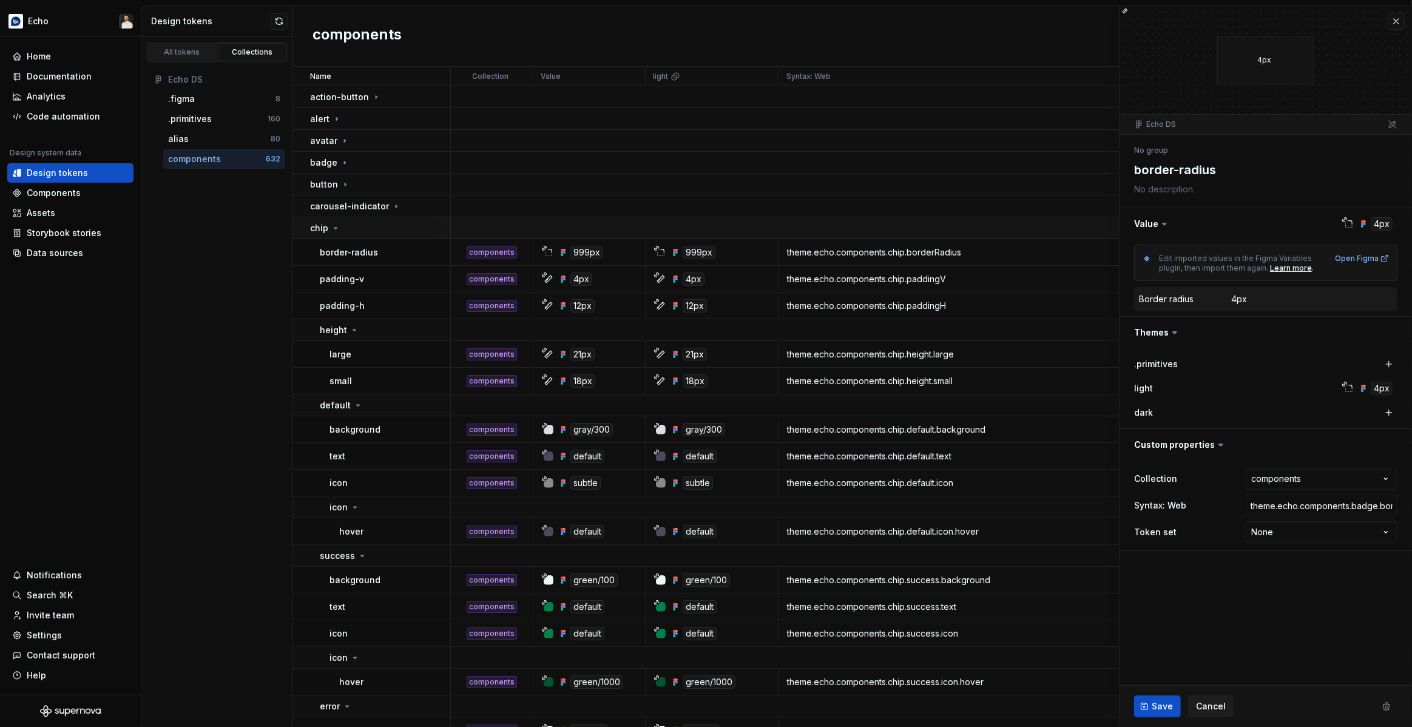
click at [393, 230] on div "chip" at bounding box center [380, 228] width 140 height 12
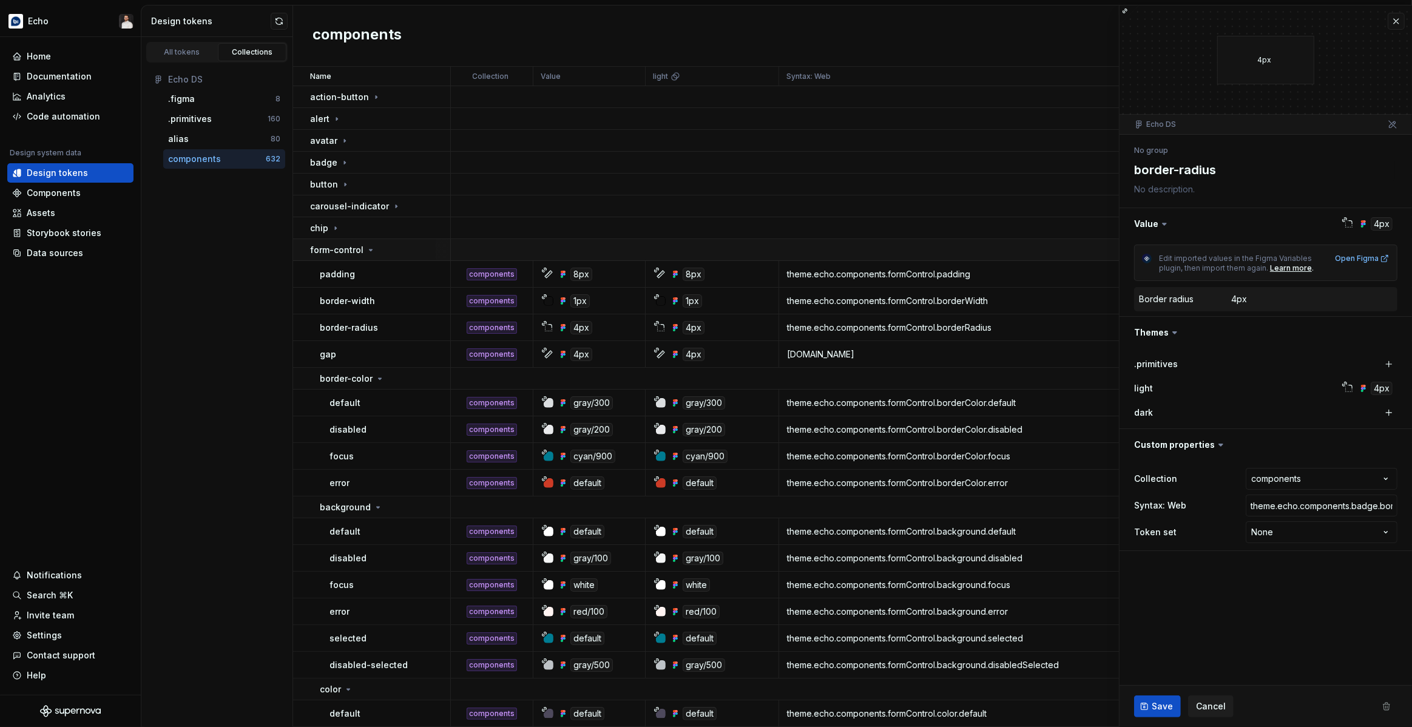
click at [391, 250] on div "form-control" at bounding box center [380, 250] width 140 height 12
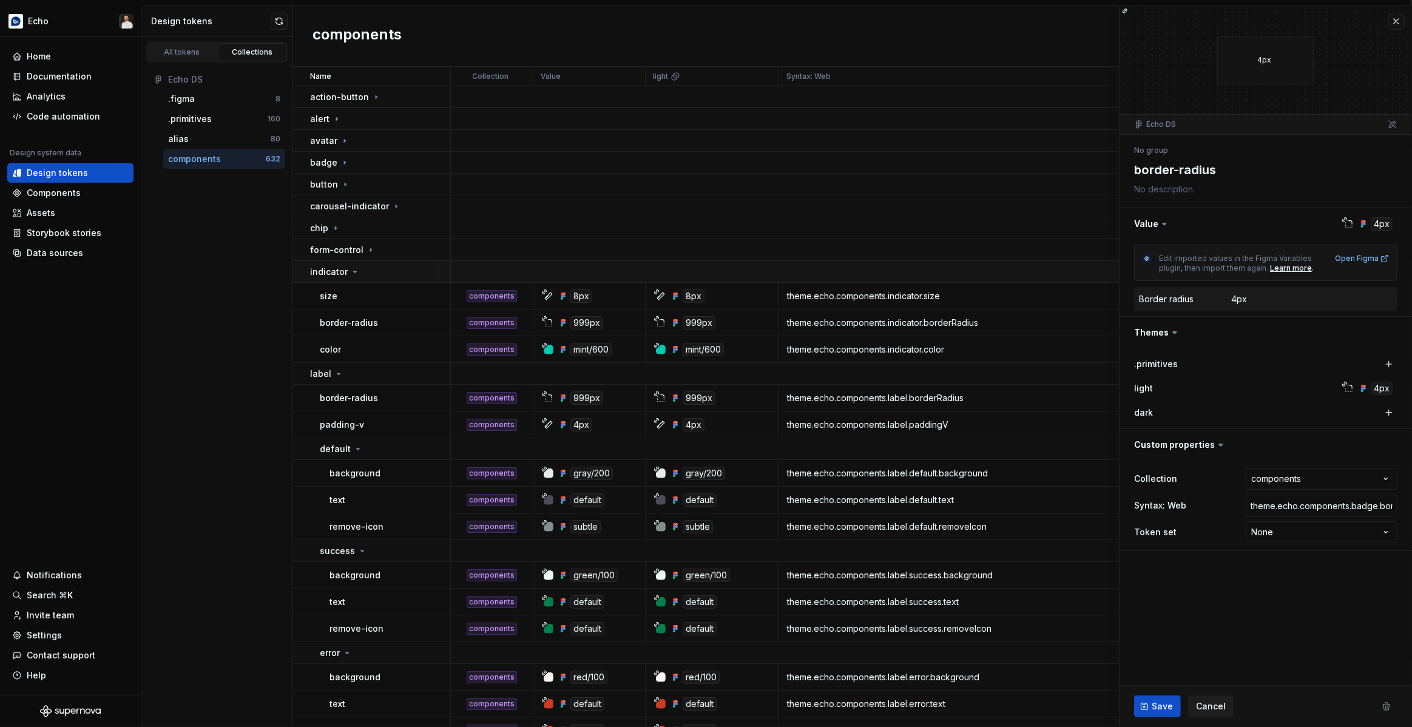
click at [385, 280] on td "indicator" at bounding box center [372, 272] width 158 height 22
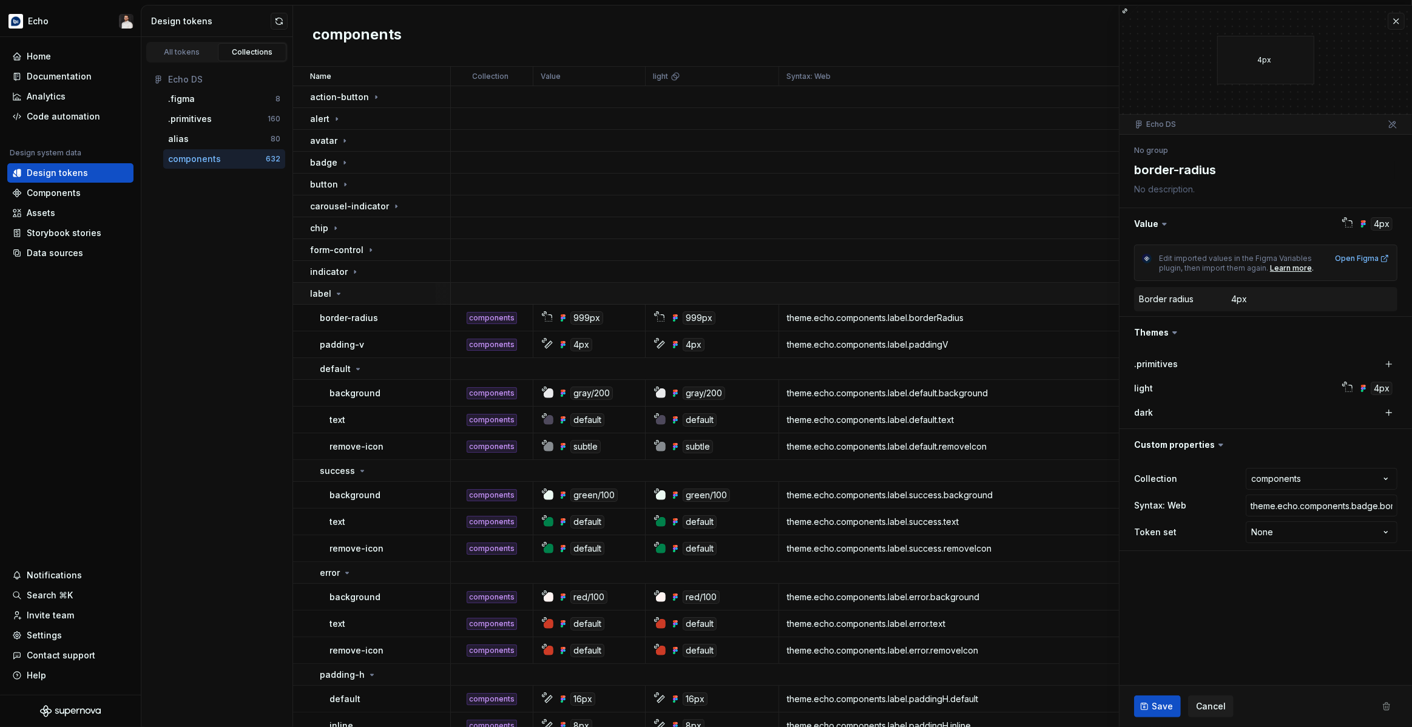
click at [378, 295] on div "label" at bounding box center [380, 294] width 140 height 12
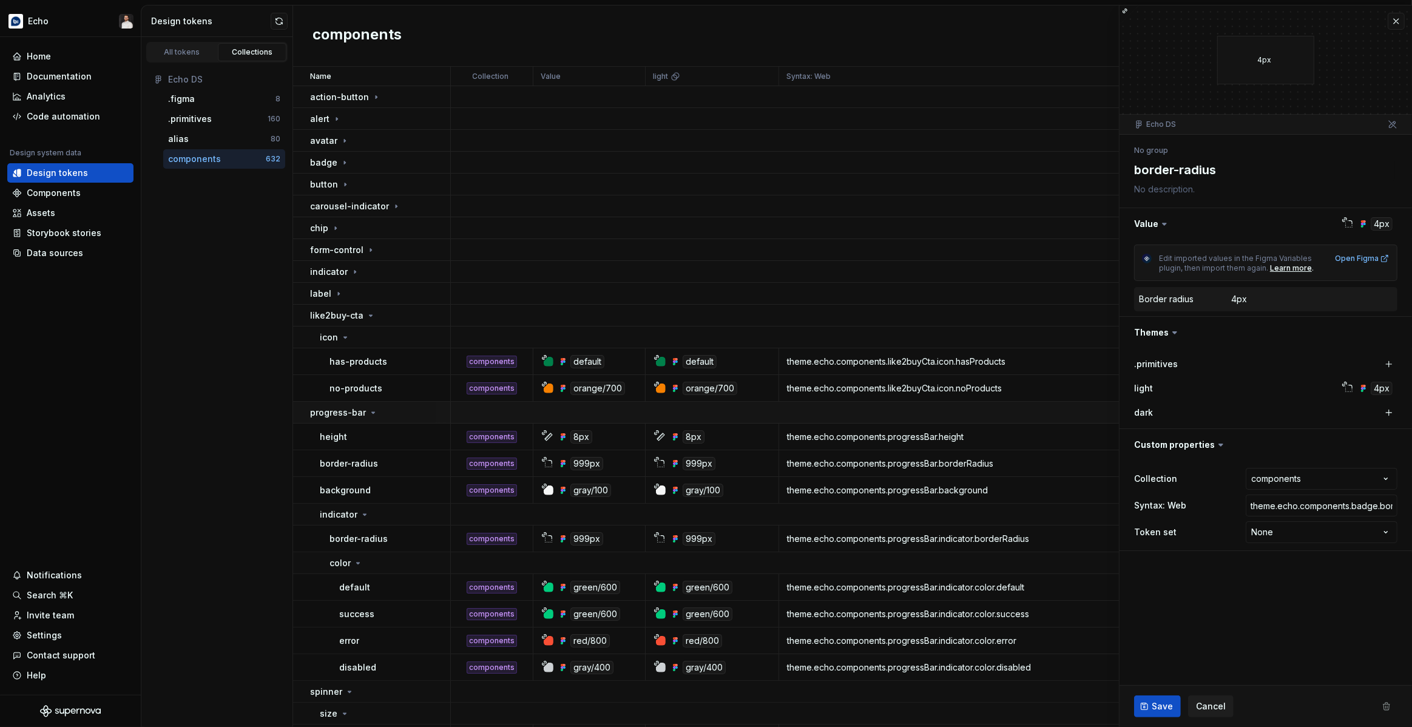
drag, startPoint x: 391, startPoint y: 316, endPoint x: 388, endPoint y: 330, distance: 14.2
click at [391, 316] on div "like2buy-cta" at bounding box center [380, 315] width 140 height 12
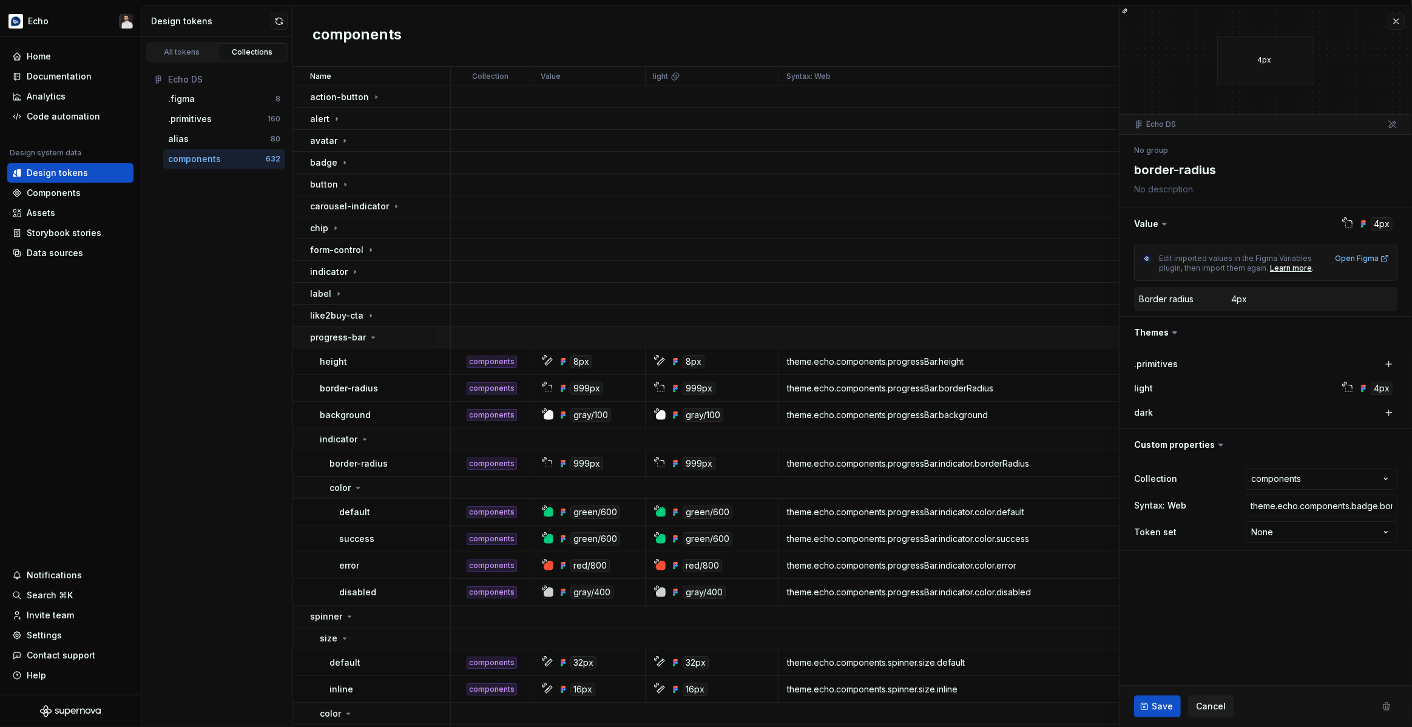
click at [389, 340] on div "progress-bar" at bounding box center [380, 337] width 140 height 12
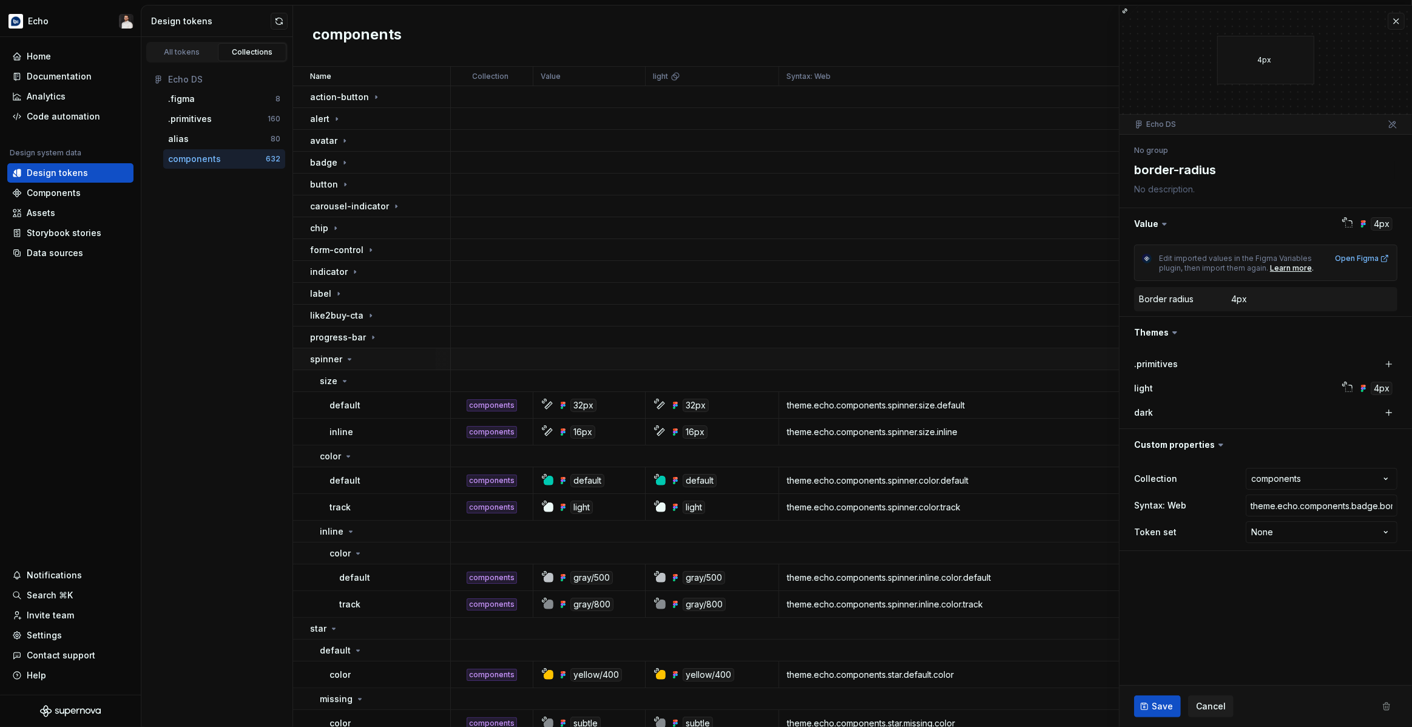
click at [385, 360] on div "spinner" at bounding box center [380, 359] width 140 height 12
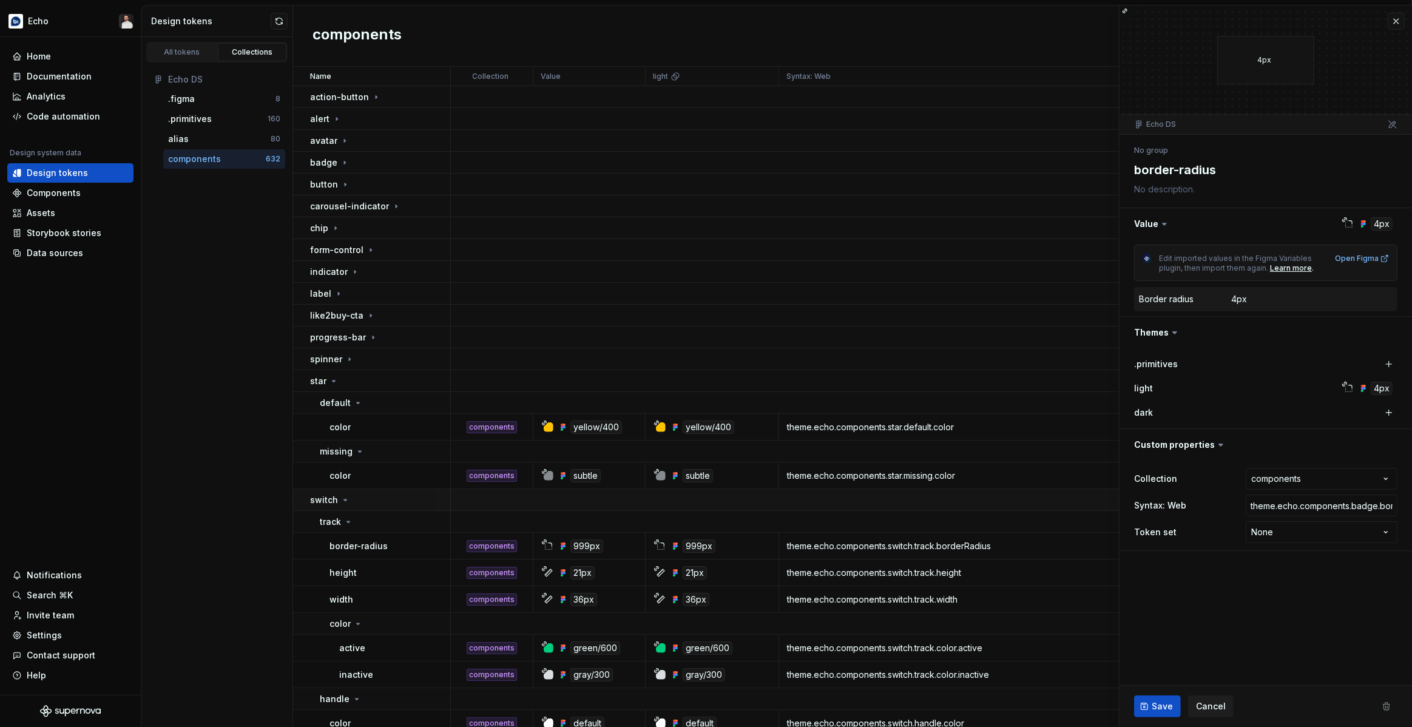
drag, startPoint x: 368, startPoint y: 386, endPoint x: 369, endPoint y: 398, distance: 12.2
click at [368, 386] on div "star" at bounding box center [380, 381] width 140 height 12
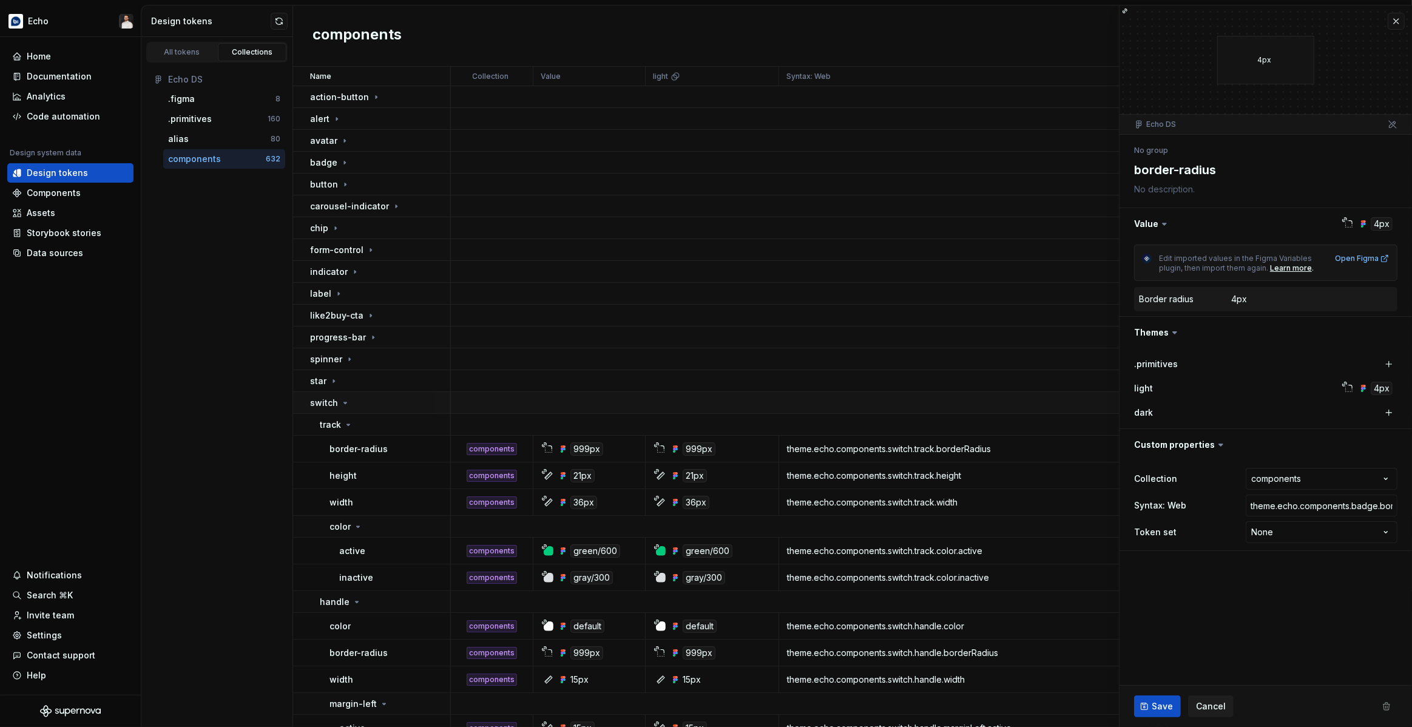
click at [376, 404] on div "switch" at bounding box center [380, 403] width 140 height 12
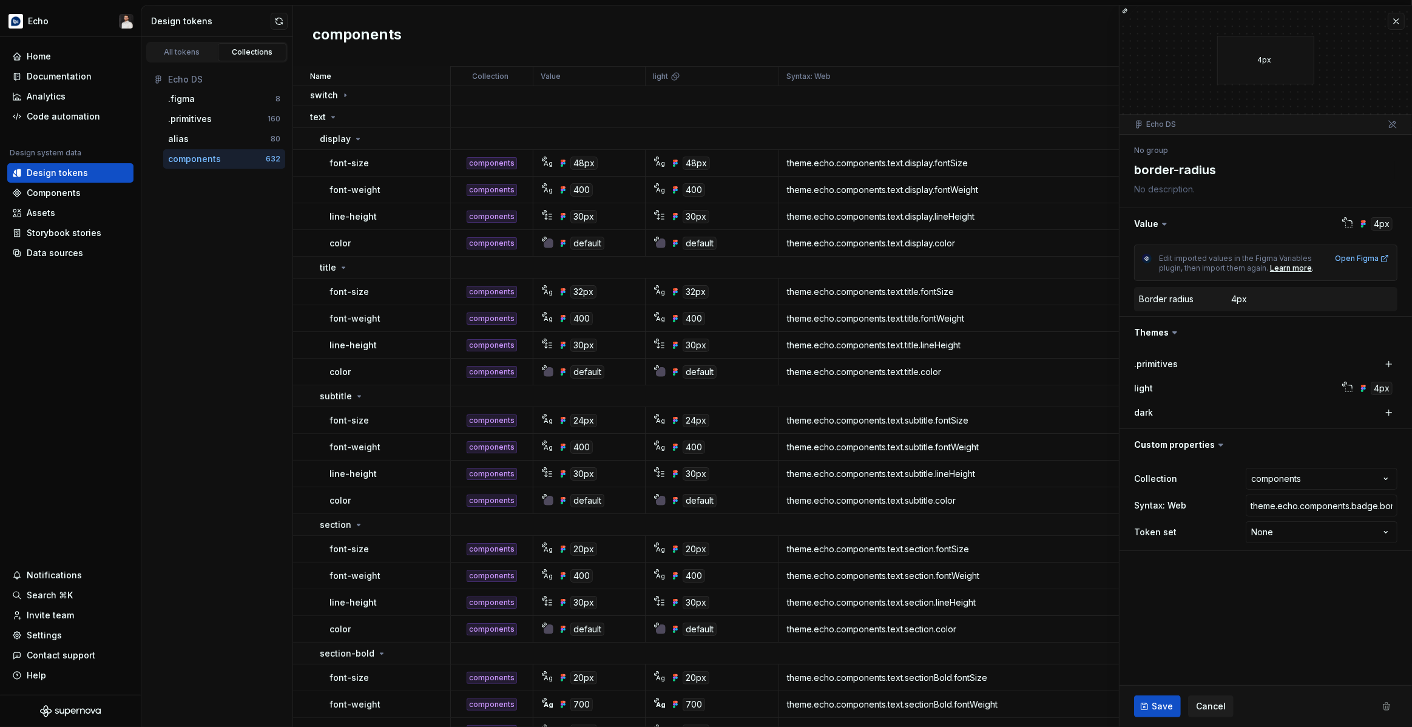
scroll to position [309, 0]
click at [1397, 21] on button "button" at bounding box center [1396, 21] width 17 height 17
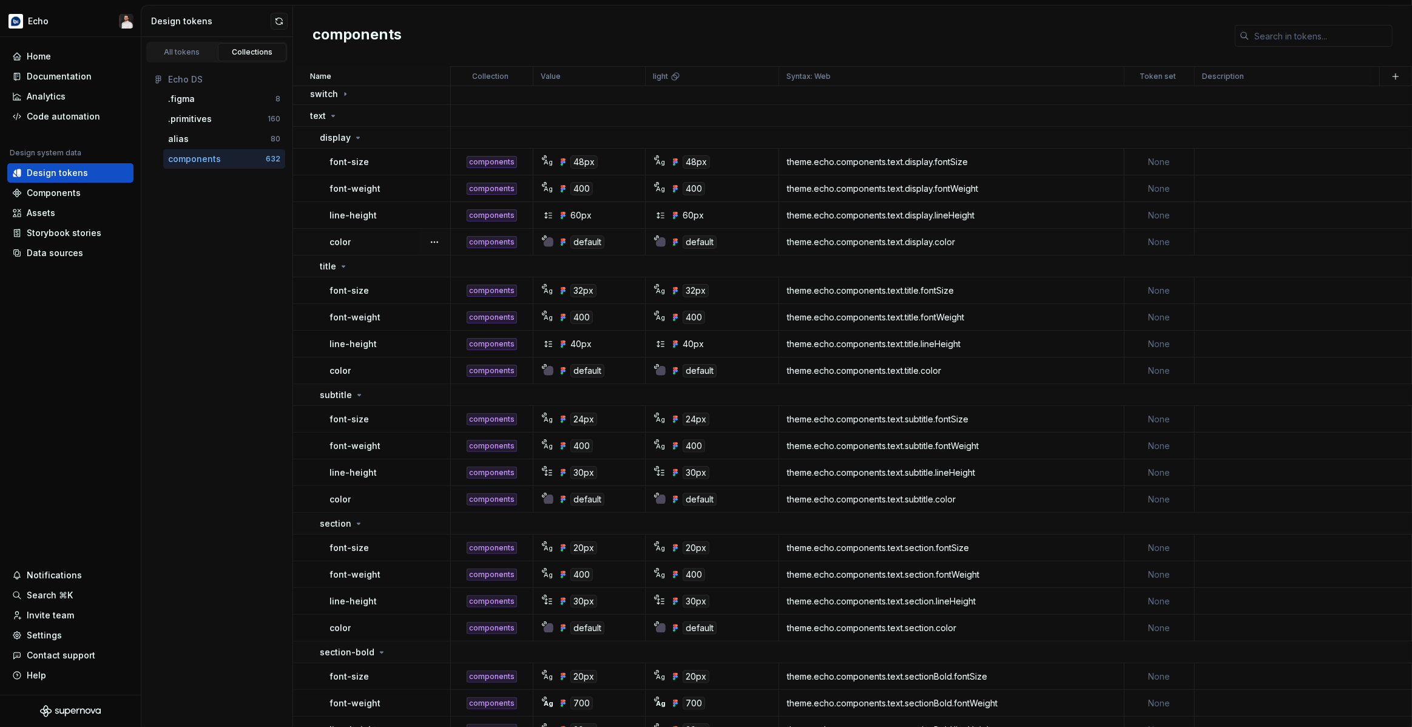
click at [549, 243] on div at bounding box center [549, 242] width 10 height 10
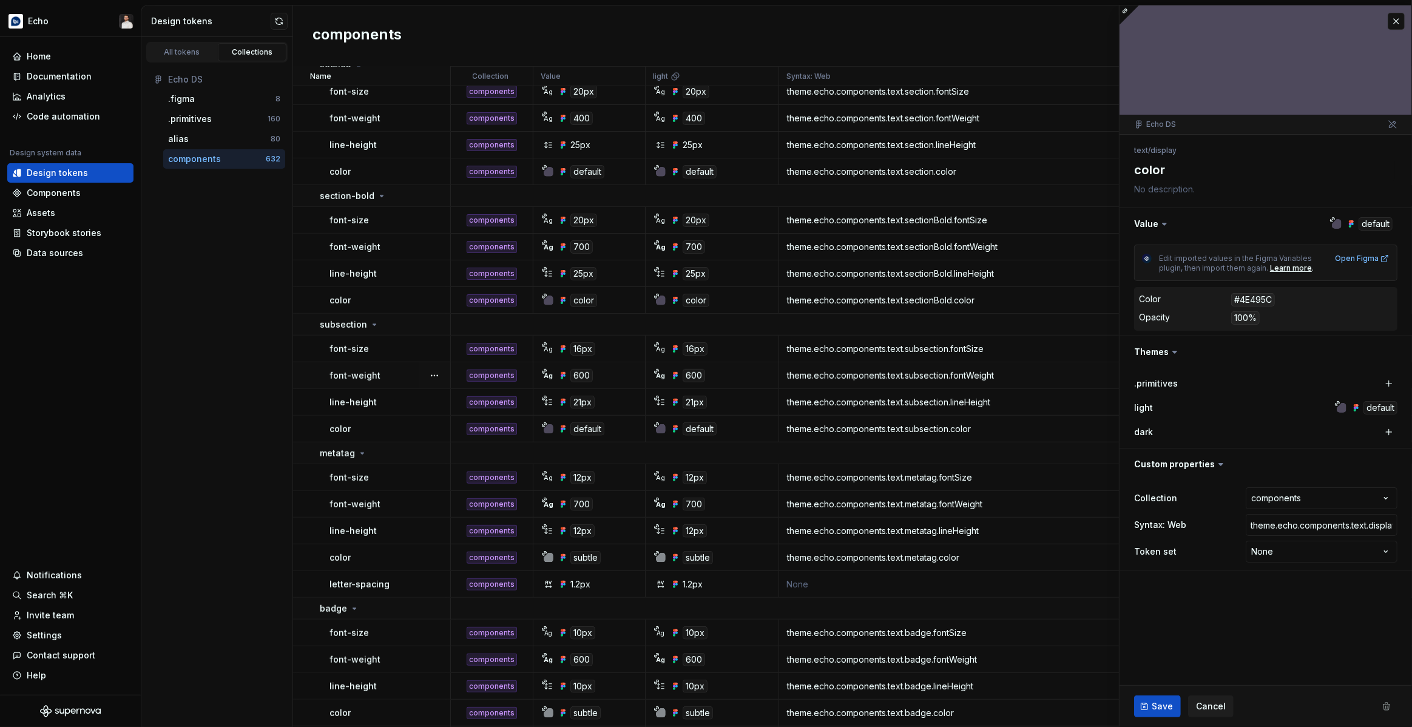
scroll to position [768, 0]
click at [577, 553] on div "subtle" at bounding box center [585, 555] width 30 height 13
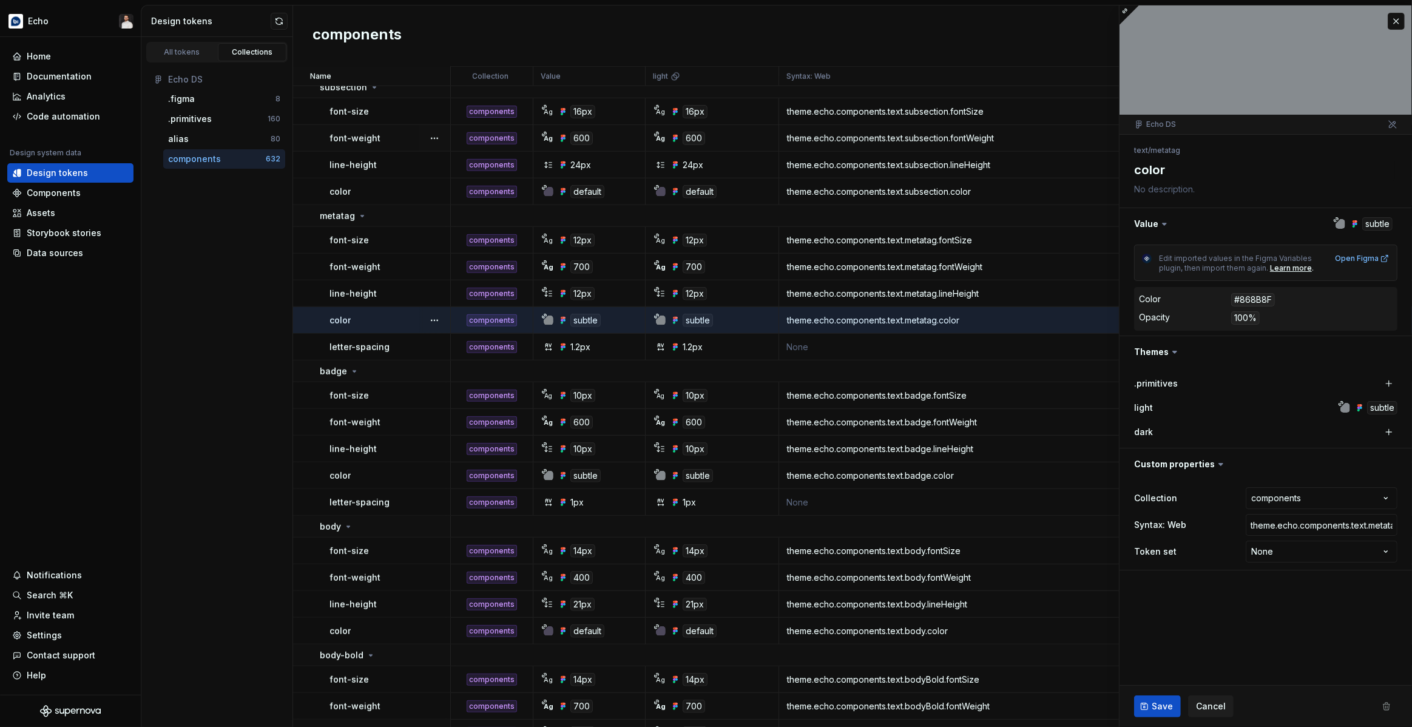
scroll to position [1016, 0]
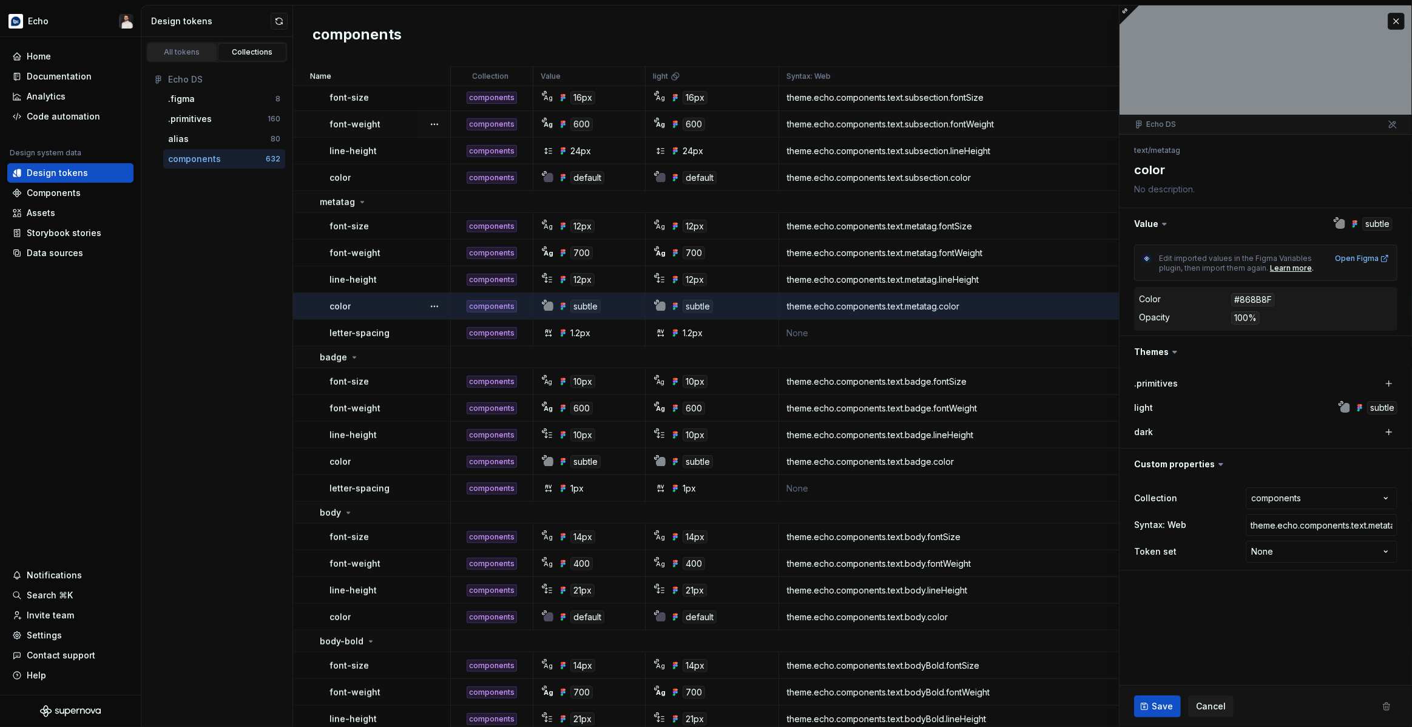
click at [189, 54] on div "All tokens" at bounding box center [182, 52] width 61 height 10
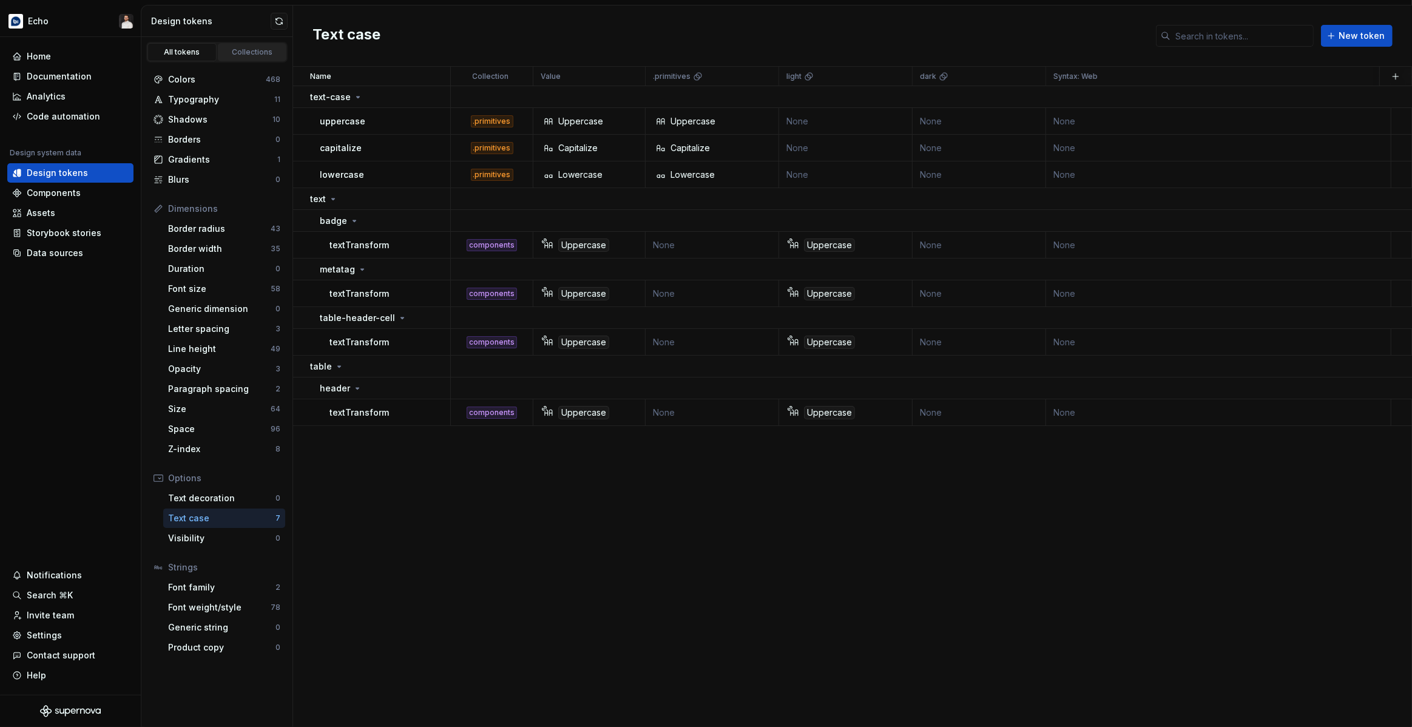
click at [245, 50] on div "Collections" at bounding box center [252, 52] width 61 height 10
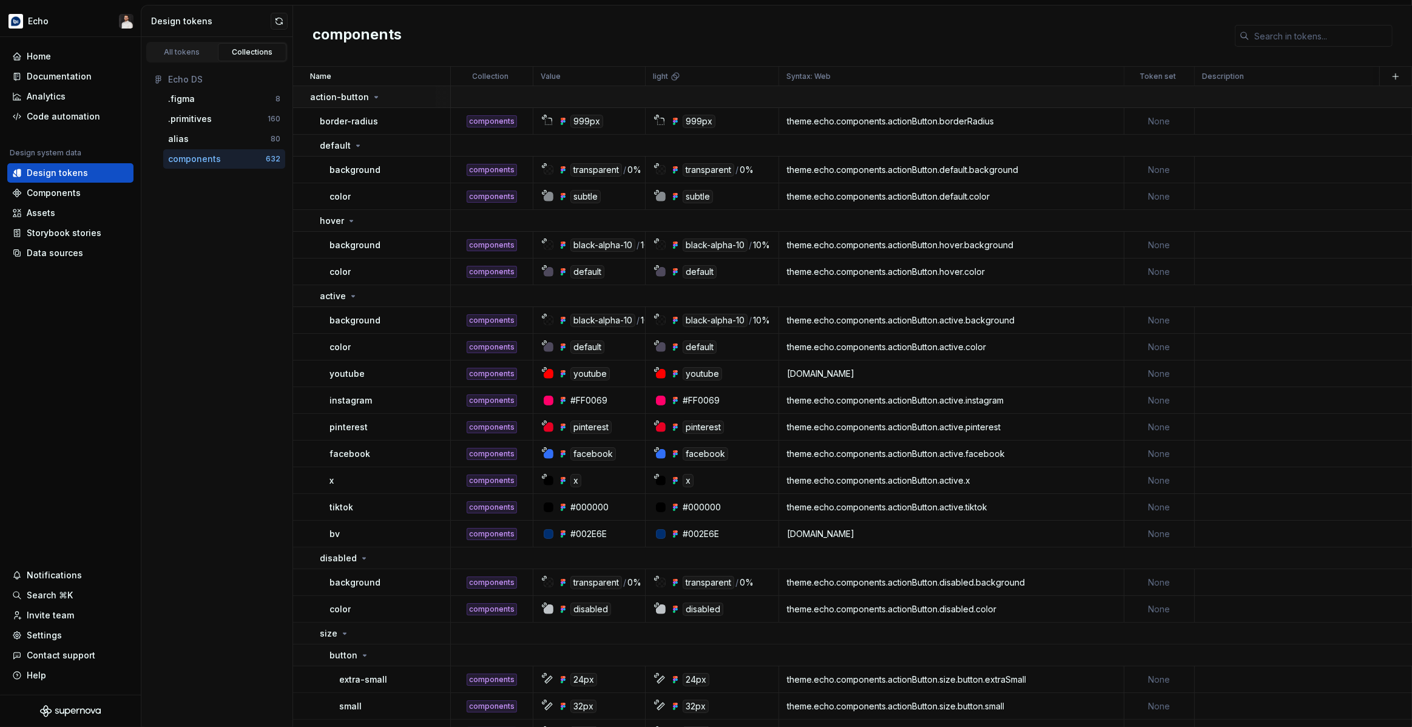
click at [374, 92] on icon at bounding box center [376, 97] width 10 height 10
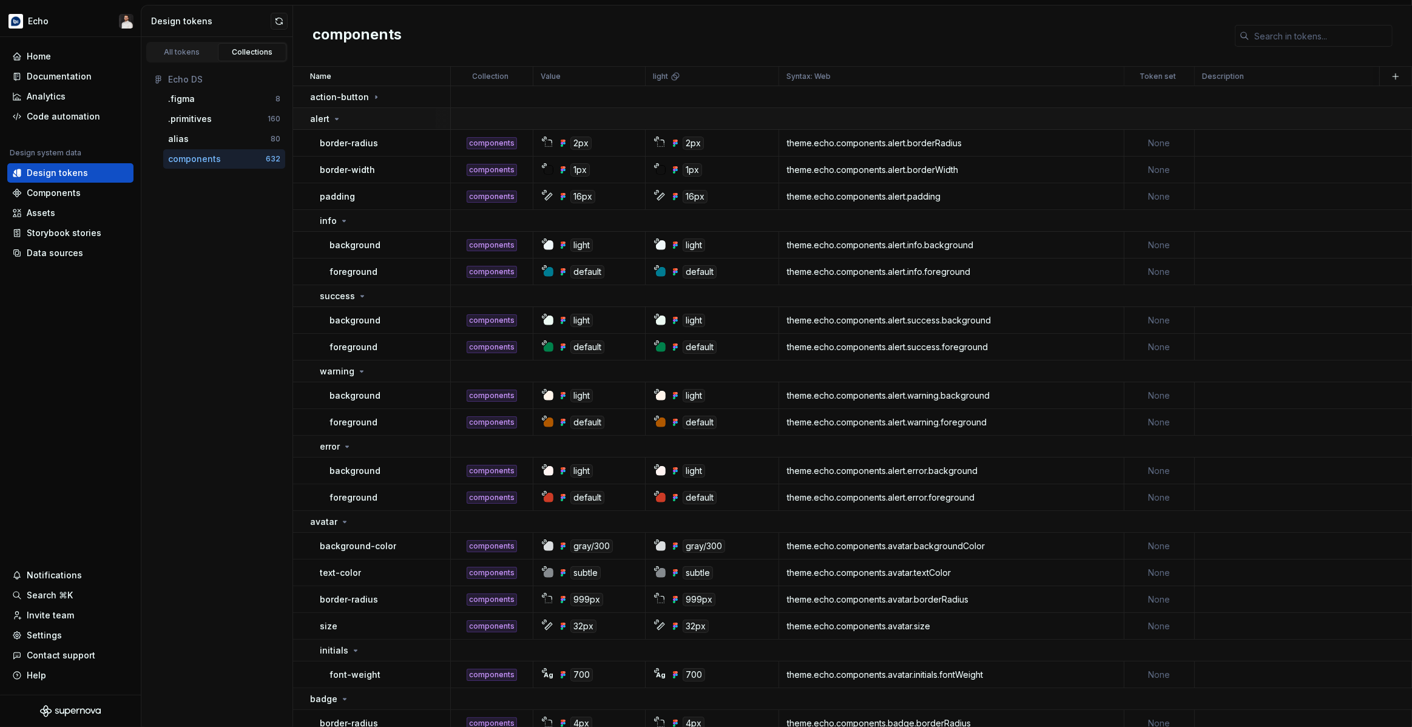
click at [353, 117] on div "alert" at bounding box center [380, 119] width 140 height 12
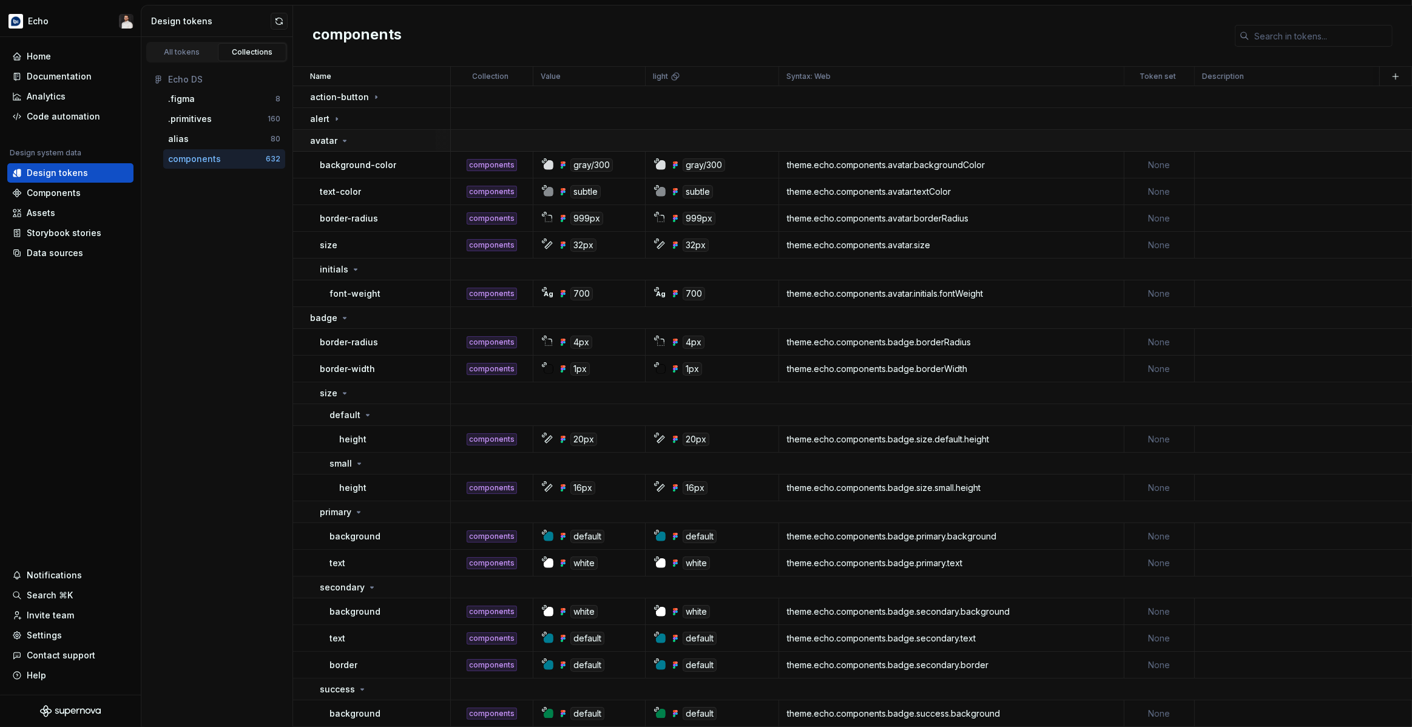
click at [340, 137] on icon at bounding box center [345, 141] width 10 height 10
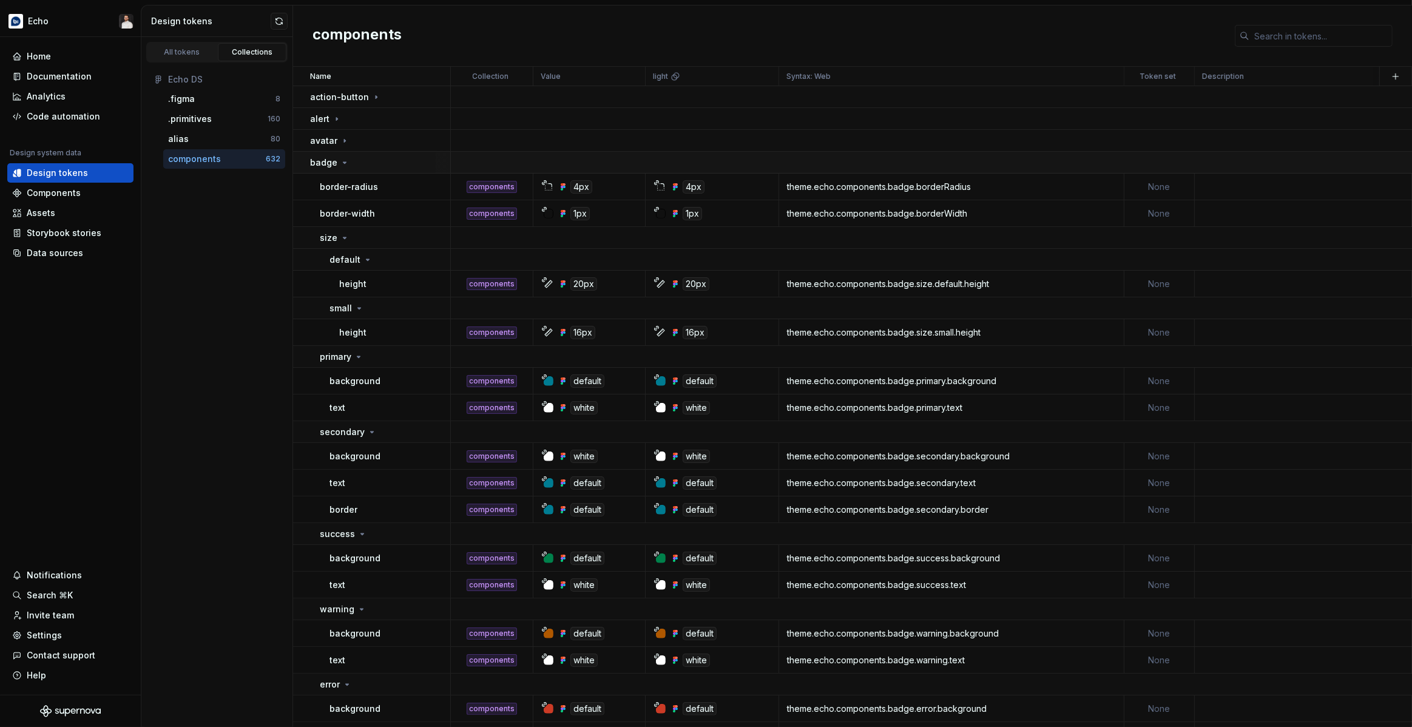
drag, startPoint x: 343, startPoint y: 158, endPoint x: 348, endPoint y: 166, distance: 9.0
click at [344, 158] on icon at bounding box center [345, 163] width 10 height 10
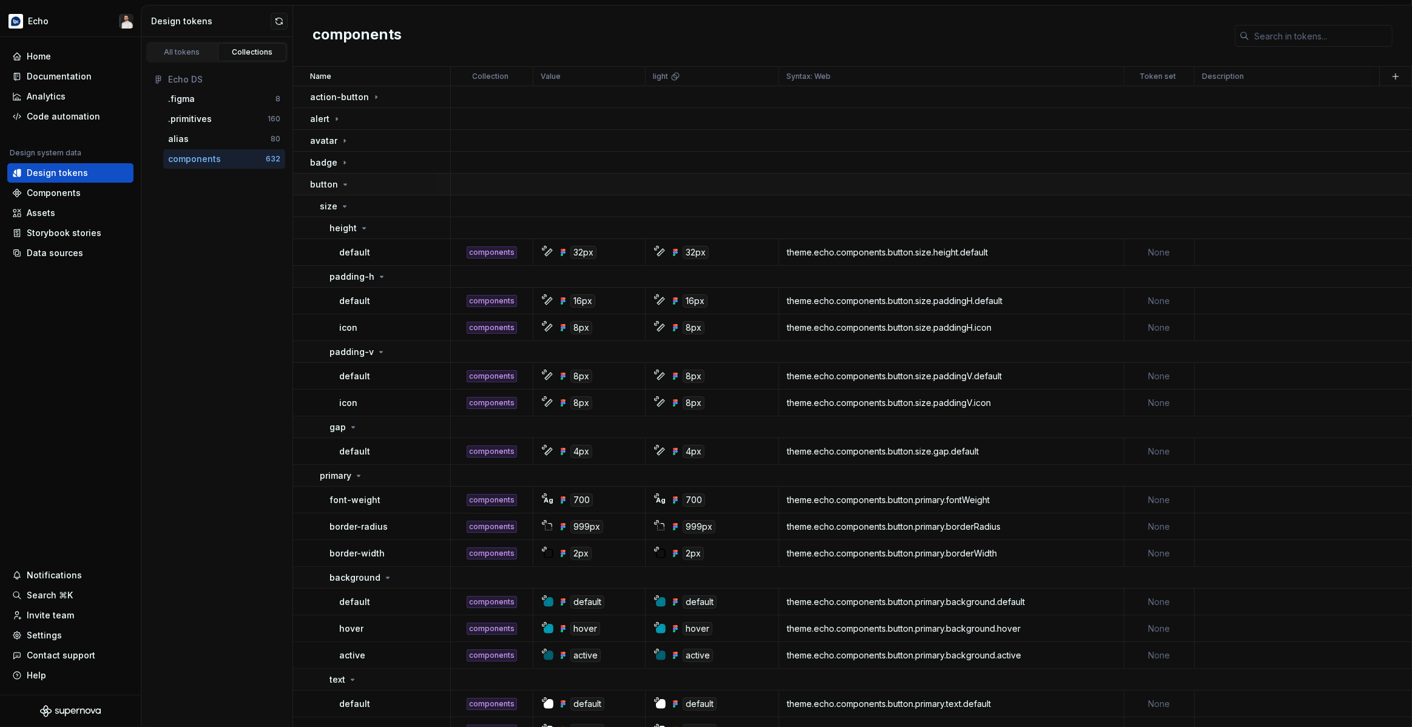
click at [349, 183] on div "button" at bounding box center [380, 184] width 140 height 12
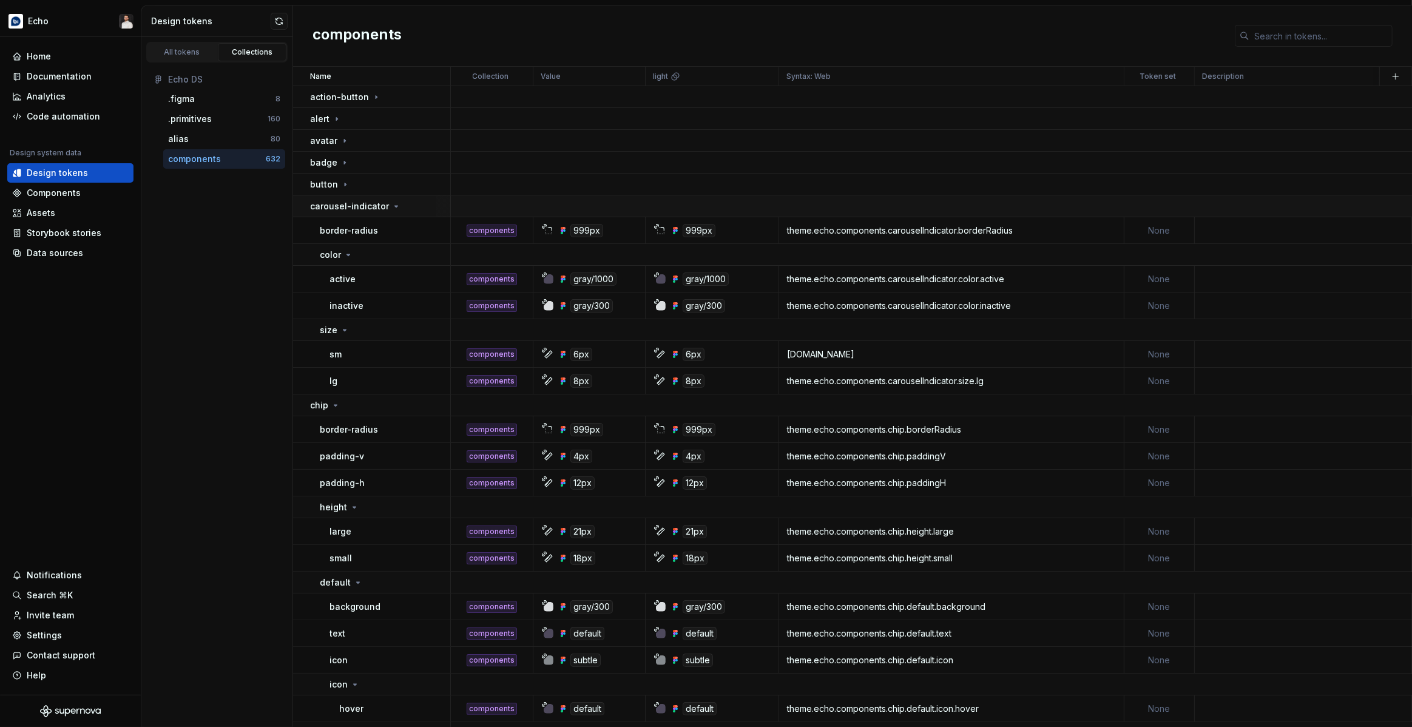
click at [394, 204] on icon at bounding box center [396, 206] width 10 height 10
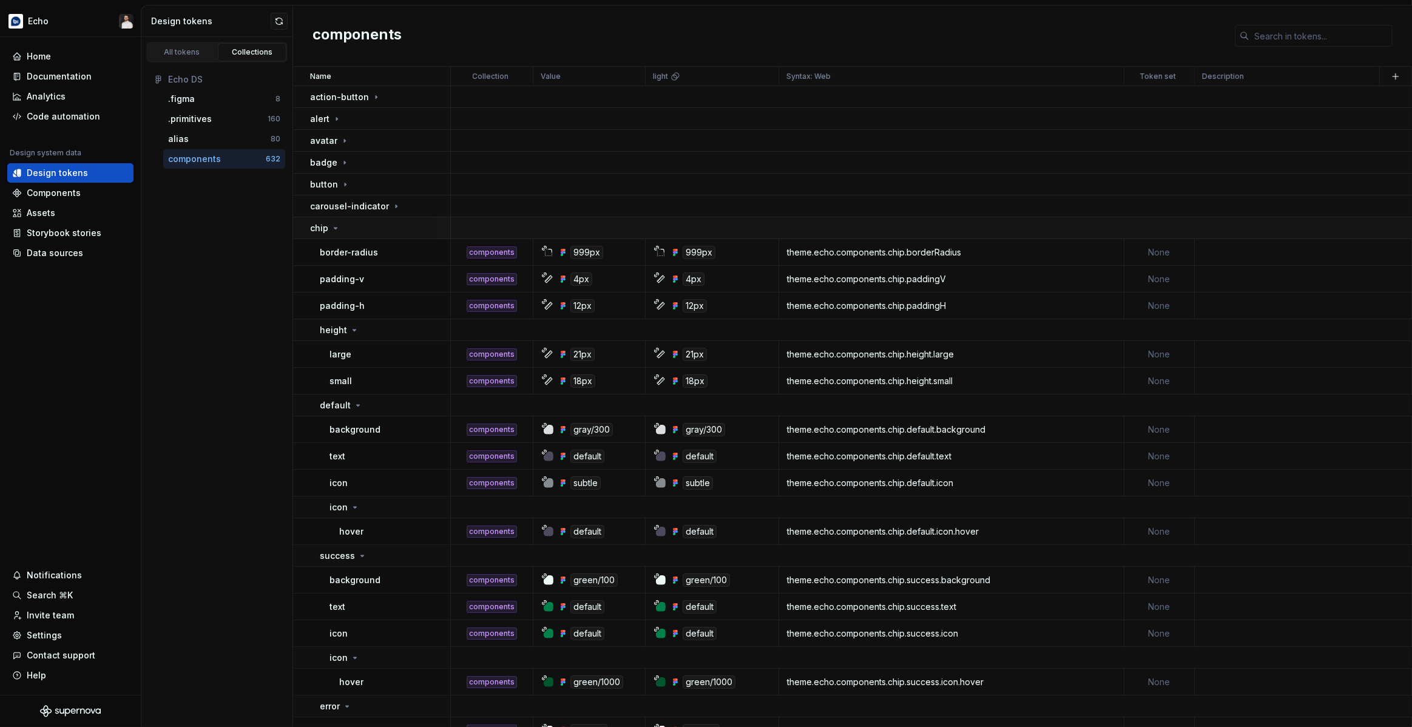
click at [390, 233] on div "chip" at bounding box center [380, 228] width 140 height 12
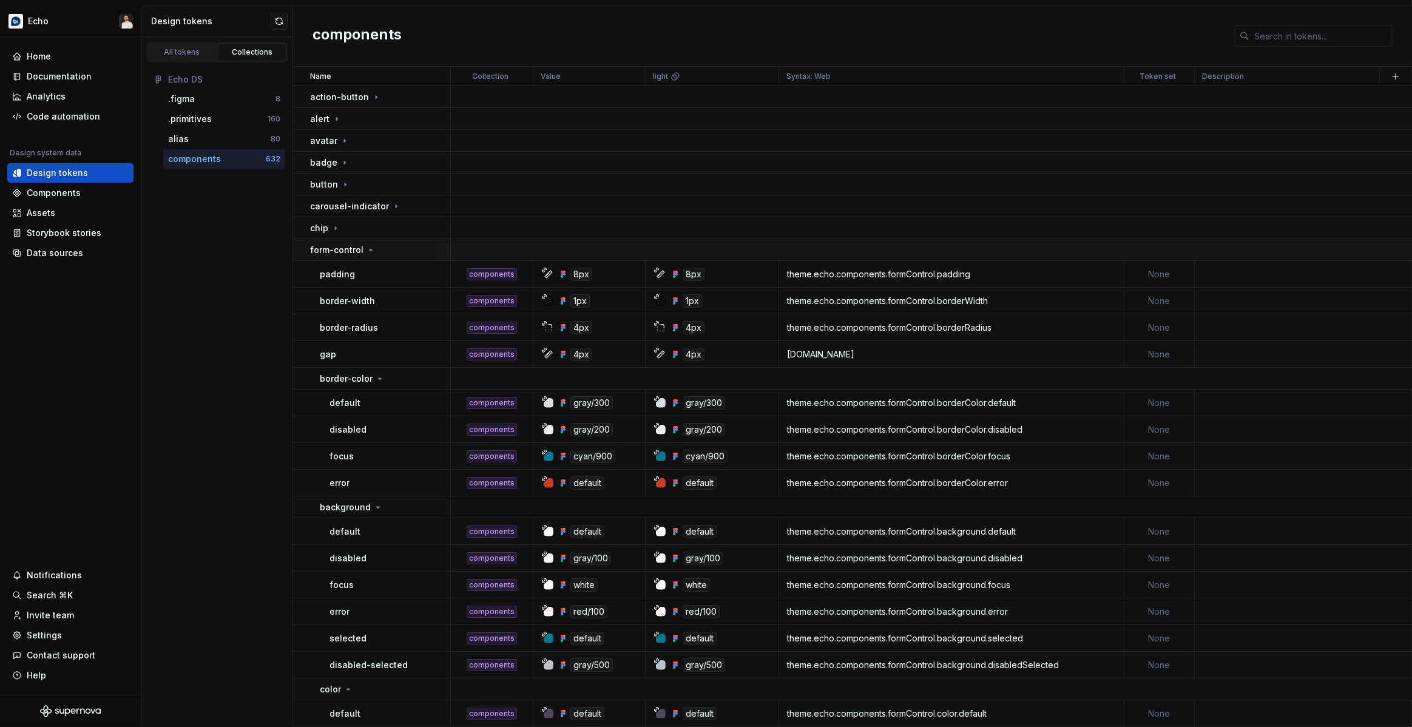
click at [390, 253] on div "form-control" at bounding box center [380, 250] width 140 height 12
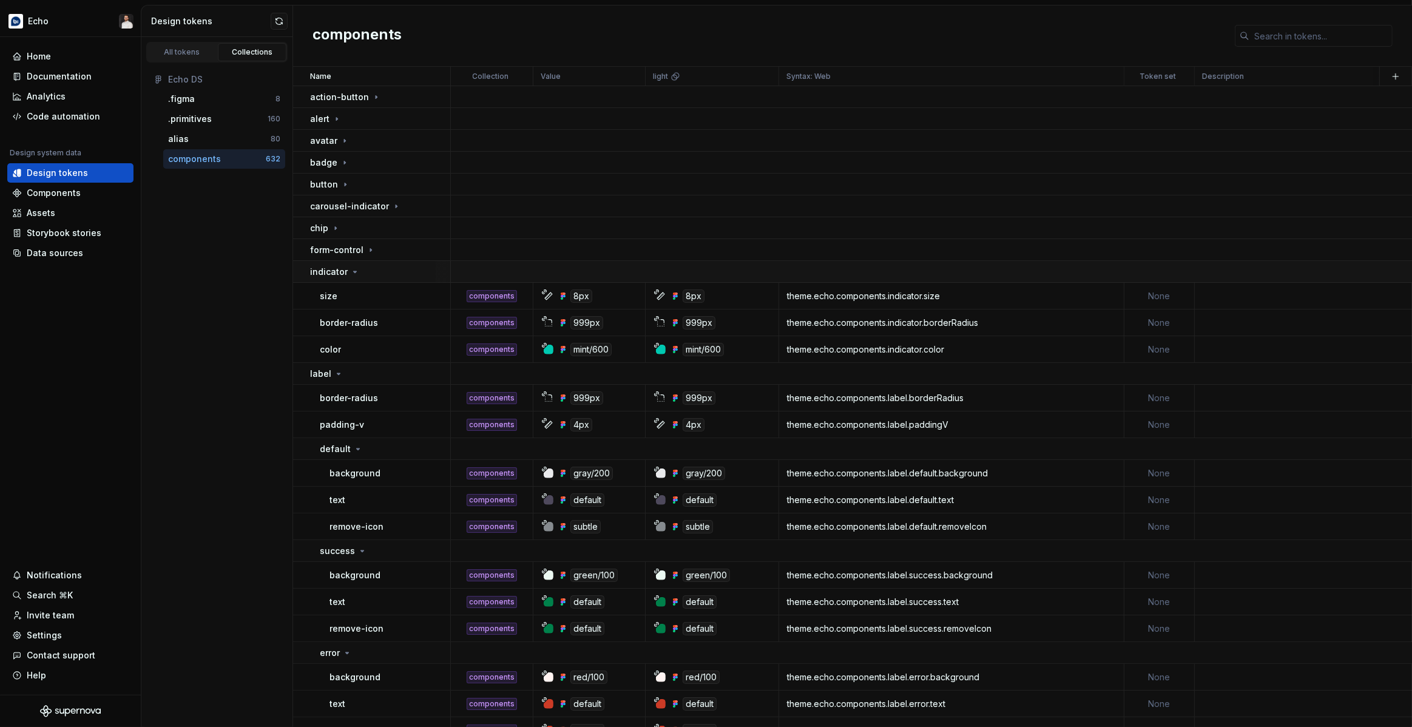
click at [393, 274] on div "indicator" at bounding box center [380, 272] width 140 height 12
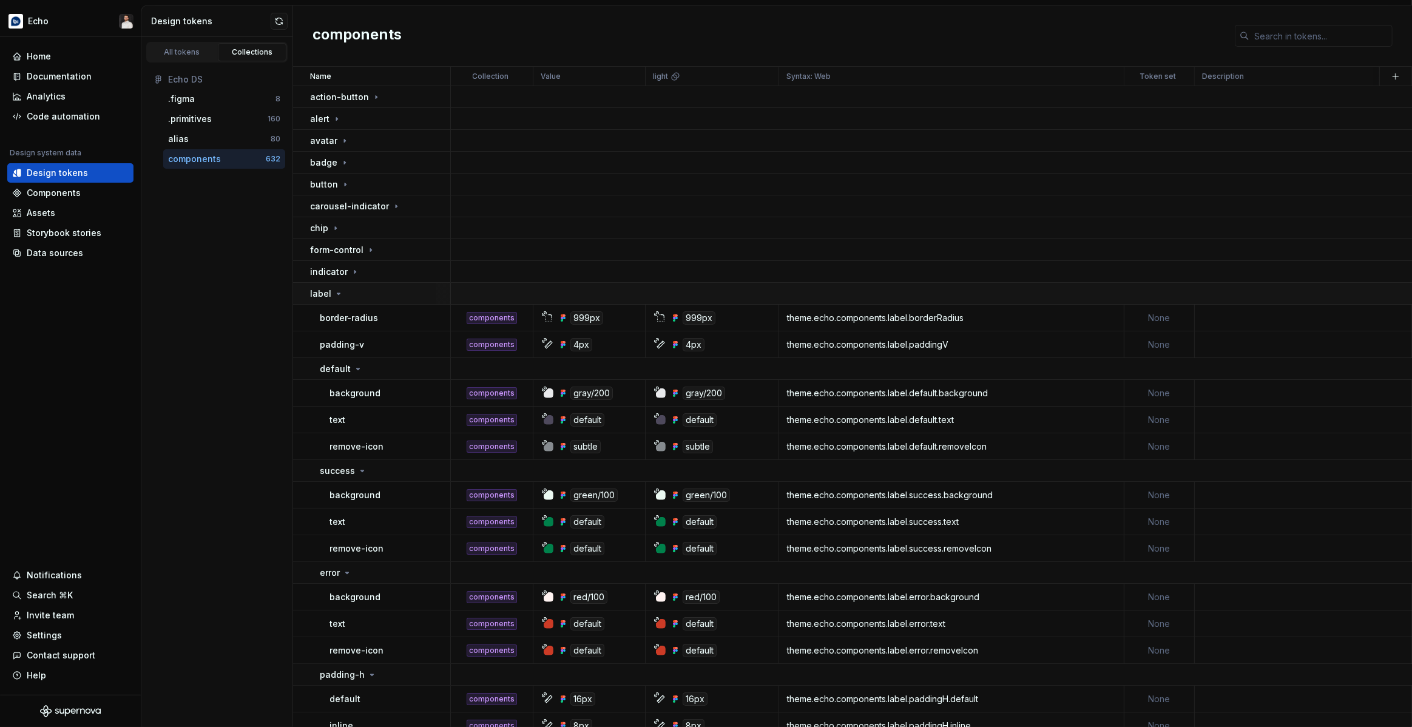
click at [382, 295] on div "label" at bounding box center [380, 294] width 140 height 12
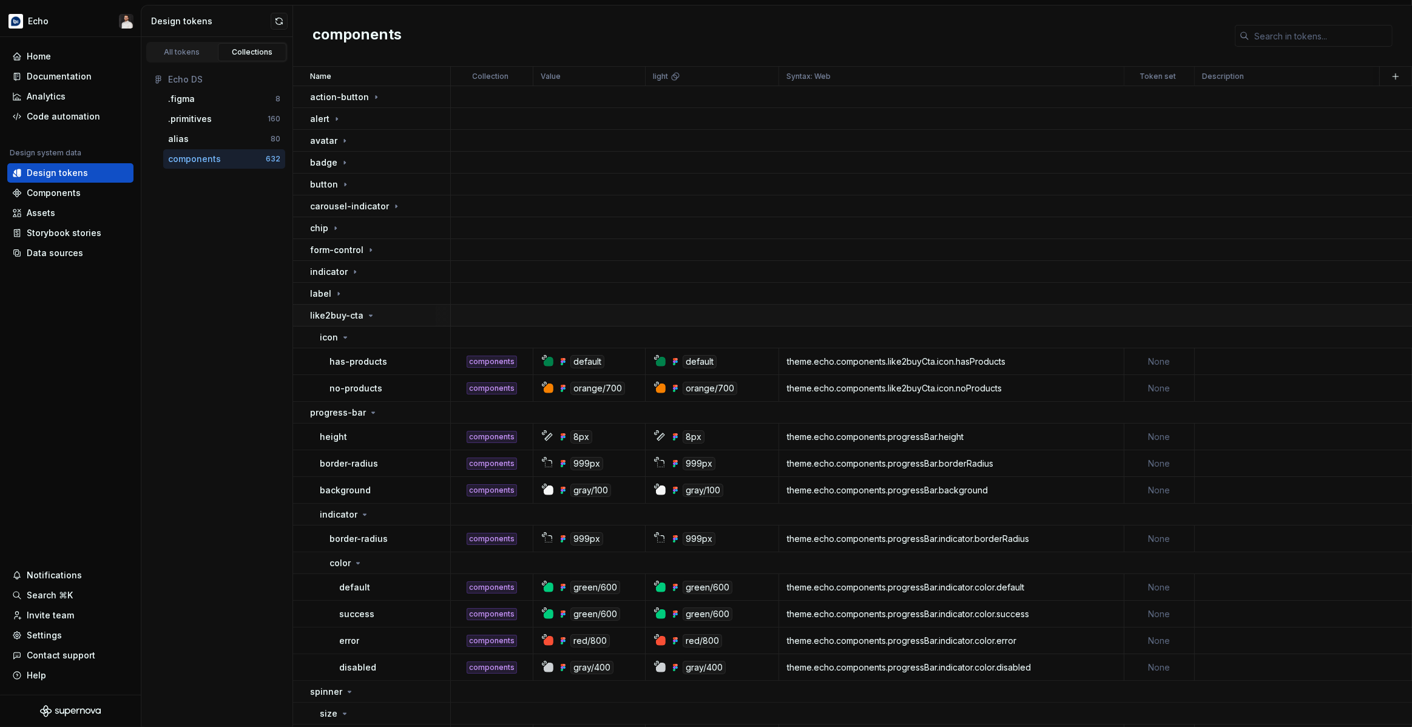
click at [385, 316] on div "like2buy-cta" at bounding box center [380, 315] width 140 height 12
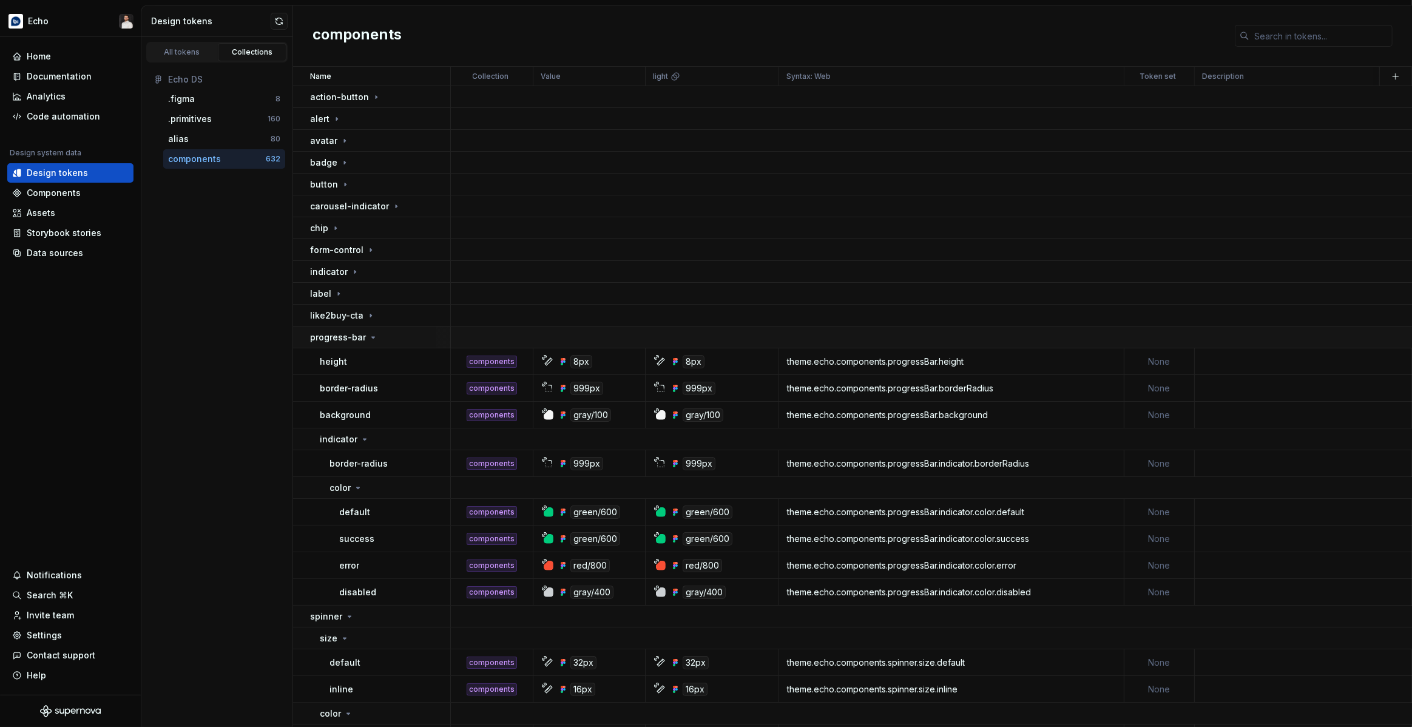
drag, startPoint x: 377, startPoint y: 336, endPoint x: 385, endPoint y: 343, distance: 10.7
click at [378, 336] on div "progress-bar" at bounding box center [380, 337] width 140 height 12
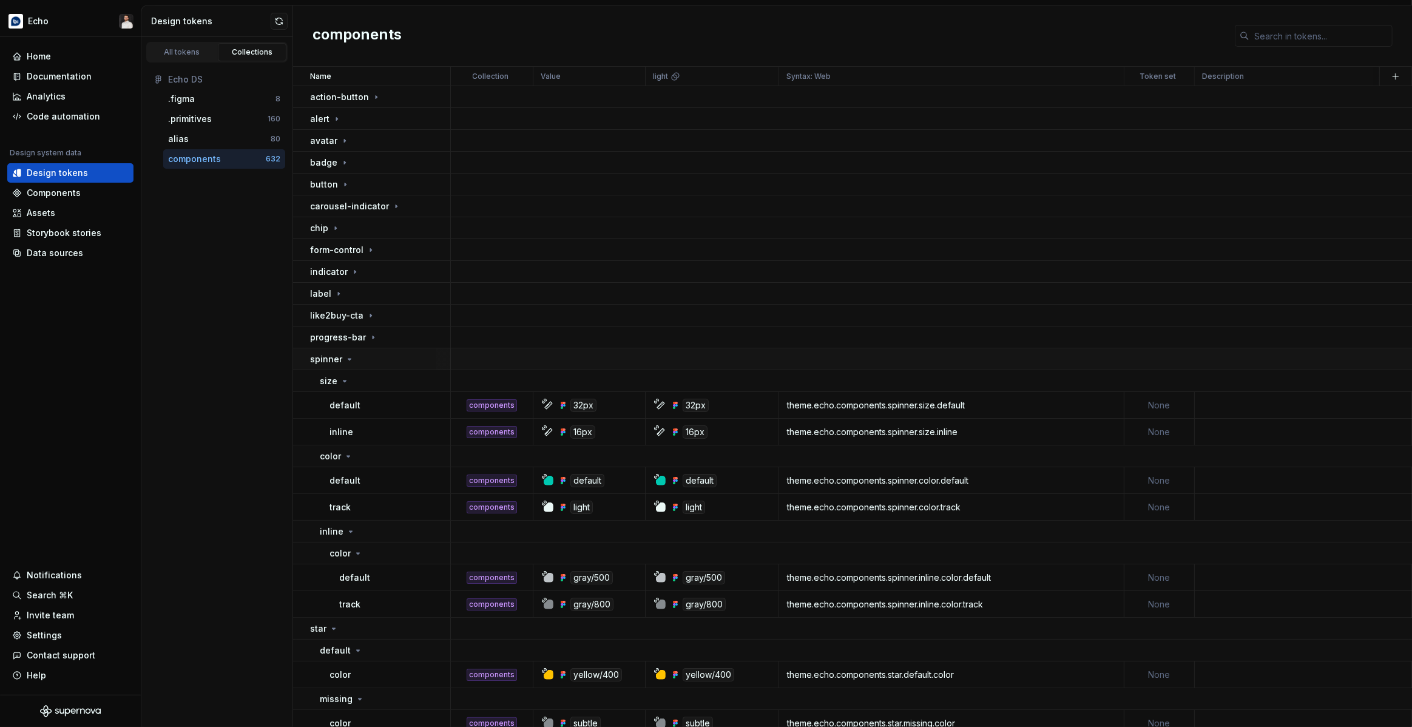
click at [381, 362] on div "spinner" at bounding box center [380, 359] width 140 height 12
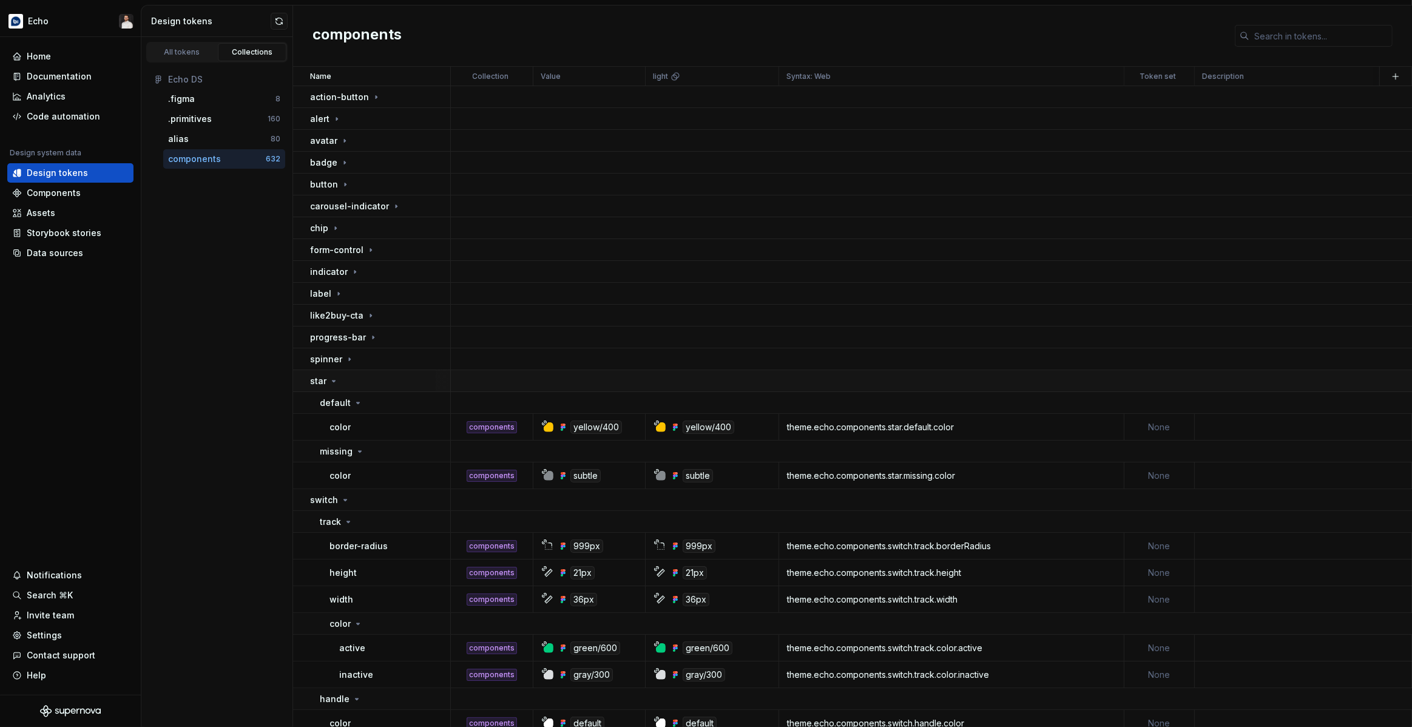
click at [374, 386] on div "star" at bounding box center [380, 381] width 140 height 12
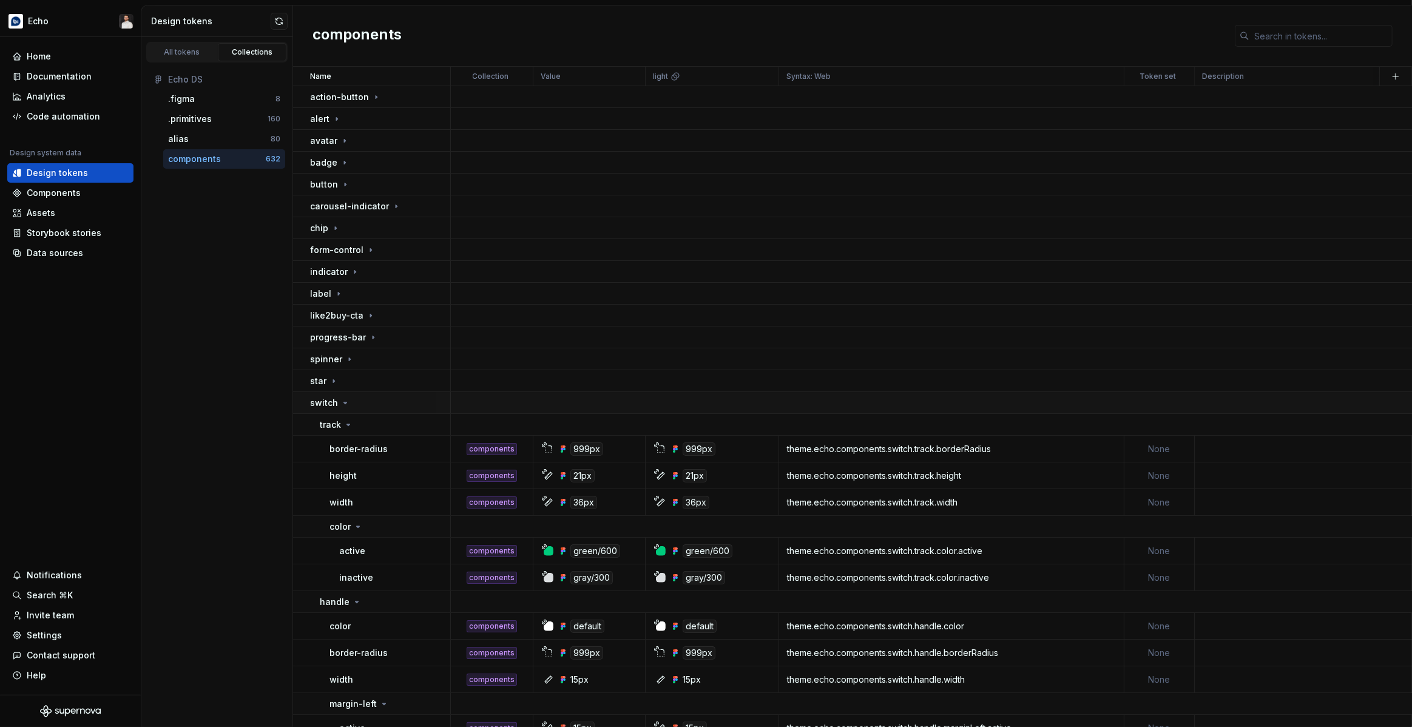
click at [374, 406] on div "switch" at bounding box center [380, 403] width 140 height 12
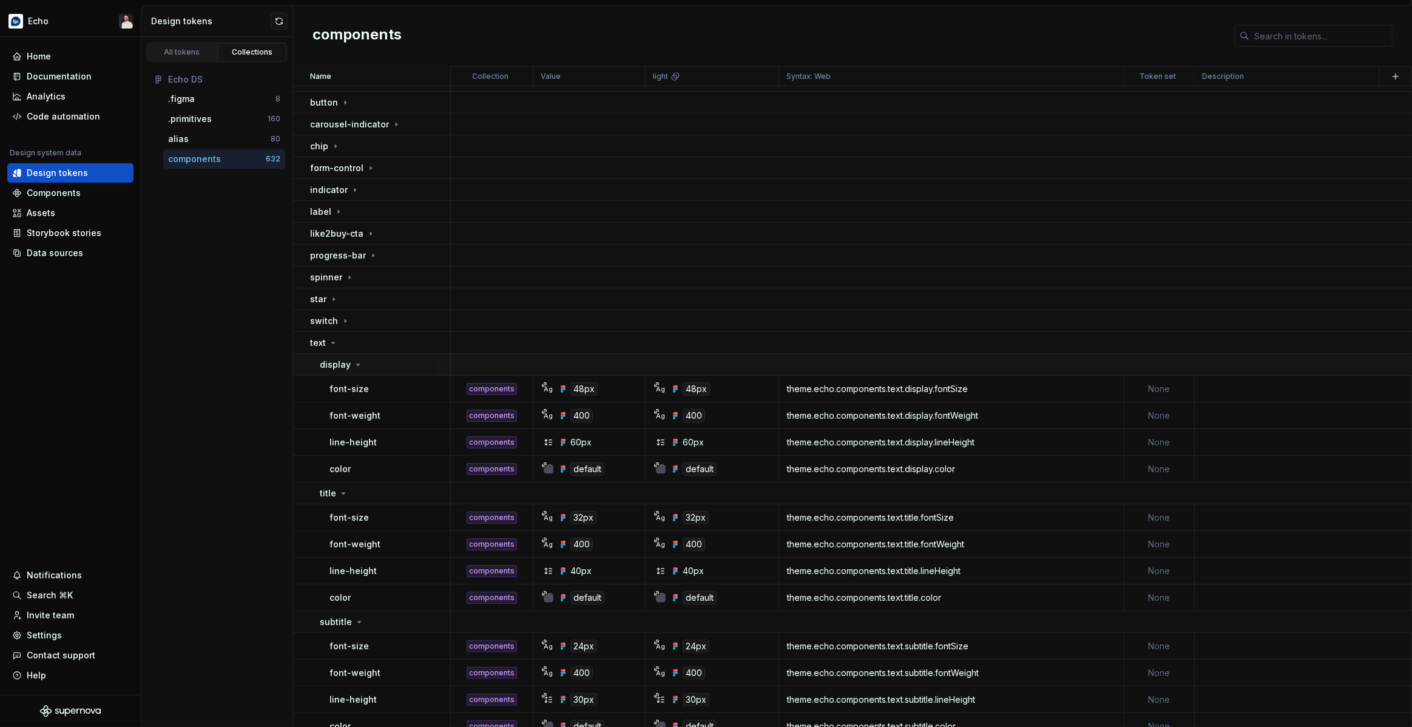
scroll to position [84, 0]
drag, startPoint x: 369, startPoint y: 357, endPoint x: 368, endPoint y: 373, distance: 15.8
click at [369, 357] on div "display" at bounding box center [385, 363] width 130 height 12
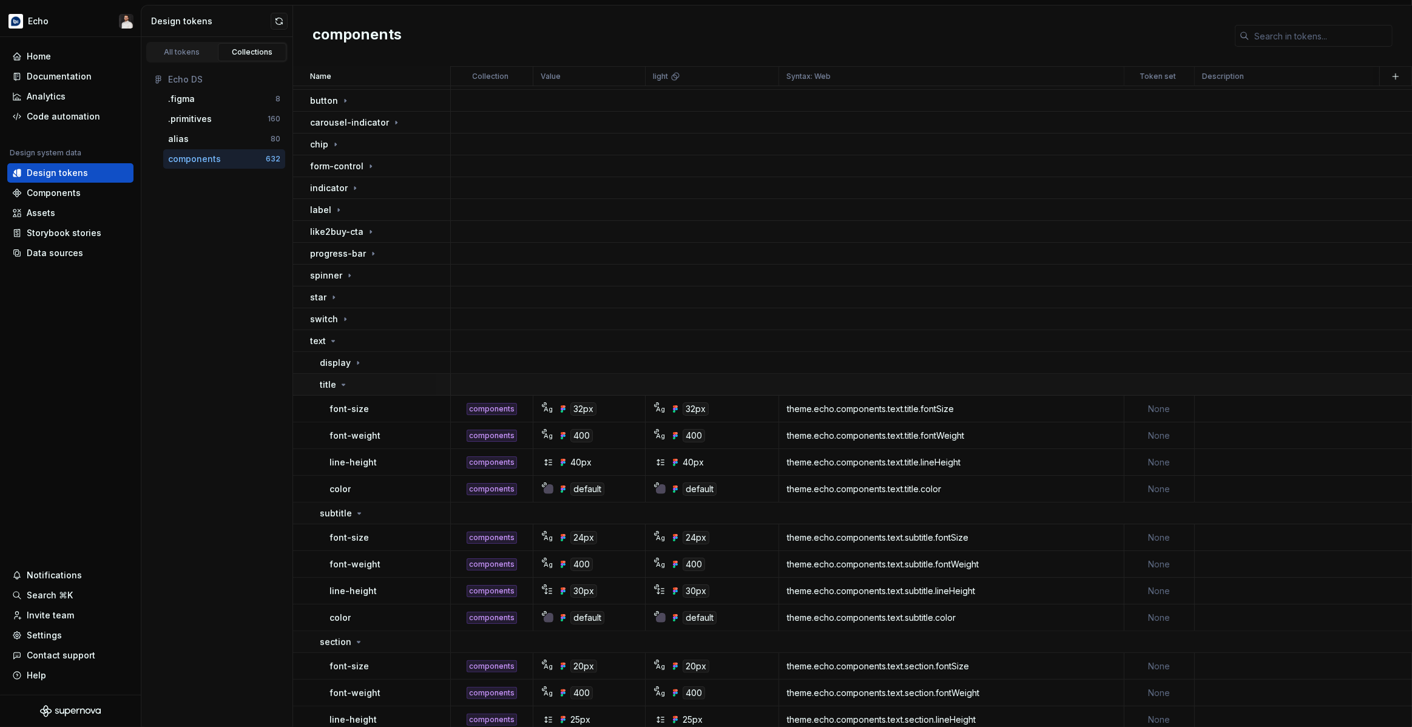
click at [376, 383] on div "title" at bounding box center [385, 385] width 130 height 12
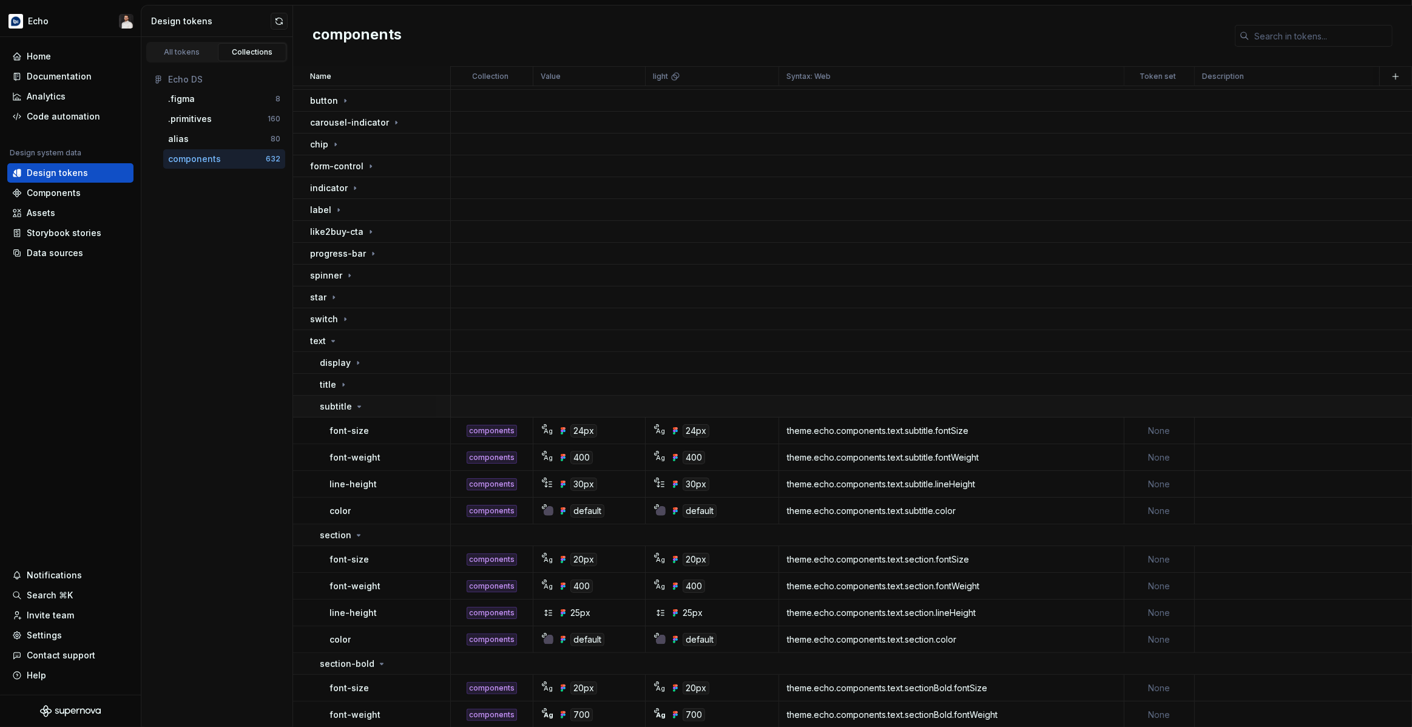
click at [380, 410] on div "subtitle" at bounding box center [385, 406] width 130 height 12
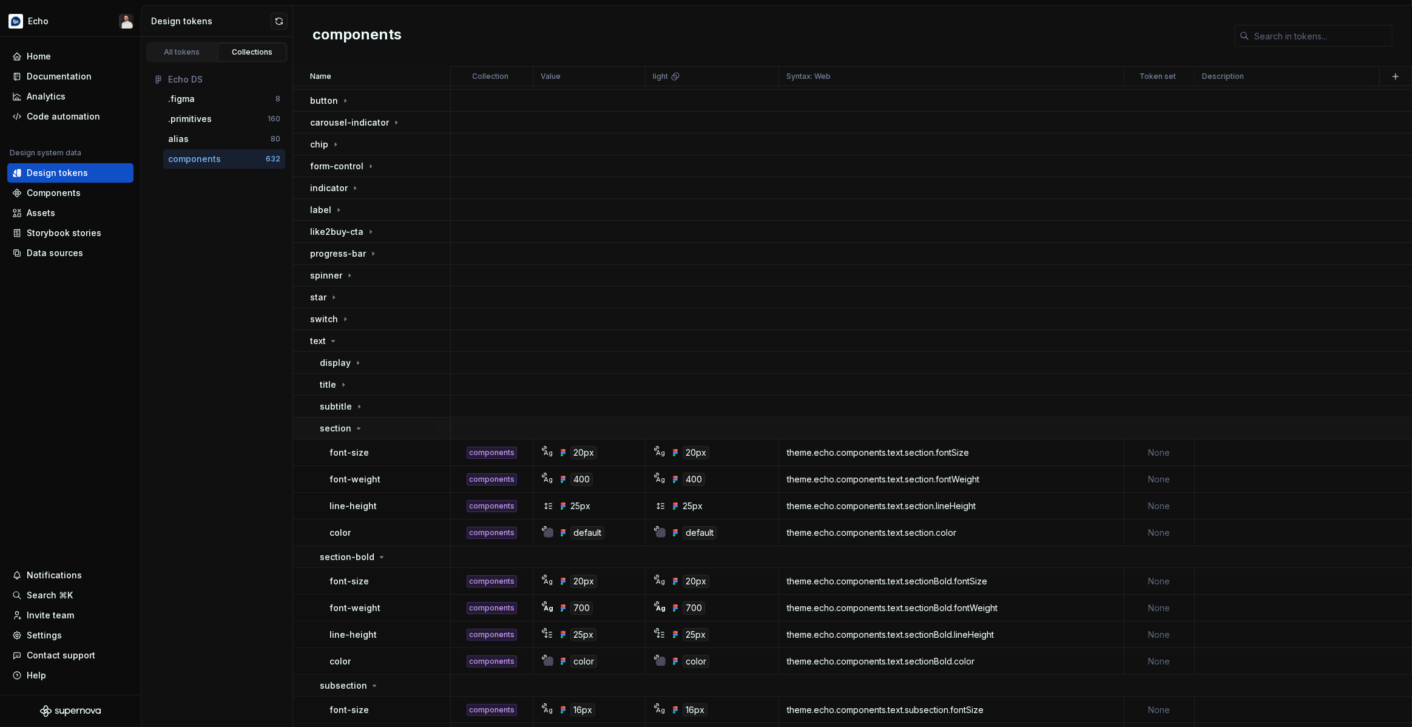
click at [378, 431] on div "section" at bounding box center [385, 428] width 130 height 12
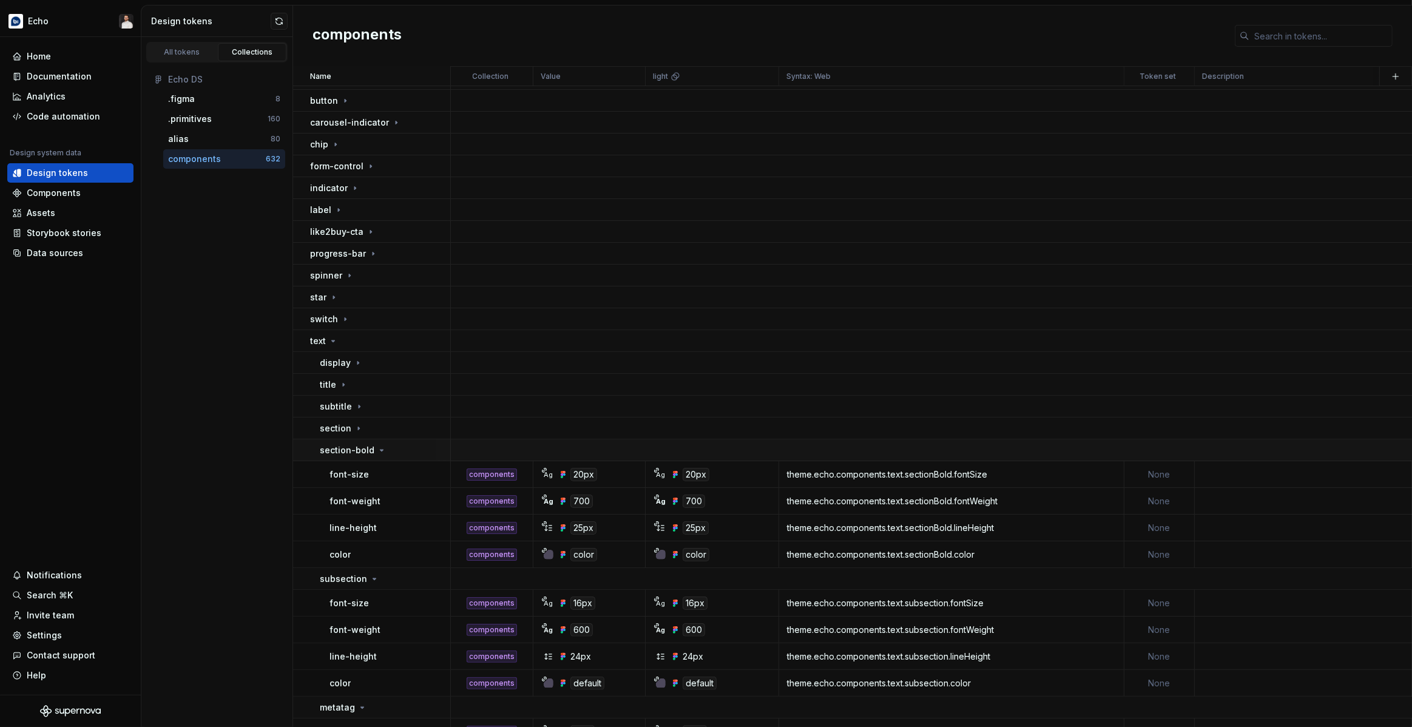
click at [401, 453] on div "section-bold" at bounding box center [385, 450] width 130 height 12
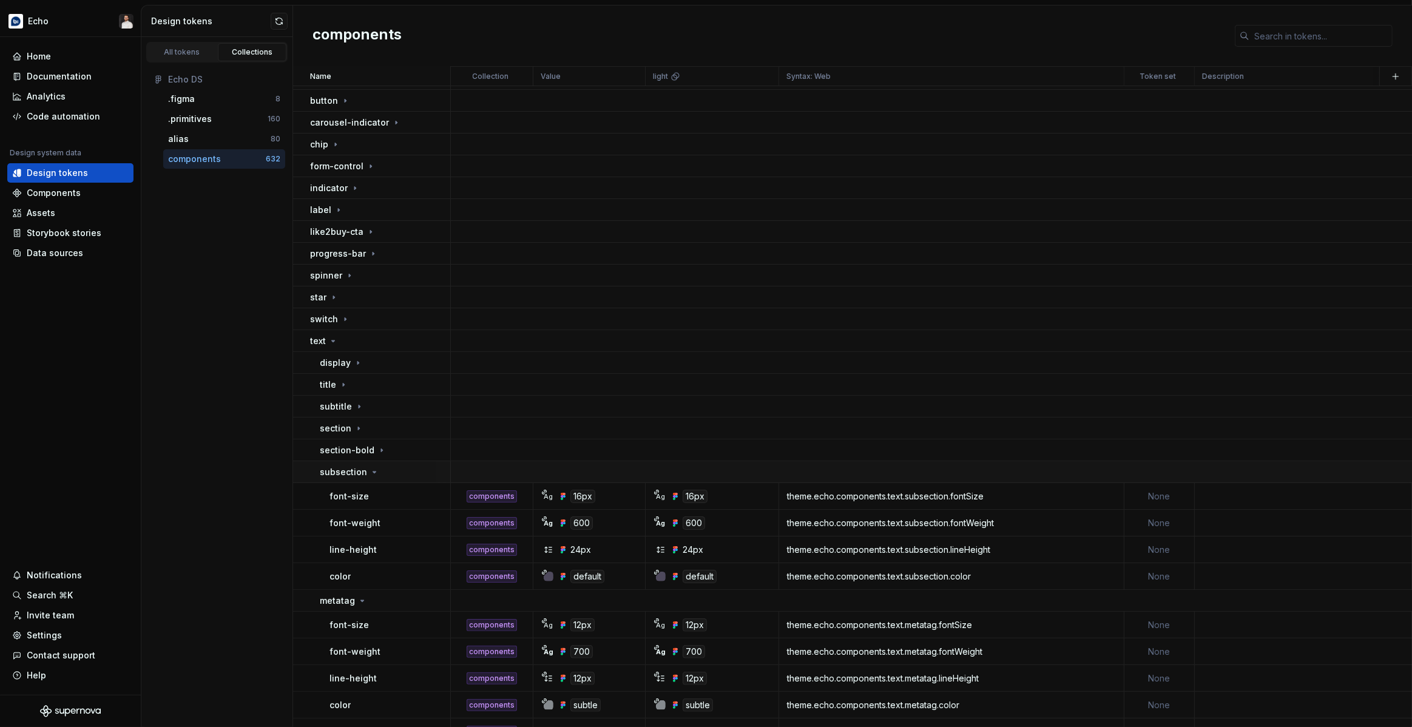
click at [405, 481] on td "subsection" at bounding box center [372, 472] width 158 height 22
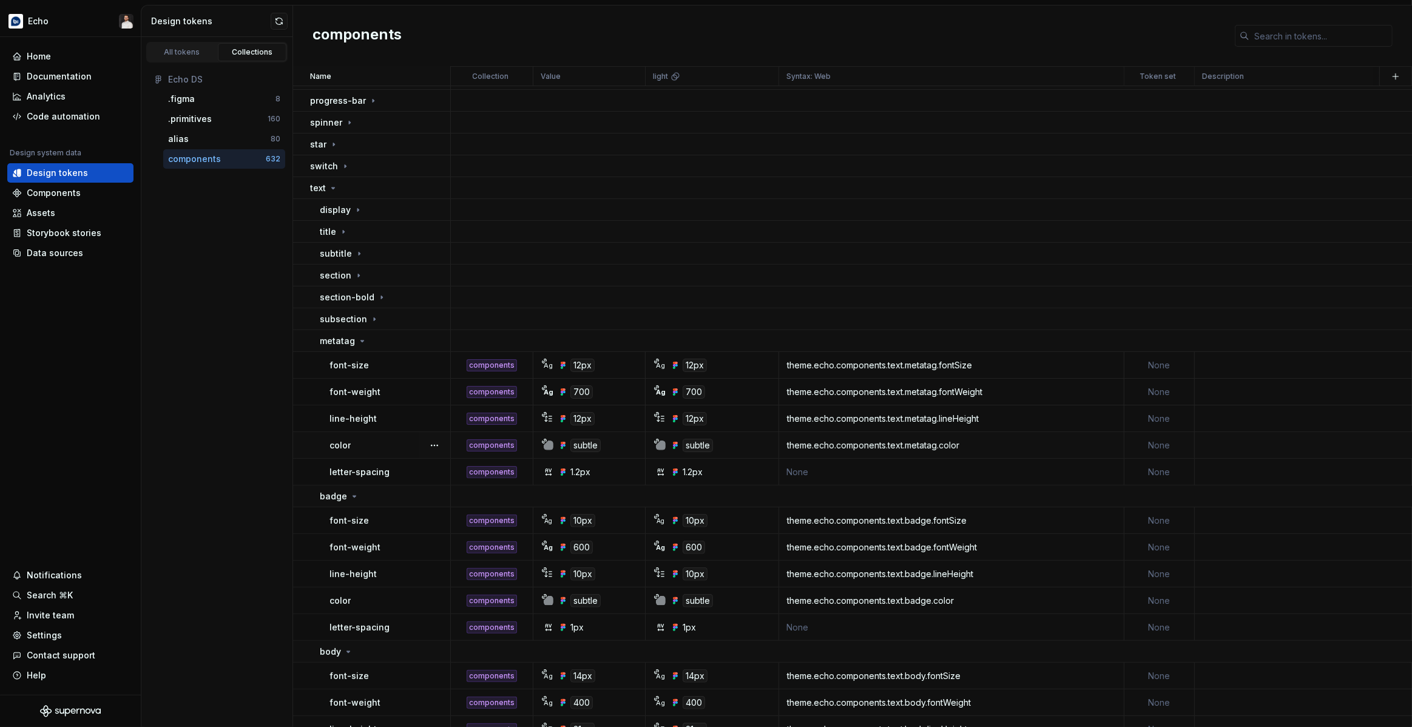
scroll to position [237, 0]
click at [366, 338] on div "metatag" at bounding box center [385, 341] width 130 height 12
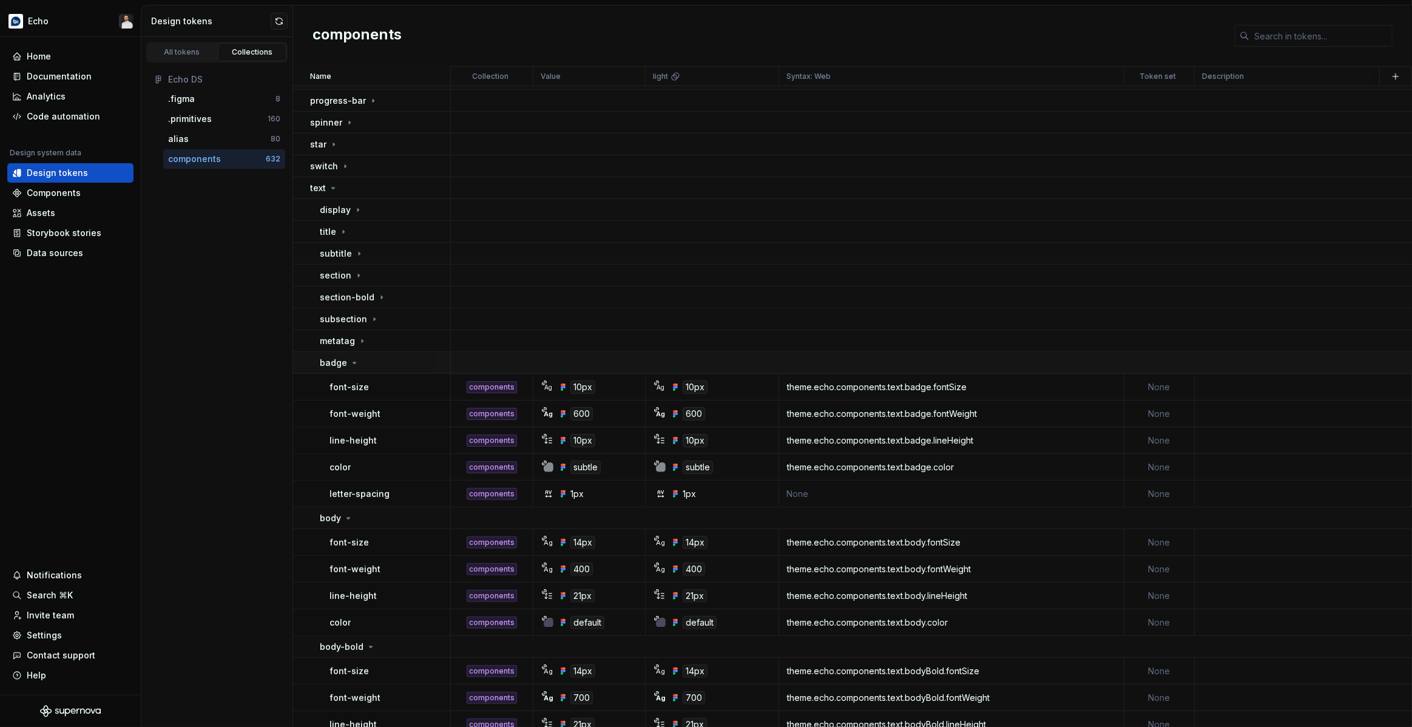
click at [353, 362] on icon at bounding box center [354, 362] width 3 height 1
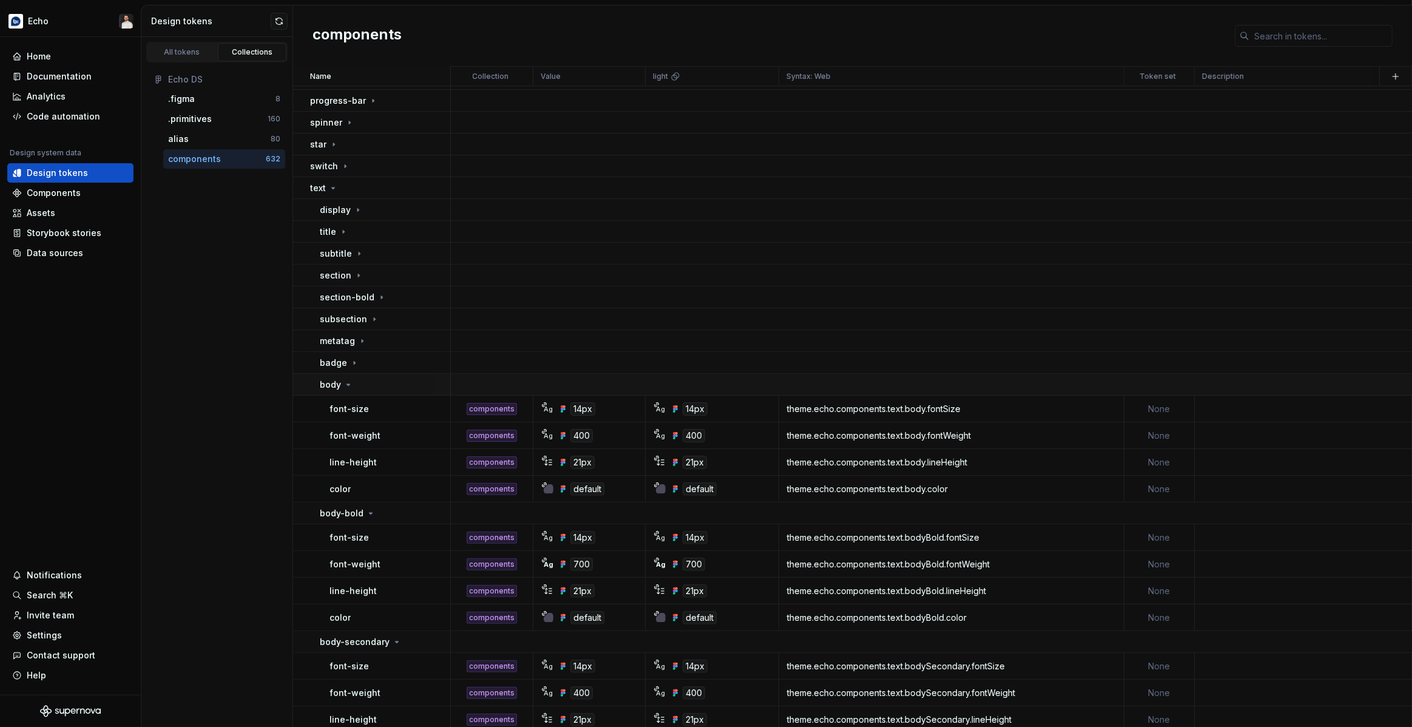
click at [351, 387] on icon at bounding box center [348, 385] width 10 height 10
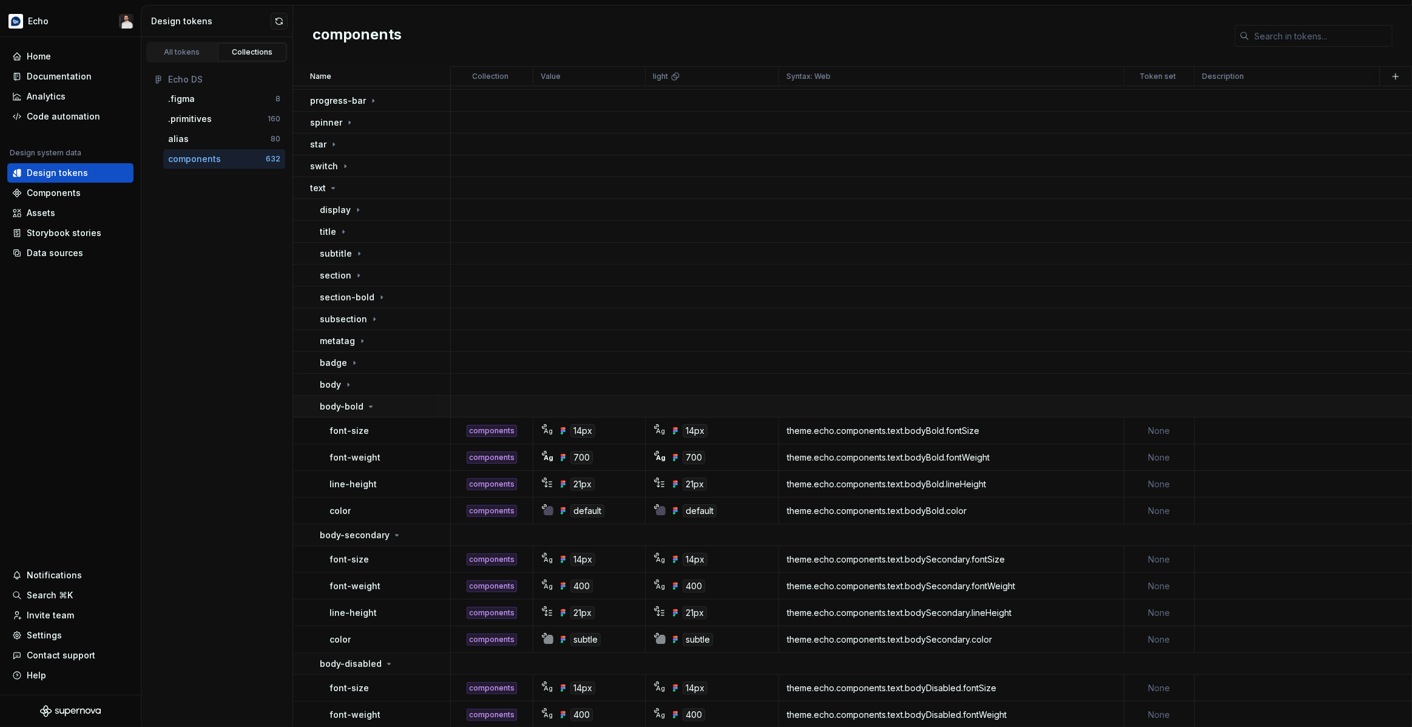
click at [371, 407] on icon at bounding box center [371, 407] width 10 height 10
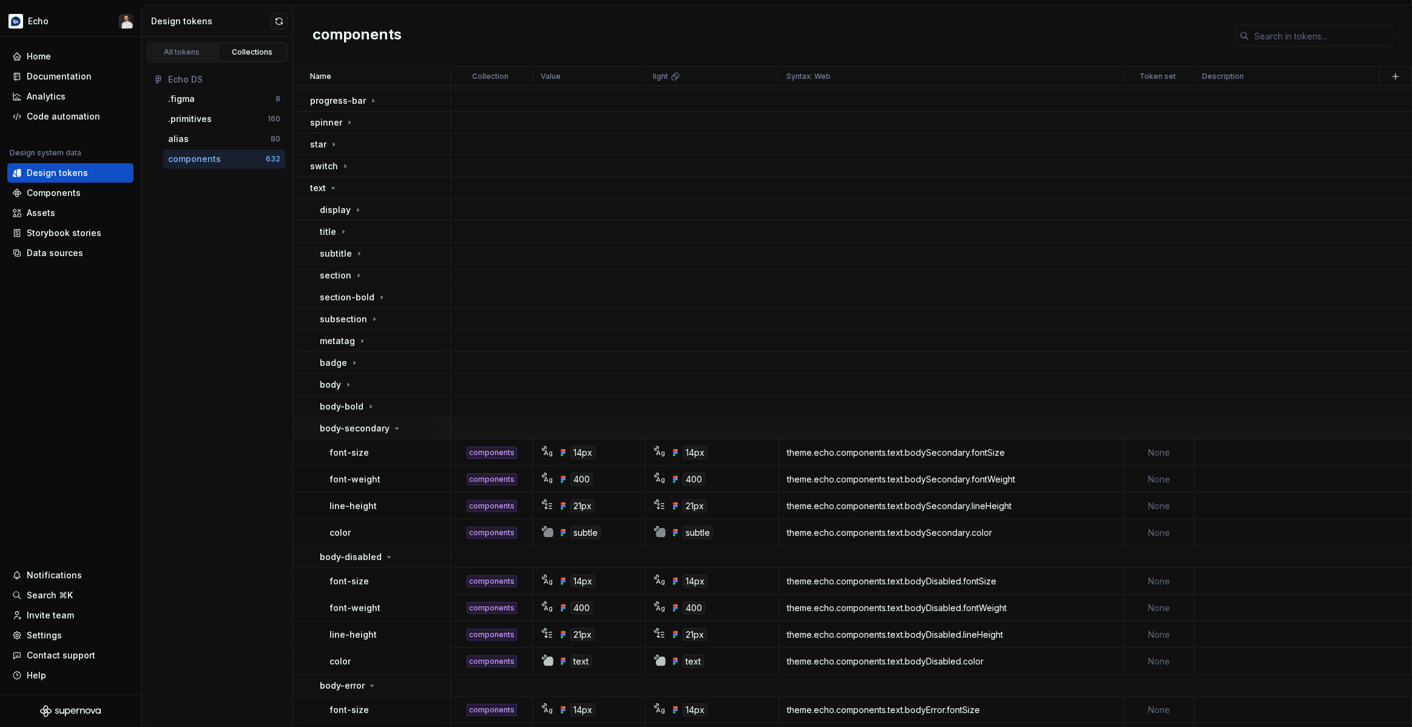
drag, startPoint x: 404, startPoint y: 428, endPoint x: 407, endPoint y: 436, distance: 8.1
click at [404, 428] on div "body-secondary" at bounding box center [385, 428] width 130 height 12
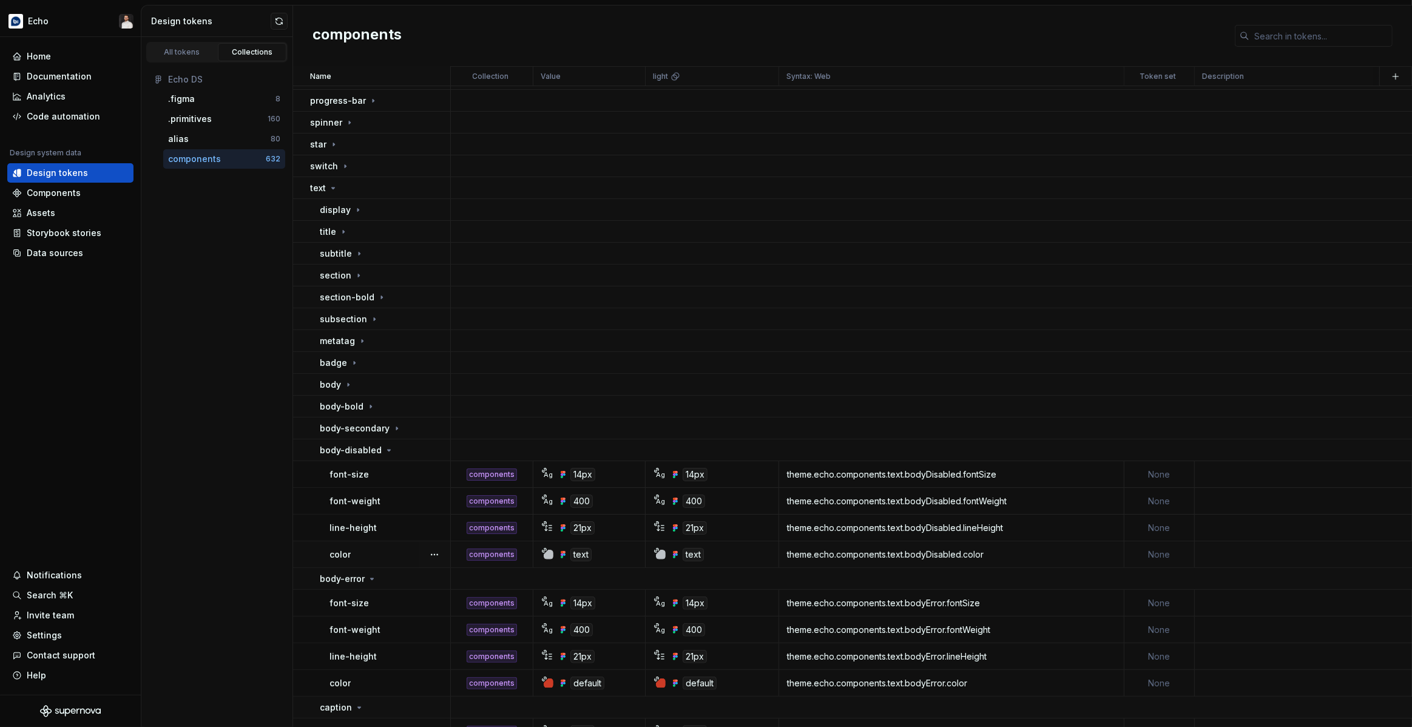
click at [550, 560] on td "text" at bounding box center [589, 554] width 112 height 27
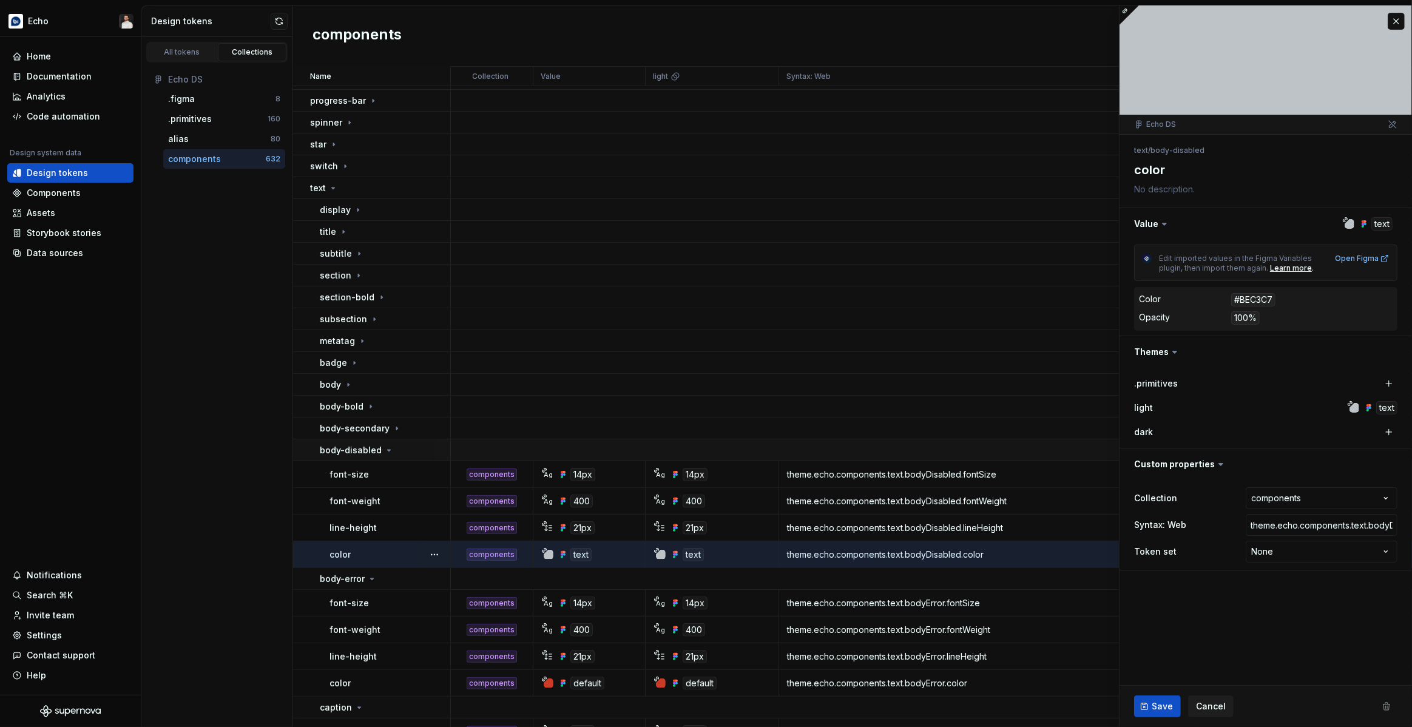
click at [384, 447] on icon at bounding box center [389, 450] width 10 height 10
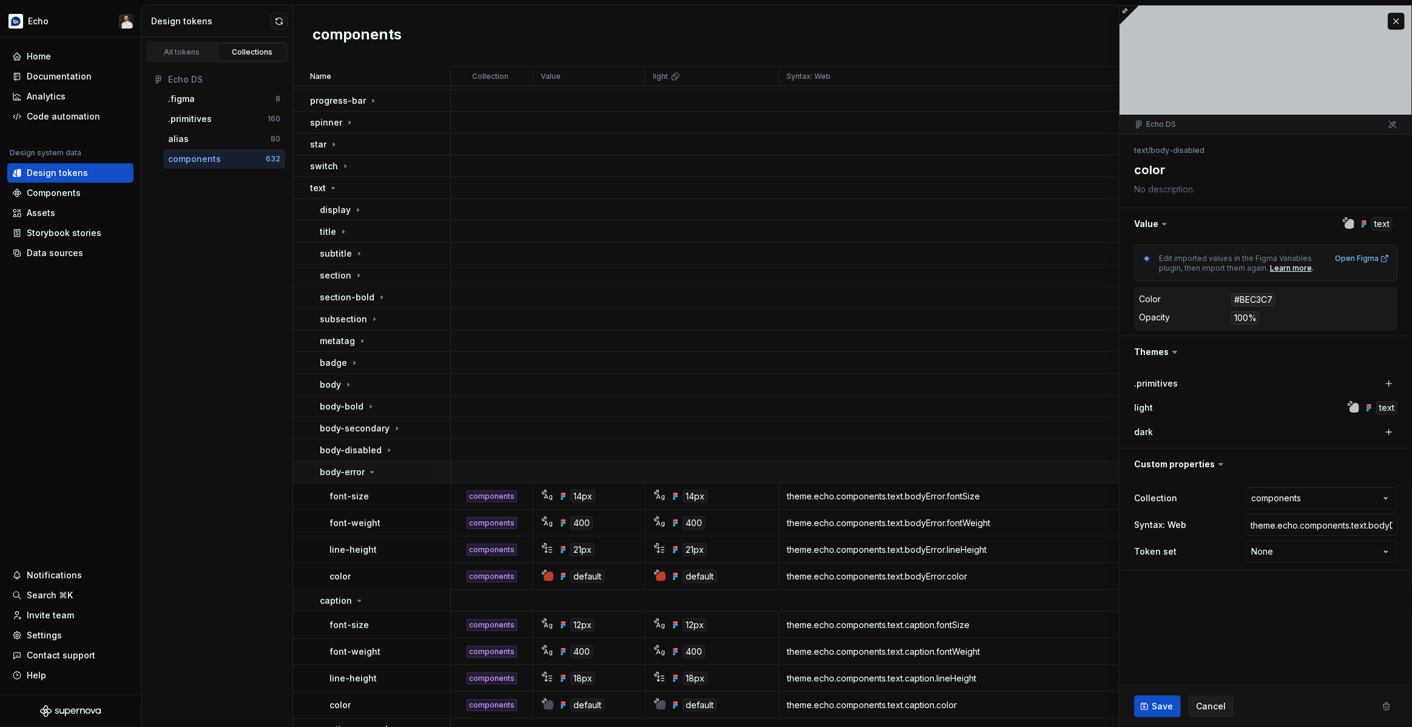
click at [377, 469] on div "body-error" at bounding box center [385, 472] width 130 height 12
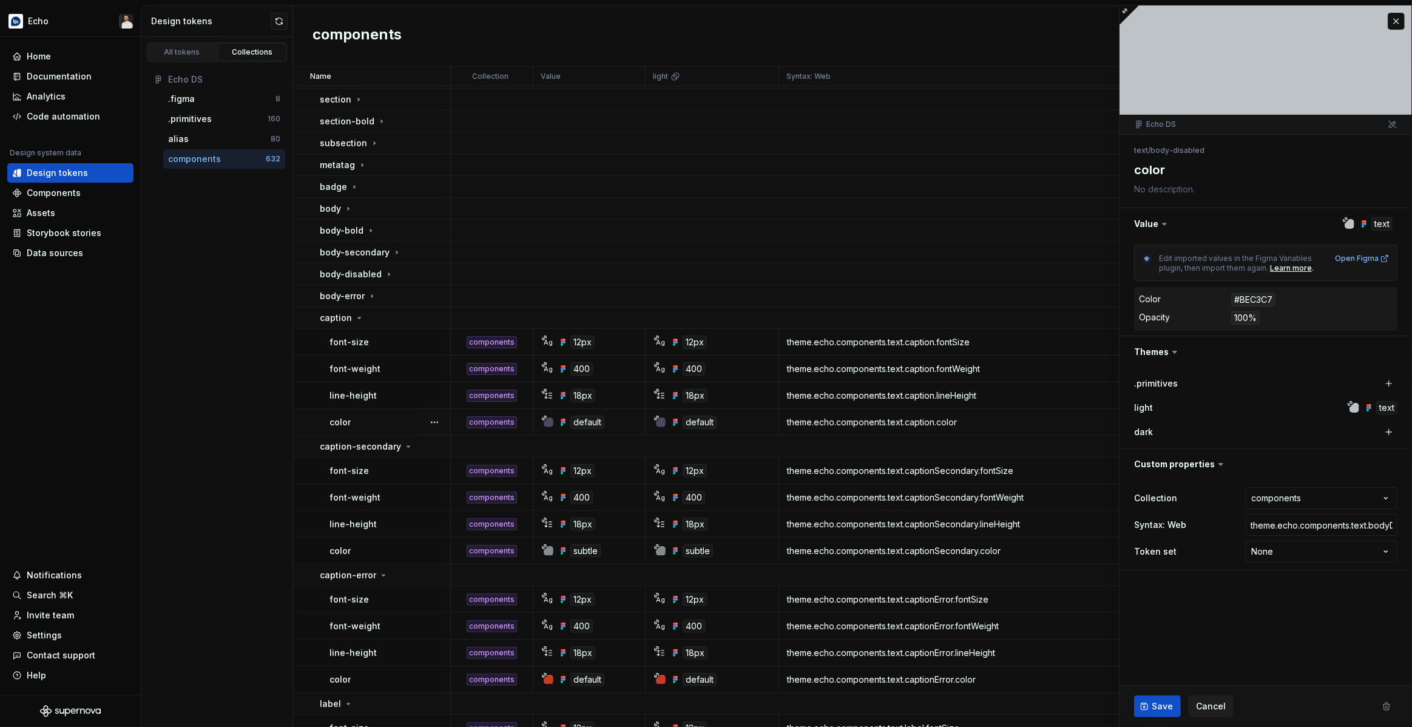
scroll to position [424, 0]
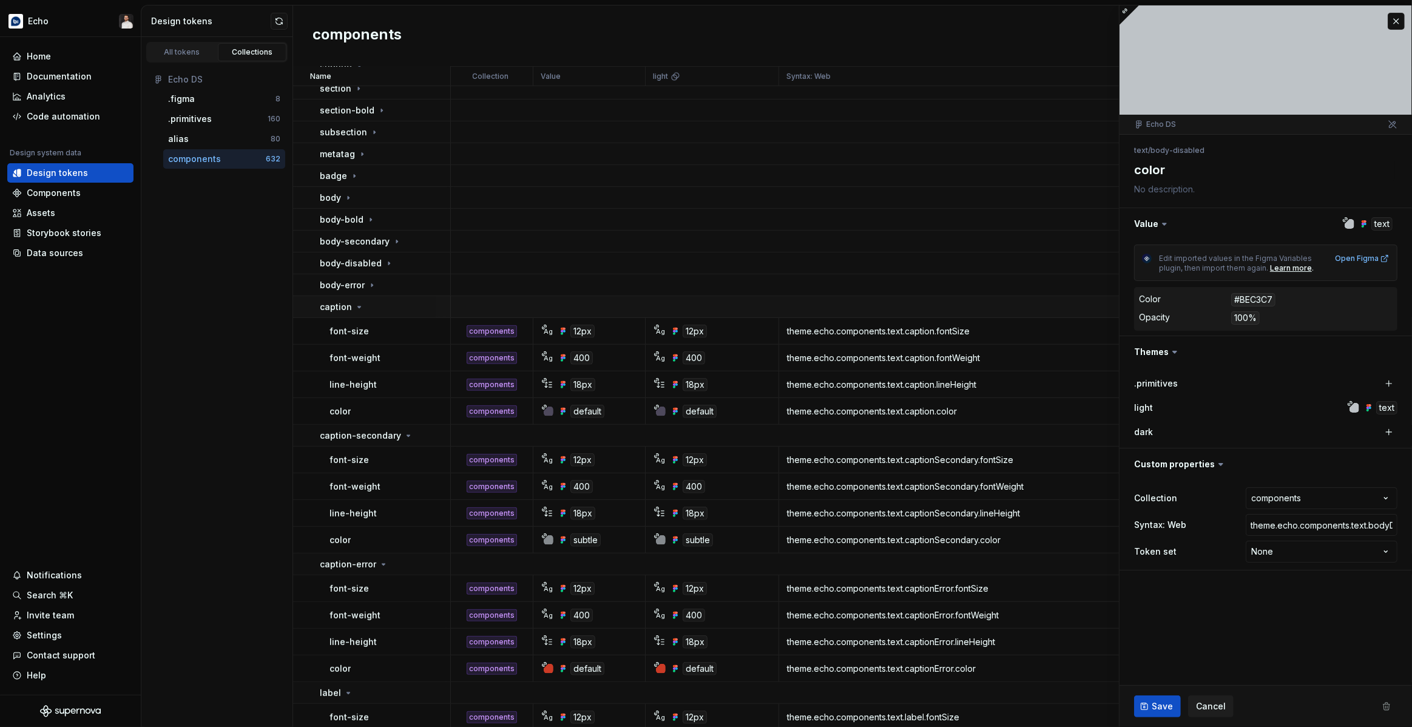
click at [359, 305] on icon at bounding box center [359, 307] width 10 height 10
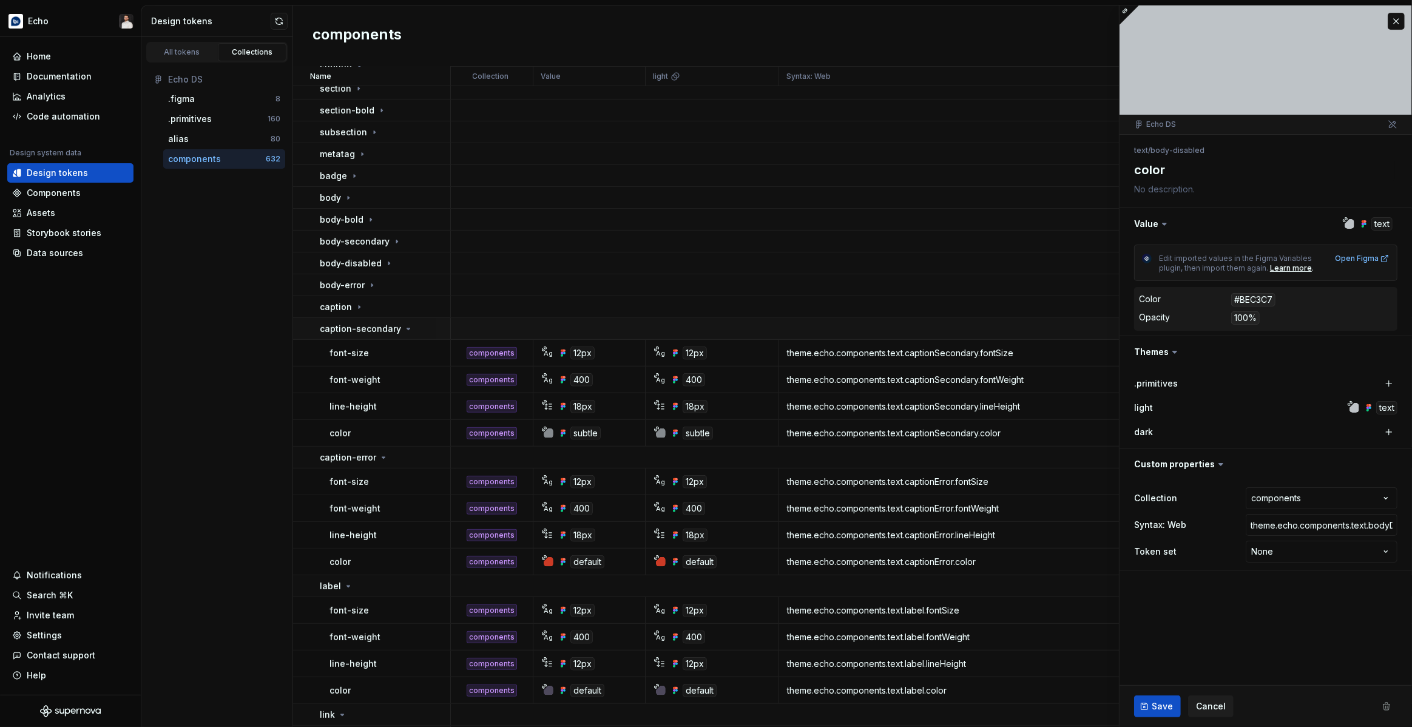
click at [407, 327] on icon at bounding box center [409, 329] width 10 height 10
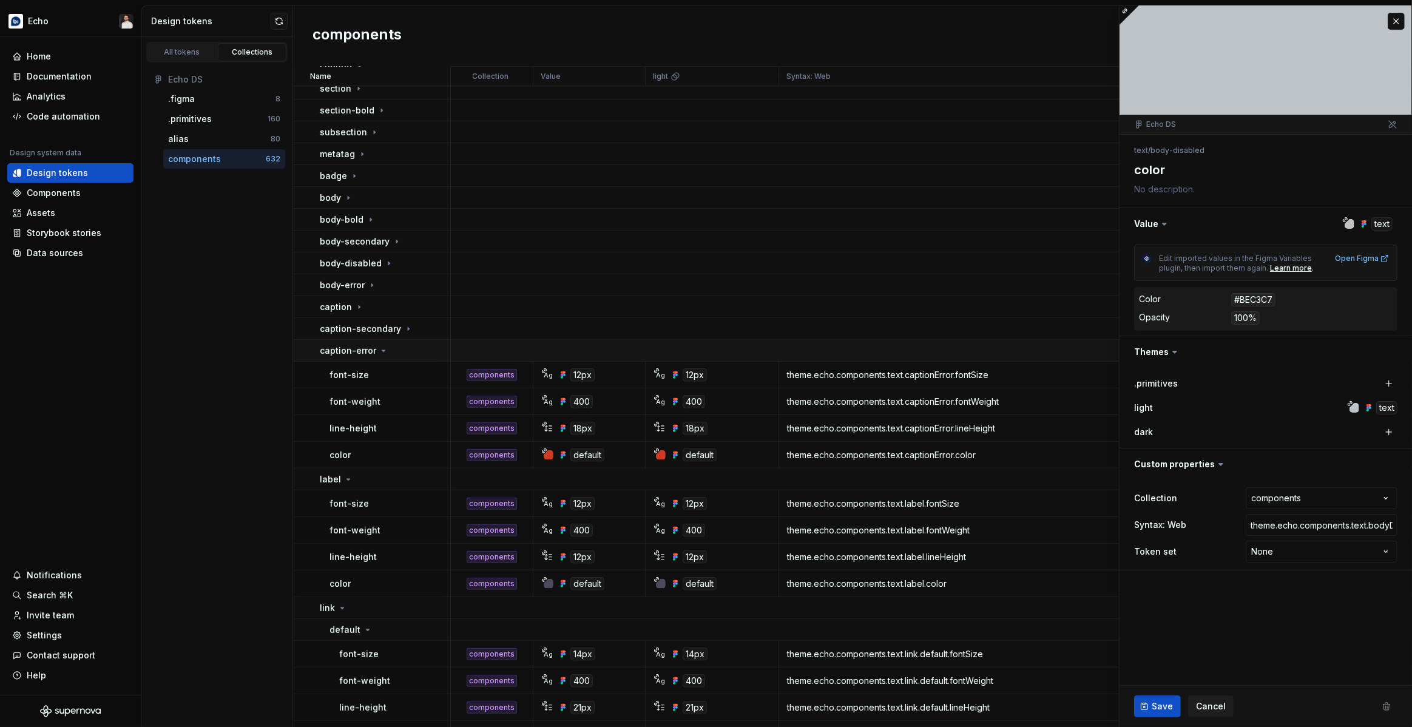
click at [416, 355] on div "caption-error" at bounding box center [385, 351] width 130 height 12
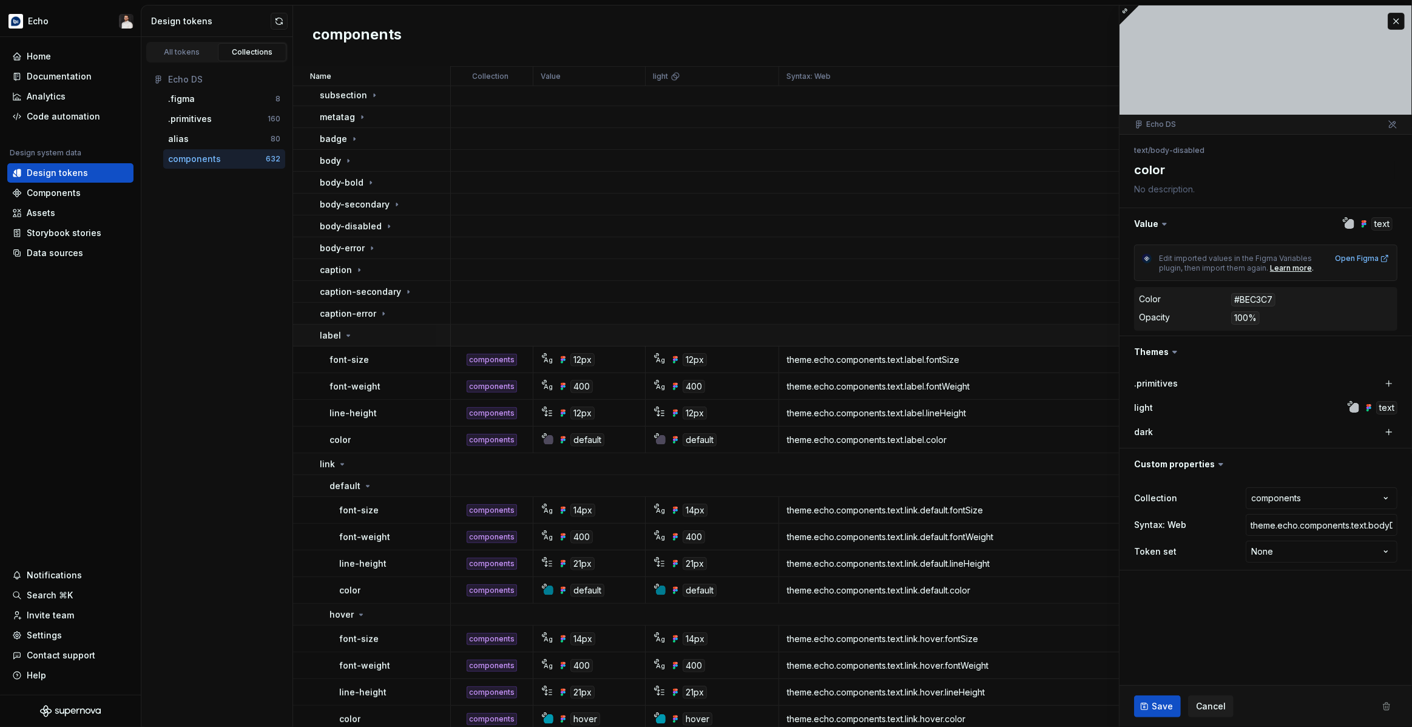
scroll to position [508, 0]
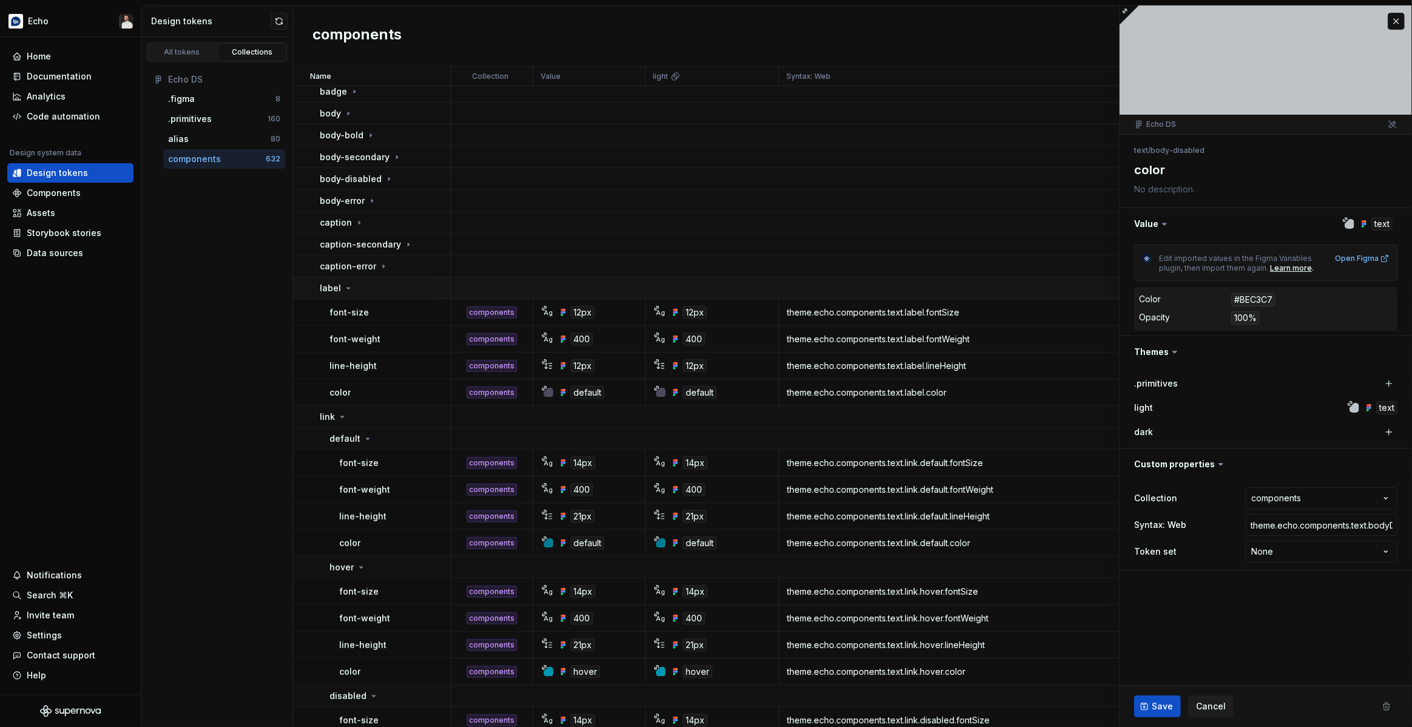
click at [363, 288] on div "label" at bounding box center [385, 288] width 130 height 12
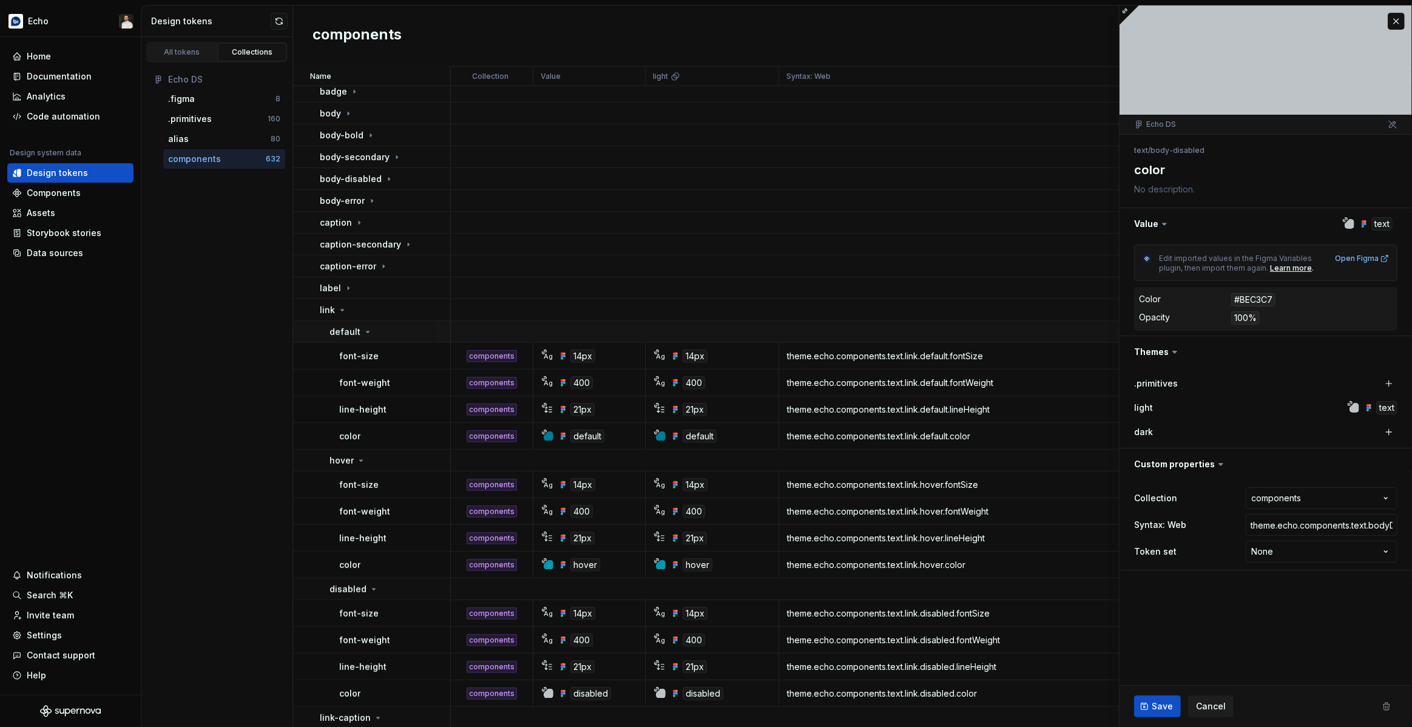
click at [371, 332] on div "default" at bounding box center [389, 332] width 120 height 12
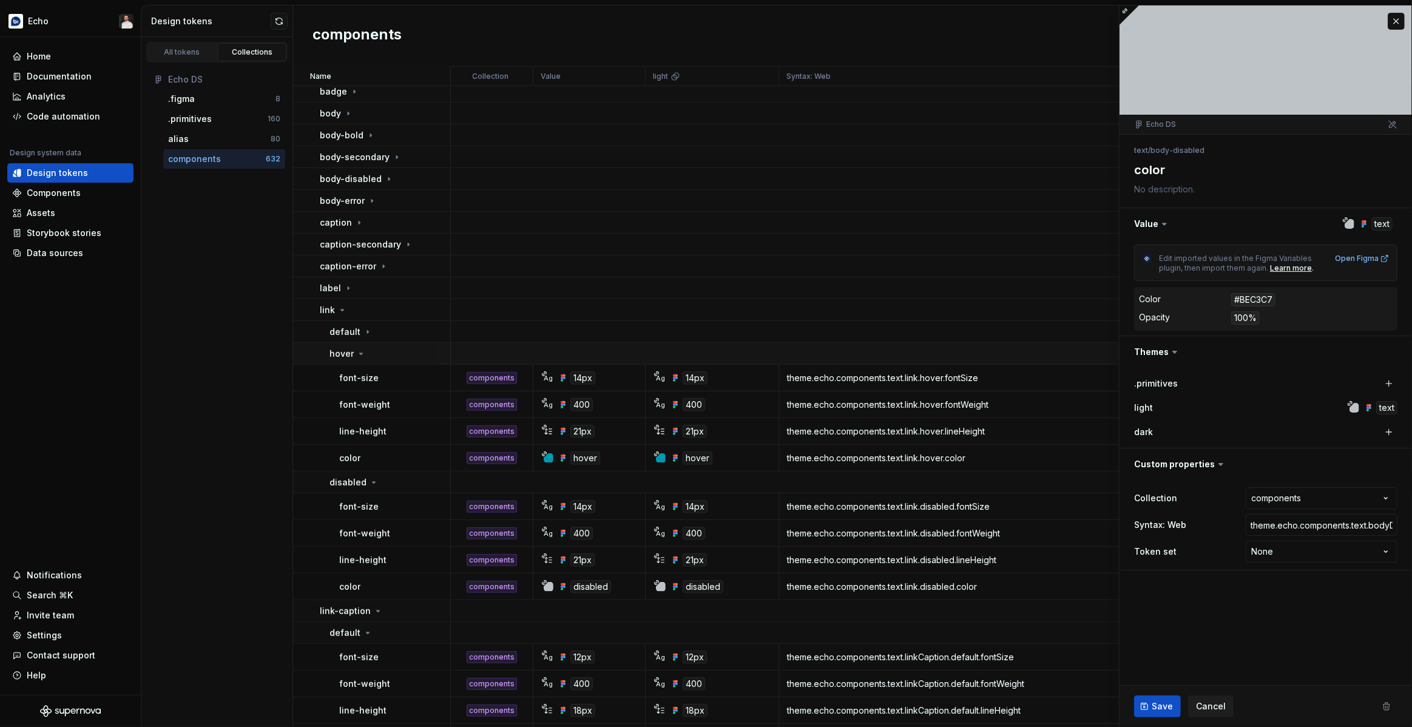
click at [369, 354] on div "hover" at bounding box center [389, 354] width 120 height 12
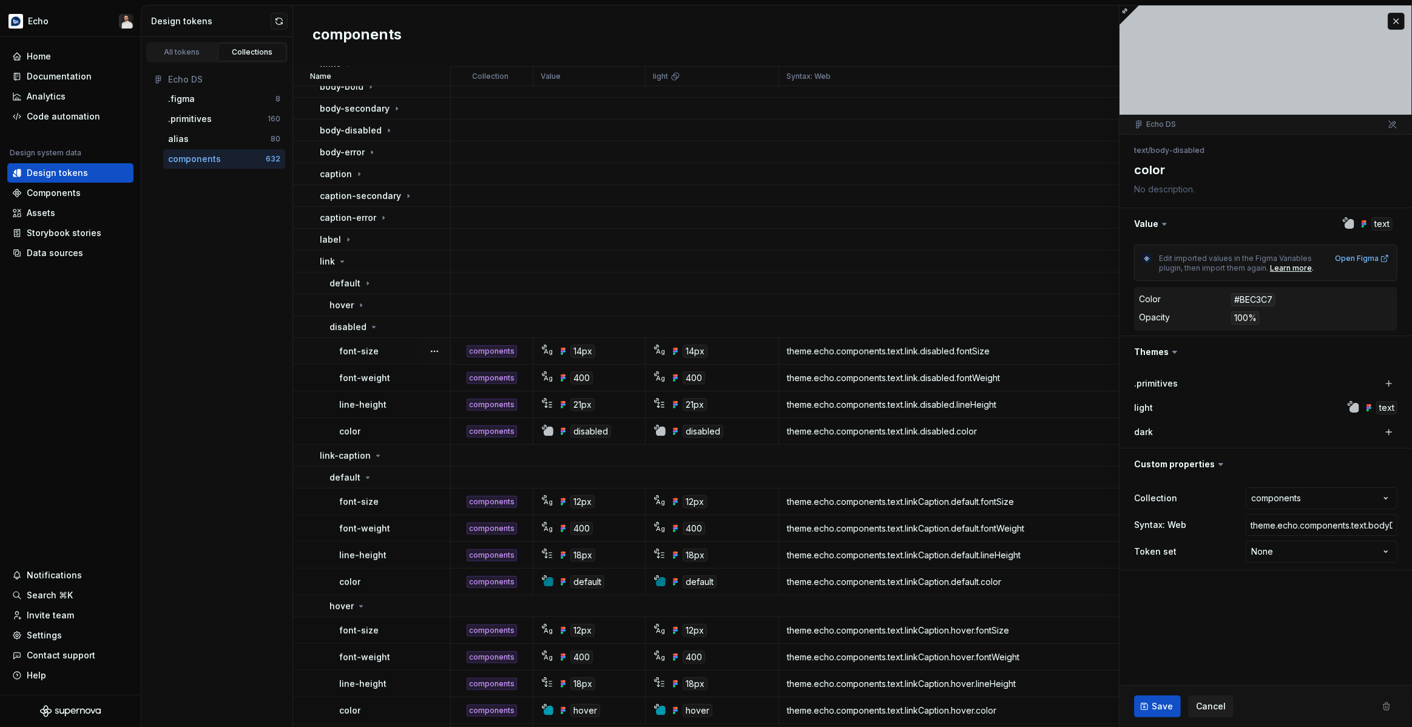
scroll to position [557, 0]
click at [372, 327] on icon at bounding box center [374, 327] width 10 height 10
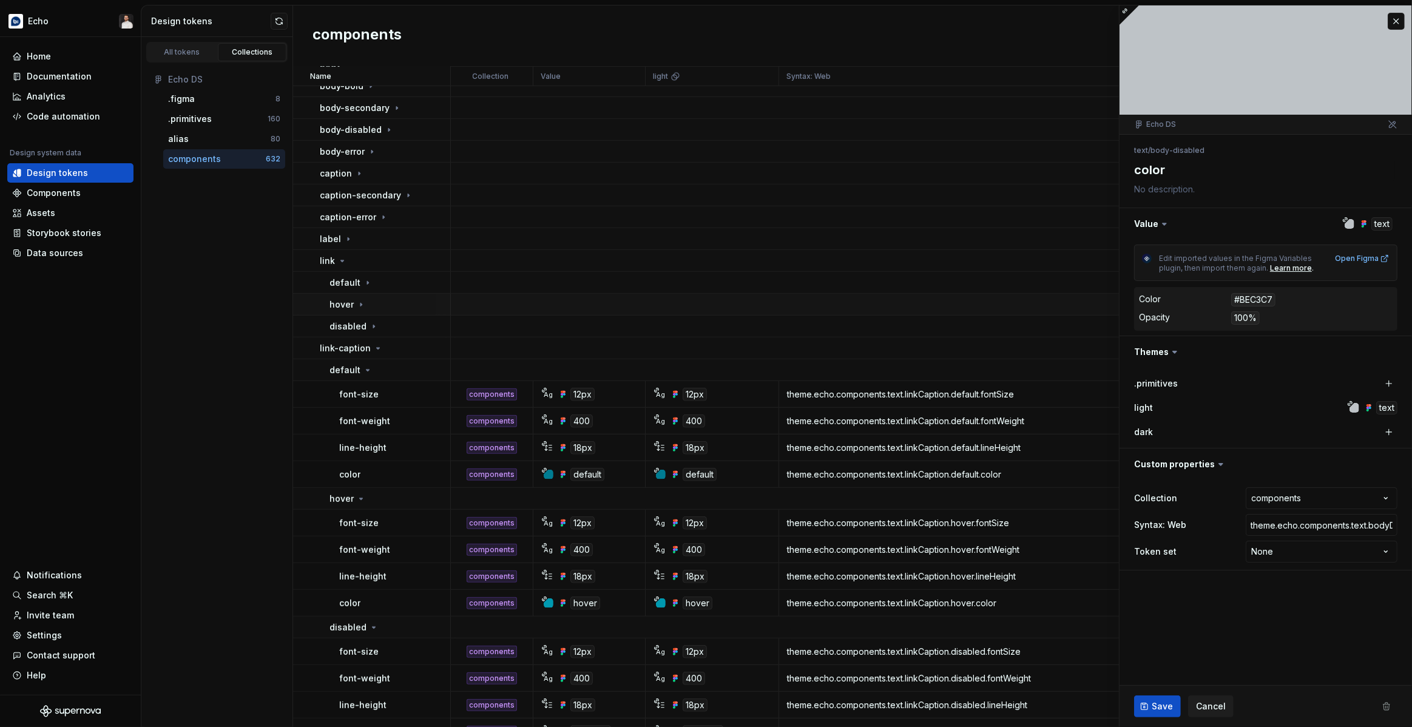
type textarea "*"
